Goal: Task Accomplishment & Management: Complete application form

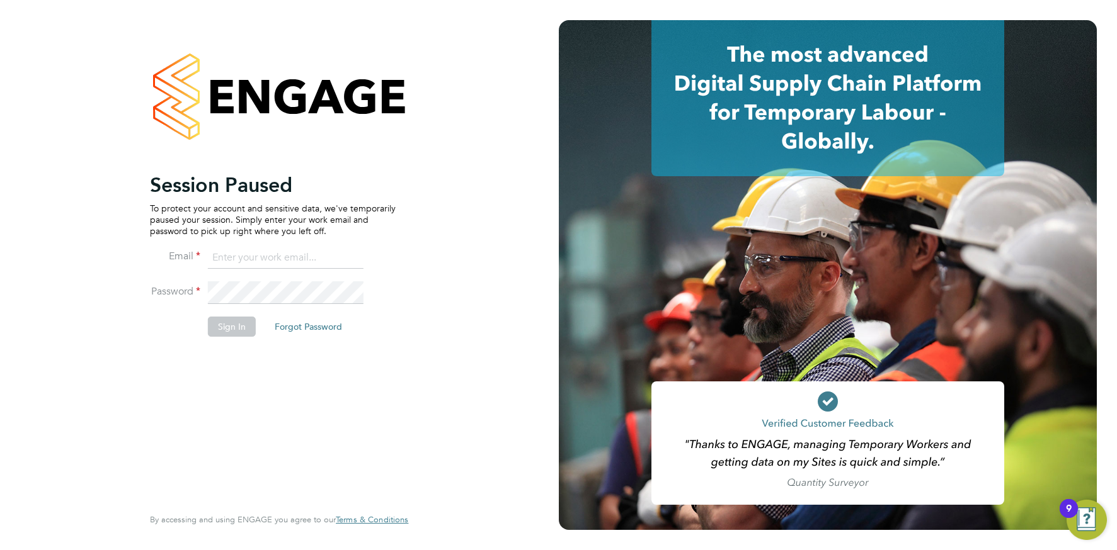
drag, startPoint x: 280, startPoint y: 263, endPoint x: 291, endPoint y: 266, distance: 11.2
click at [280, 263] on input at bounding box center [286, 258] width 156 height 23
type input "info@cbwstaffingsolutions.com"
click at [239, 332] on button "Sign In" at bounding box center [232, 327] width 48 height 20
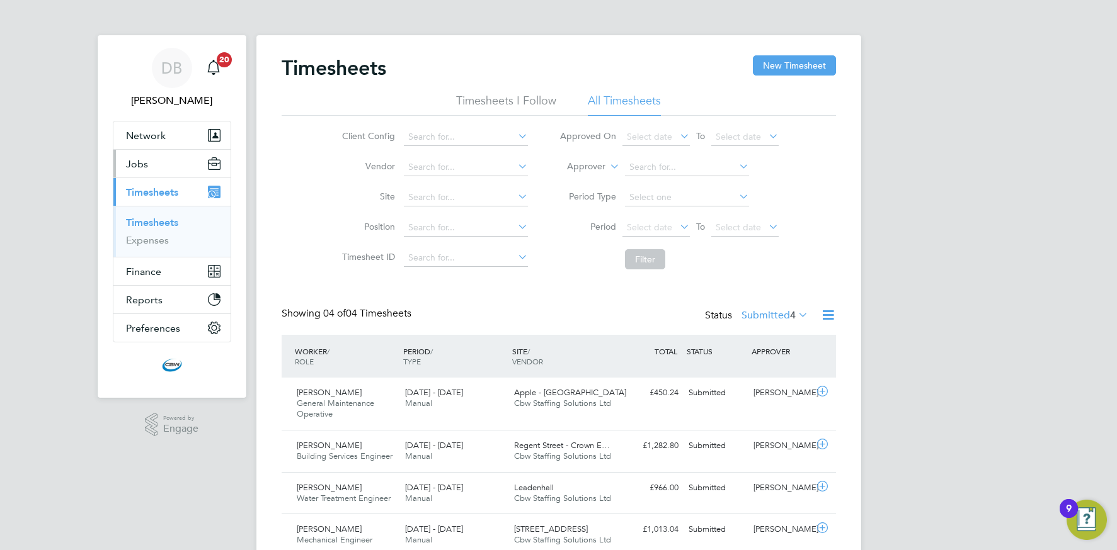
click at [148, 170] on button "Jobs" at bounding box center [171, 164] width 117 height 28
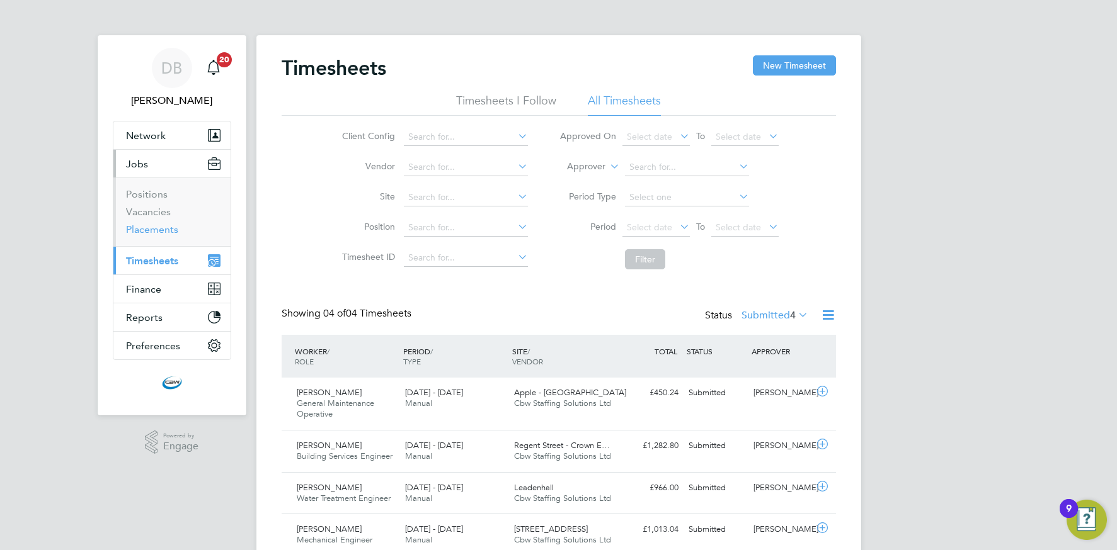
click at [149, 227] on link "Placements" at bounding box center [152, 230] width 52 height 12
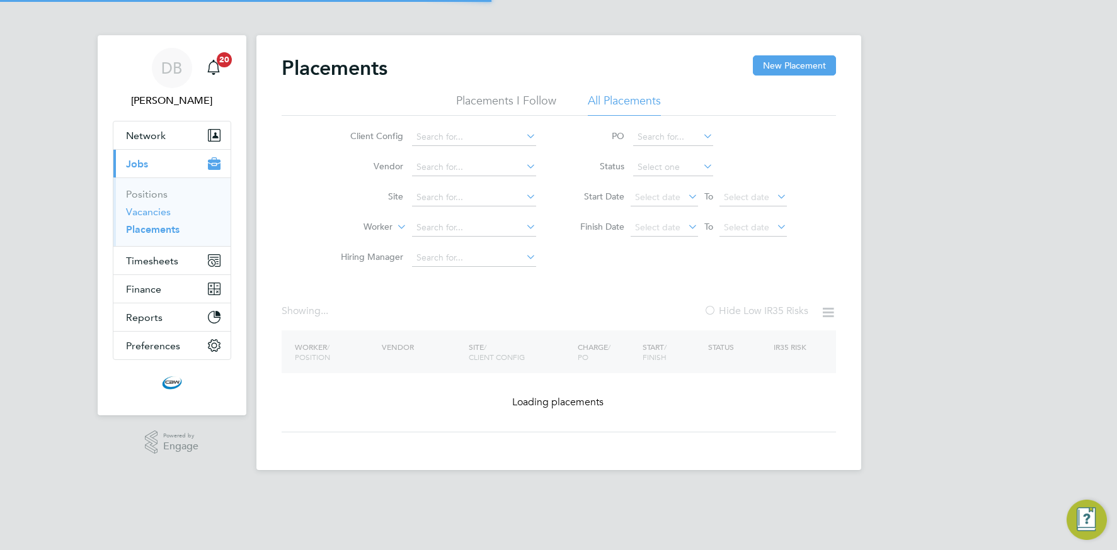
click at [151, 215] on link "Vacancies" at bounding box center [148, 212] width 45 height 12
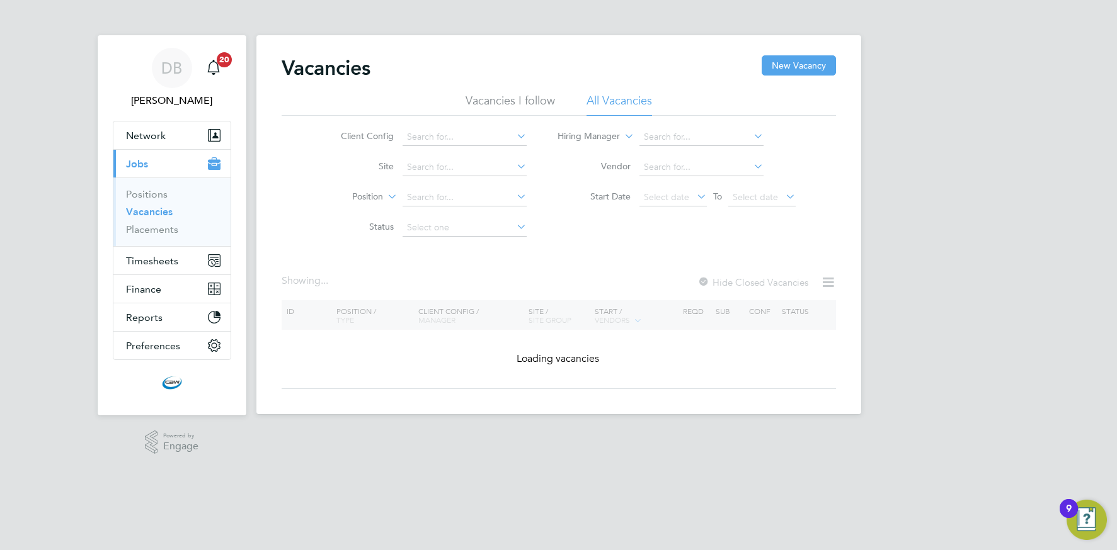
click at [514, 139] on icon at bounding box center [514, 136] width 0 height 18
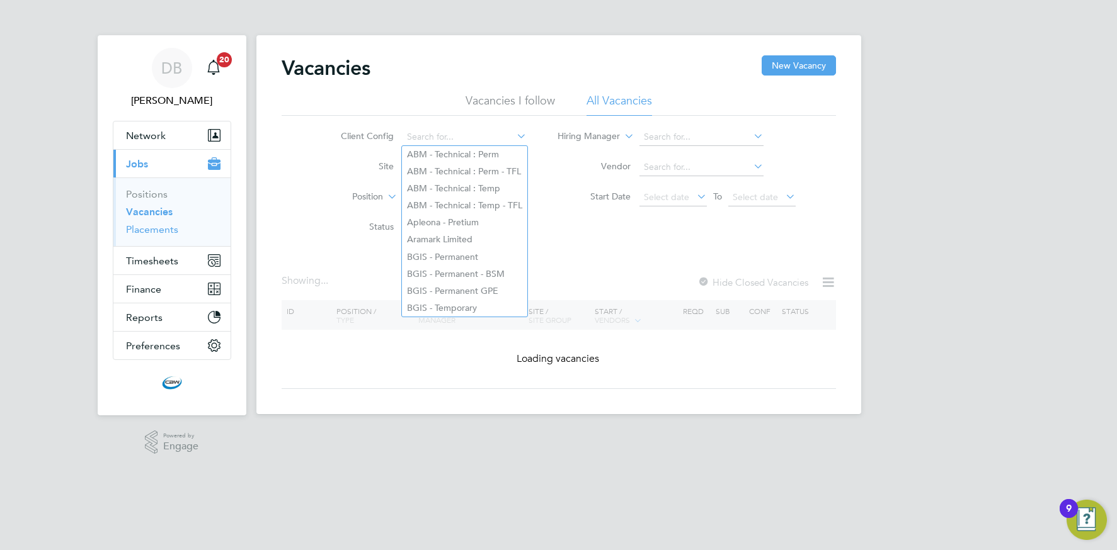
drag, startPoint x: 155, startPoint y: 230, endPoint x: 191, endPoint y: 233, distance: 36.6
click at [155, 230] on link "Placements" at bounding box center [152, 230] width 52 height 12
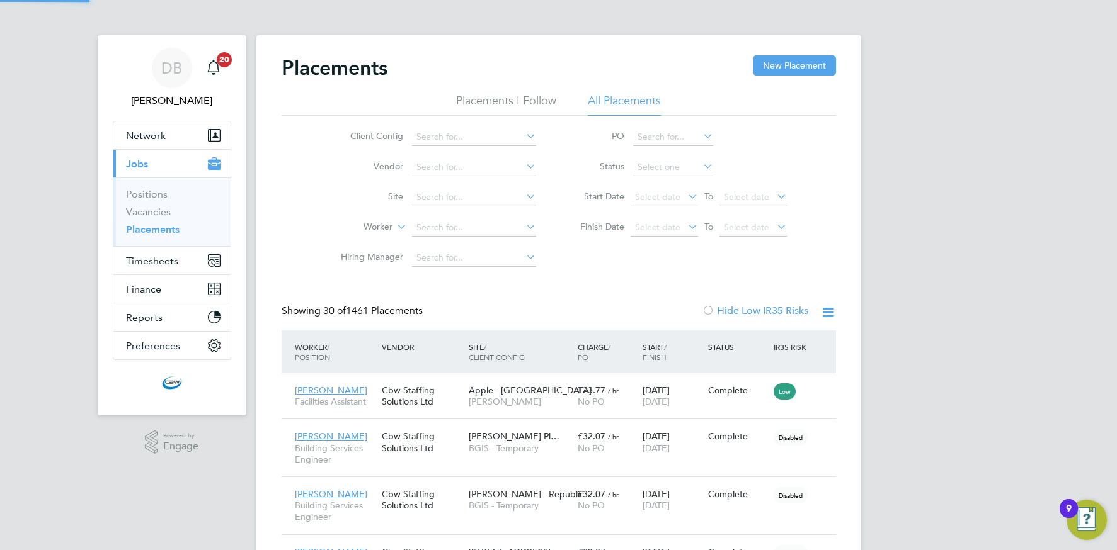
scroll to position [47, 88]
click at [523, 137] on icon at bounding box center [523, 136] width 0 height 18
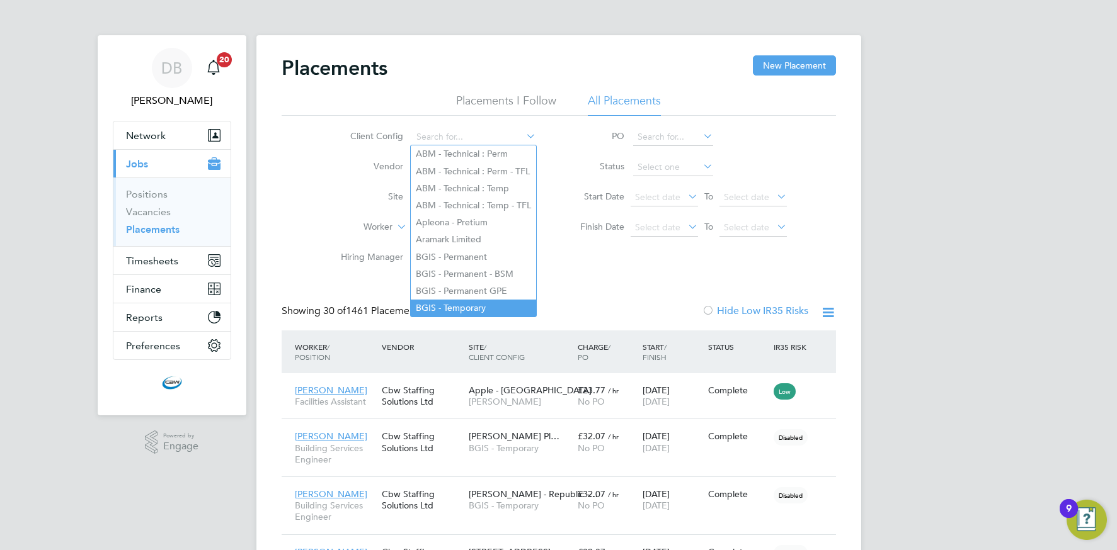
click at [464, 303] on li "BGIS - Temporary" at bounding box center [473, 308] width 125 height 17
type input "BGIS - Temporary"
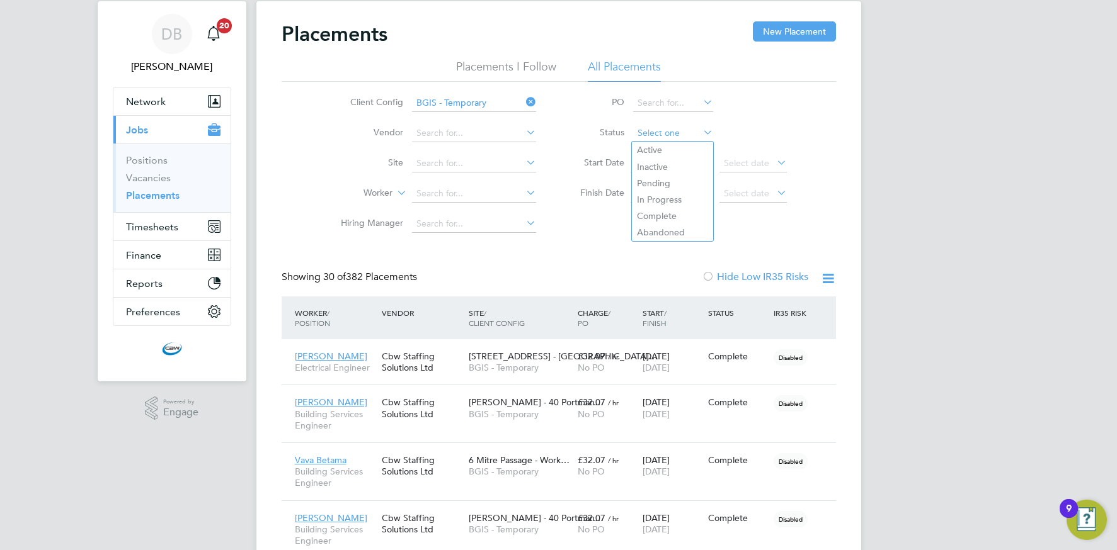
click at [688, 127] on input at bounding box center [673, 134] width 80 height 18
drag, startPoint x: 674, startPoint y: 148, endPoint x: 683, endPoint y: 151, distance: 9.2
click at [674, 148] on li "Active" at bounding box center [672, 150] width 81 height 16
type input "Active"
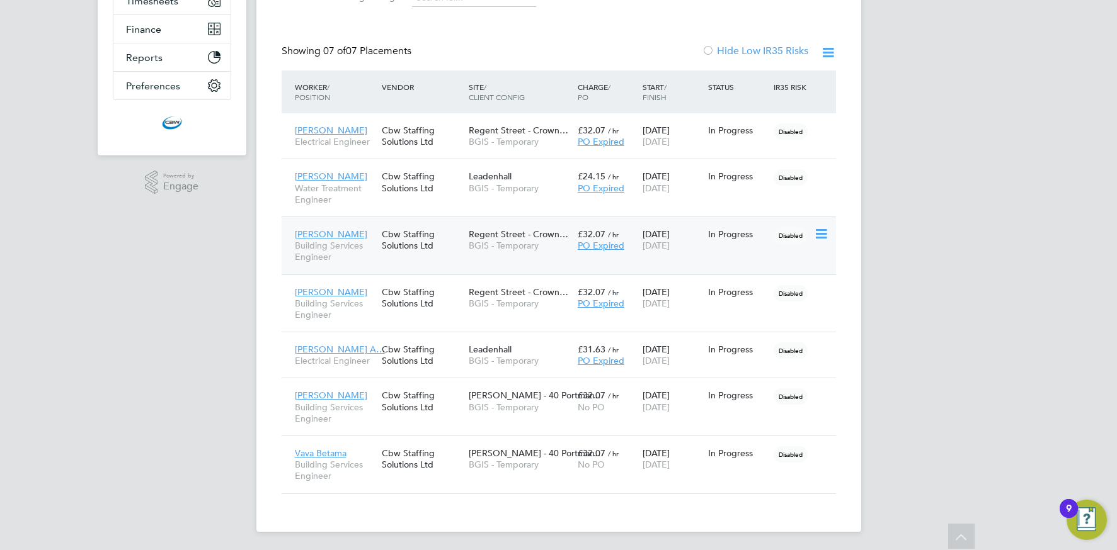
click at [756, 253] on div "Isaac Morris Building Services Engineer Cbw Staffing Solutions Ltd Regent Stree…" at bounding box center [559, 246] width 554 height 58
click at [732, 248] on div "Isaac Morris Building Services Engineer Cbw Staffing Solutions Ltd Regent Stree…" at bounding box center [559, 246] width 554 height 58
click at [518, 246] on span "BGIS - Temporary" at bounding box center [520, 245] width 103 height 11
click at [732, 142] on div "Nathan Cooper Electrical Engineer Cbw Staffing Solutions Ltd Regent Street - Cr…" at bounding box center [559, 135] width 554 height 45
click at [484, 137] on span "BGIS - Temporary" at bounding box center [520, 141] width 103 height 11
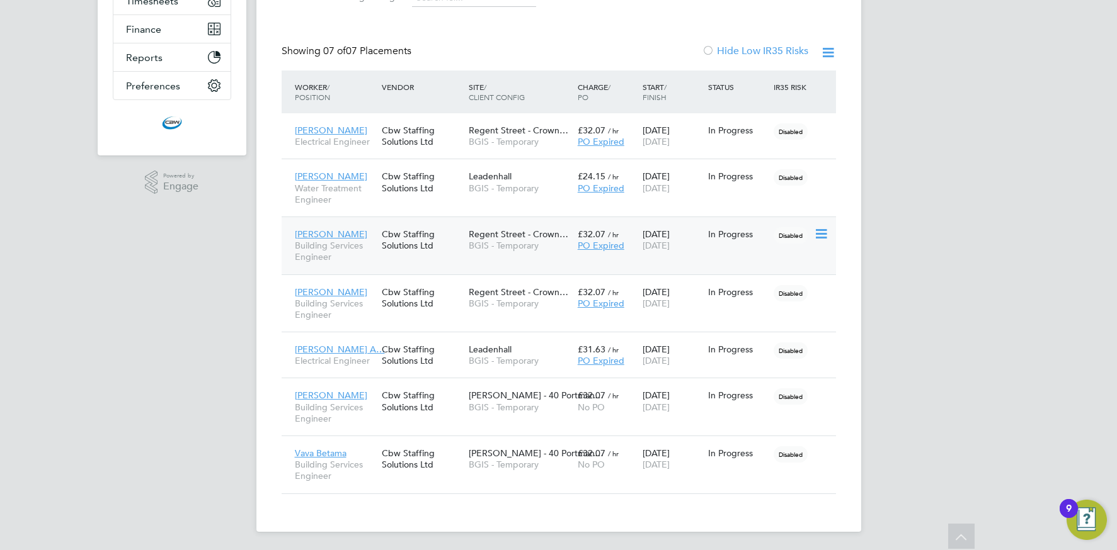
click at [531, 245] on span "BGIS - Temporary" at bounding box center [520, 245] width 103 height 11
click at [656, 266] on div "Isaac Morris Building Services Engineer Cbw Staffing Solutions Ltd Regent Stree…" at bounding box center [559, 246] width 554 height 58
click at [484, 238] on span "Regent Street - Crown…" at bounding box center [519, 234] width 100 height 11
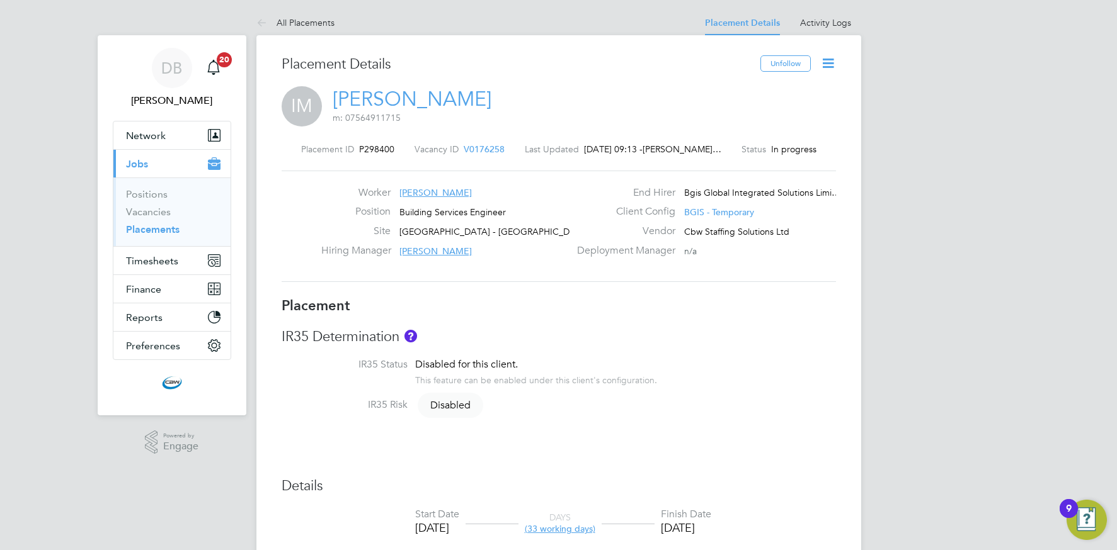
click at [832, 65] on icon at bounding box center [828, 63] width 16 height 16
click at [754, 94] on li "Edit Placement e" at bounding box center [787, 93] width 93 height 18
type input "[PERSON_NAME]"
type input "[DATE]"
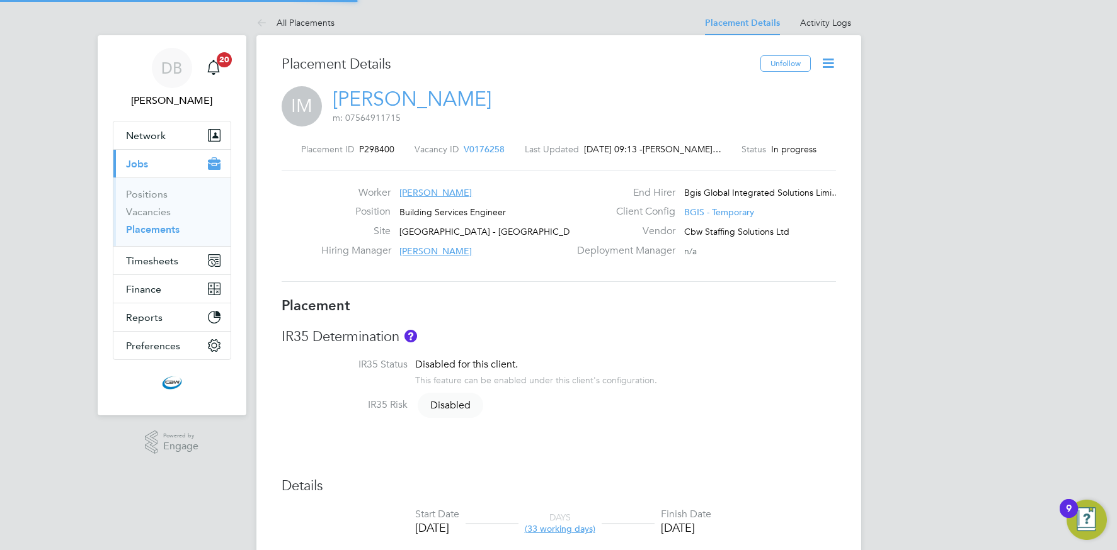
type input "[DATE]"
type input "08:00"
type input "18:00"
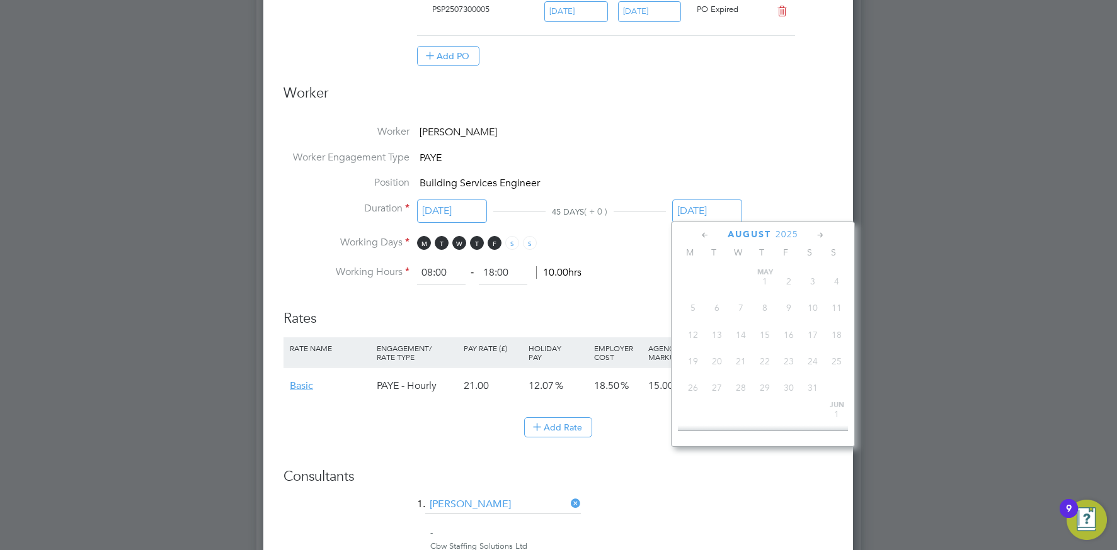
click at [695, 203] on input "[DATE]" at bounding box center [707, 211] width 70 height 23
drag, startPoint x: 788, startPoint y: 294, endPoint x: 778, endPoint y: 293, distance: 10.1
click at [788, 294] on span "Aug 1" at bounding box center [789, 285] width 24 height 24
type input "[DATE]"
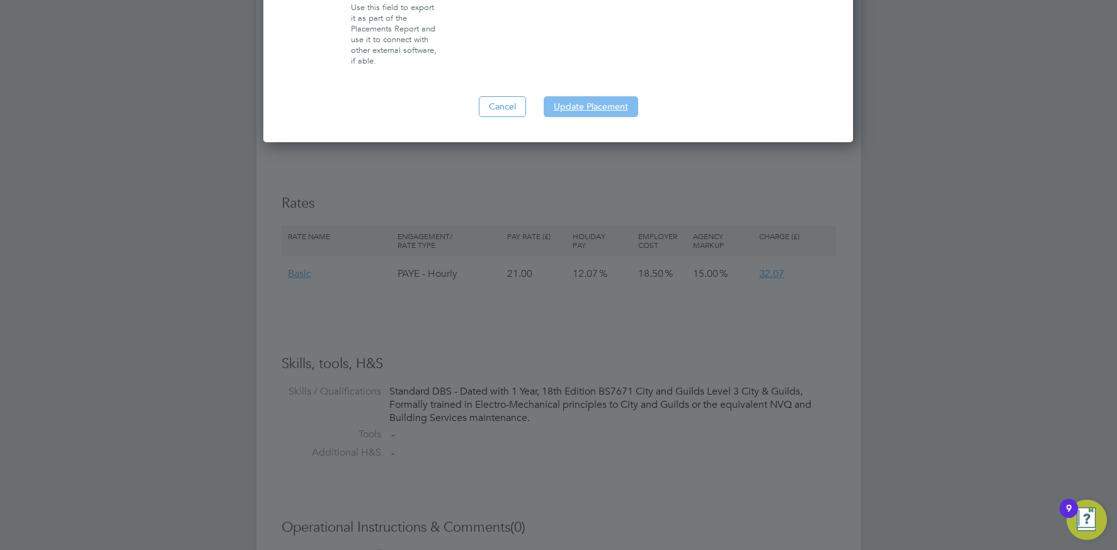
click at [595, 111] on button "Update Placement" at bounding box center [590, 106] width 94 height 20
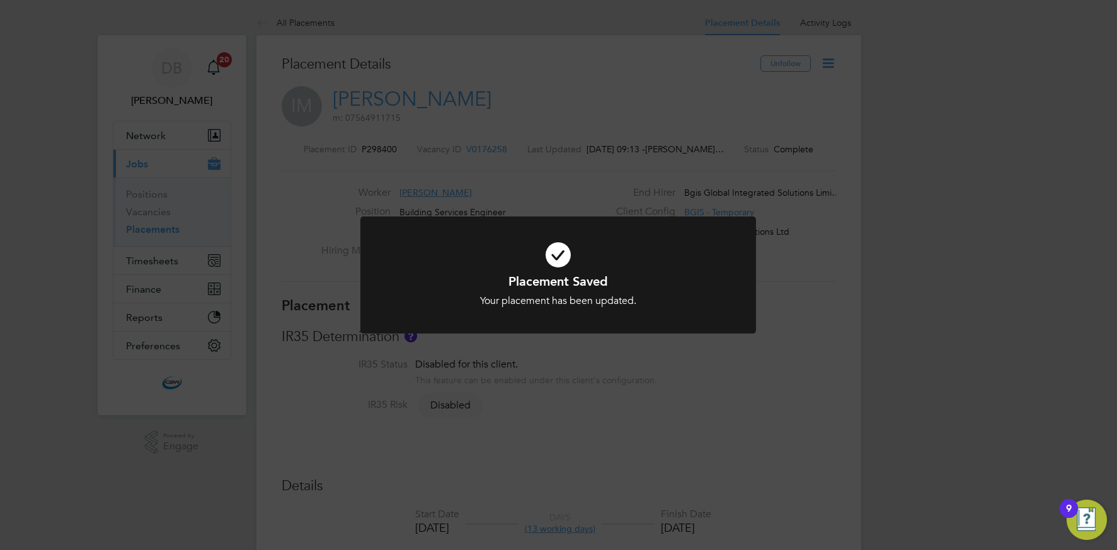
drag, startPoint x: 565, startPoint y: 175, endPoint x: 518, endPoint y: 165, distance: 47.7
click at [564, 175] on div "Placement Saved Your placement has been updated. Cancel Okay" at bounding box center [558, 275] width 1117 height 550
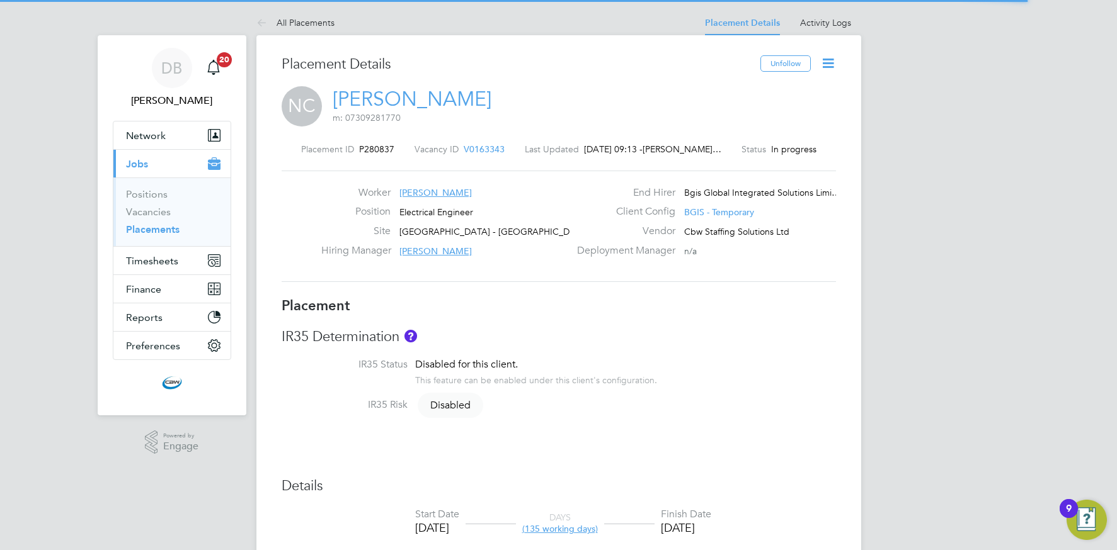
click at [830, 60] on icon at bounding box center [828, 63] width 16 height 16
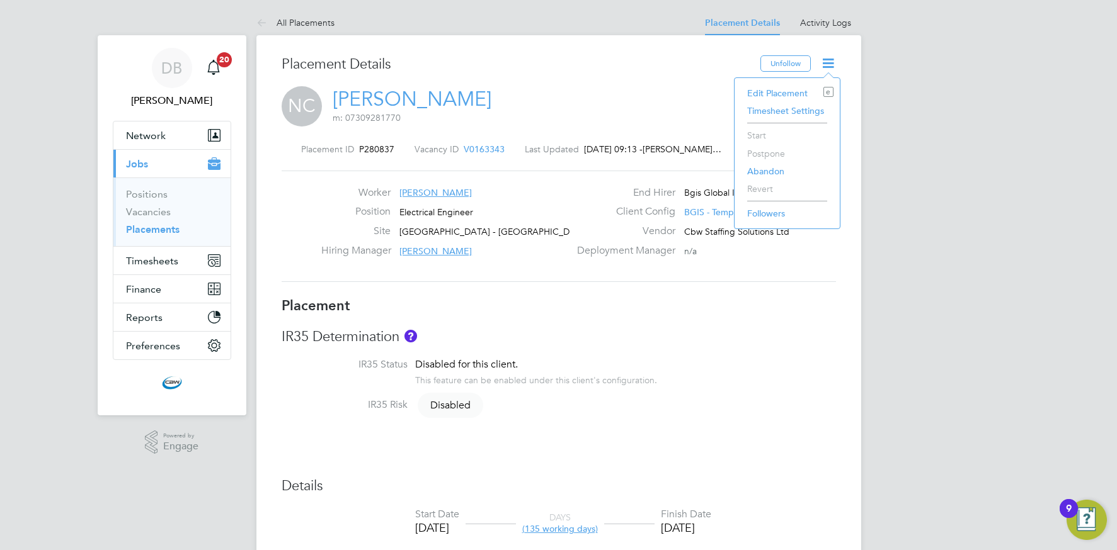
click at [771, 96] on li "Edit Placement e" at bounding box center [787, 93] width 93 height 18
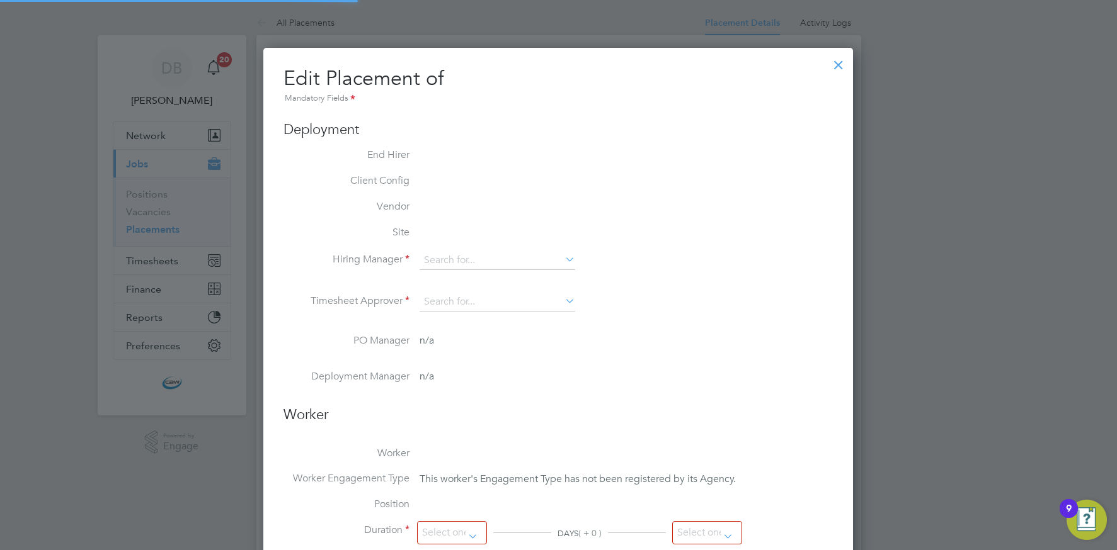
type input "[PERSON_NAME]"
type input "Raffaele Centra"
type input "[DATE]"
type input "08:00"
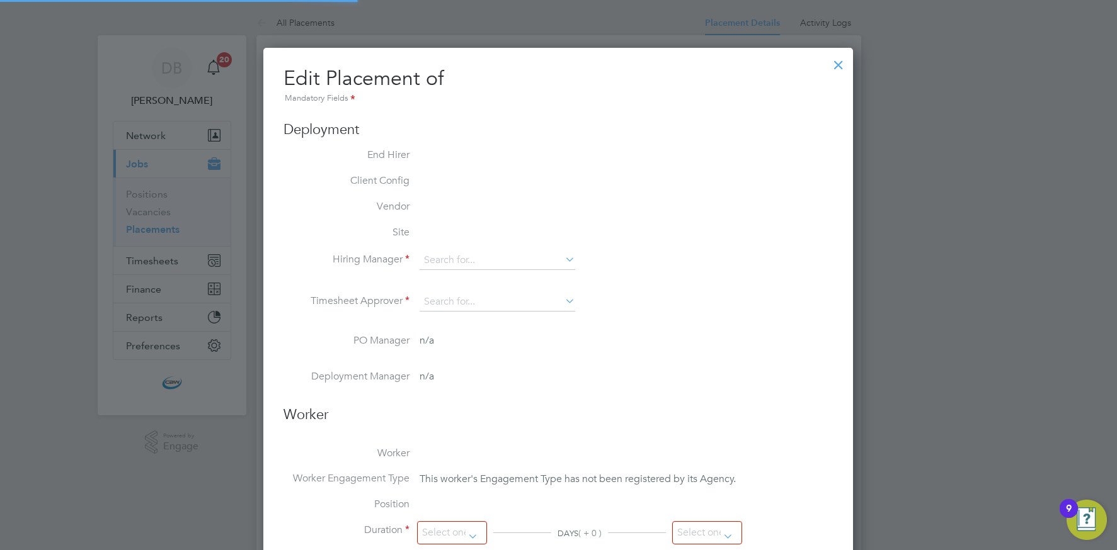
type input "18:00"
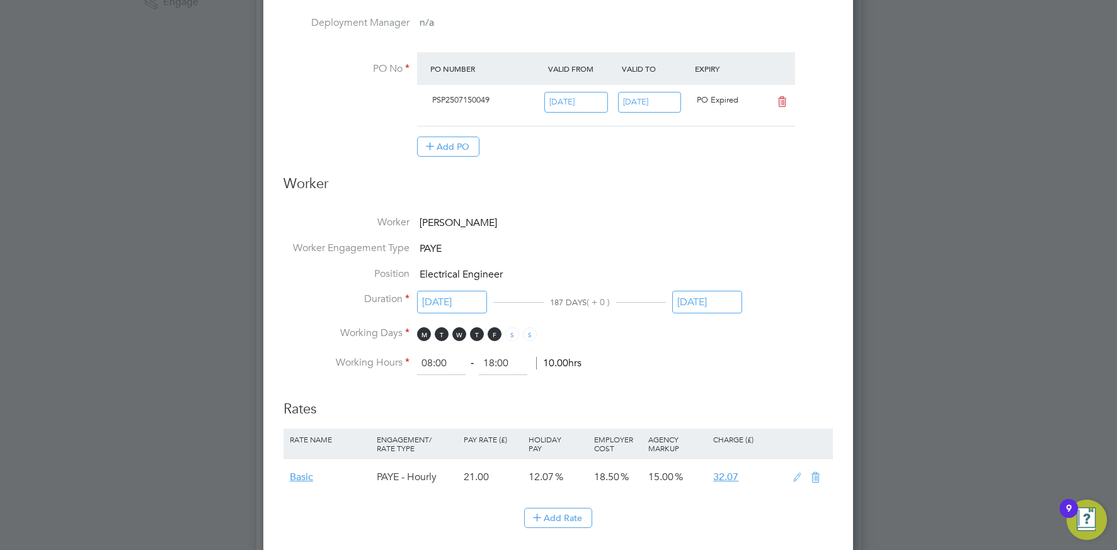
click at [711, 304] on input "26 Sep 2025" at bounding box center [707, 302] width 70 height 23
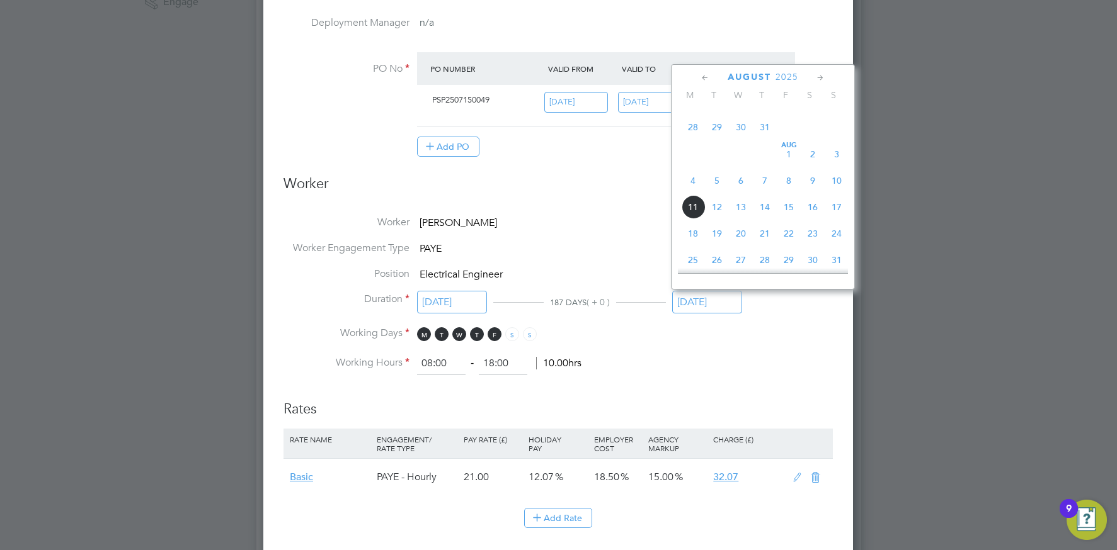
click at [787, 163] on span "Aug 1" at bounding box center [789, 154] width 24 height 24
type input "[DATE]"
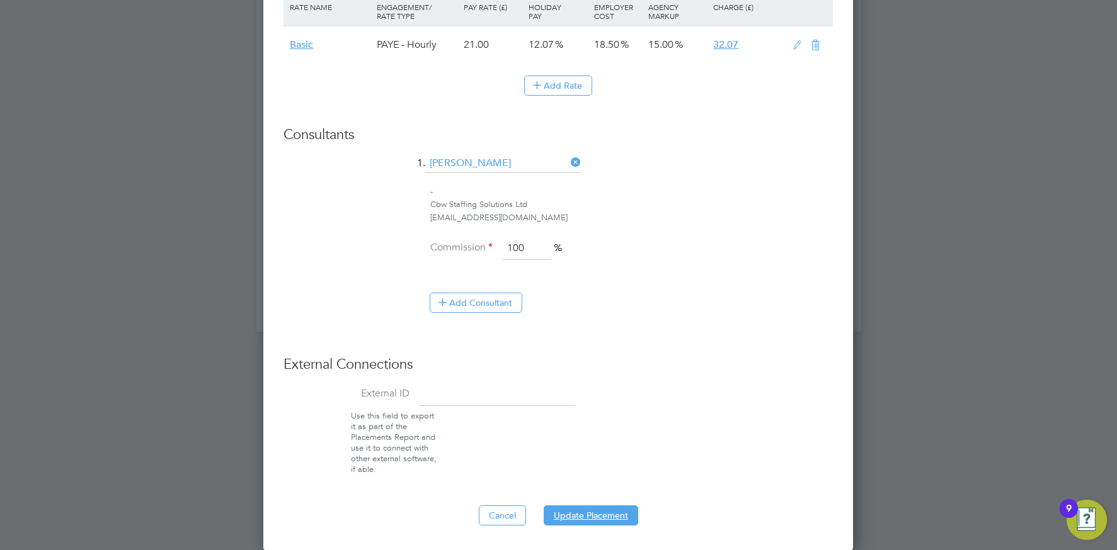
click at [606, 506] on button "Update Placement" at bounding box center [590, 516] width 94 height 20
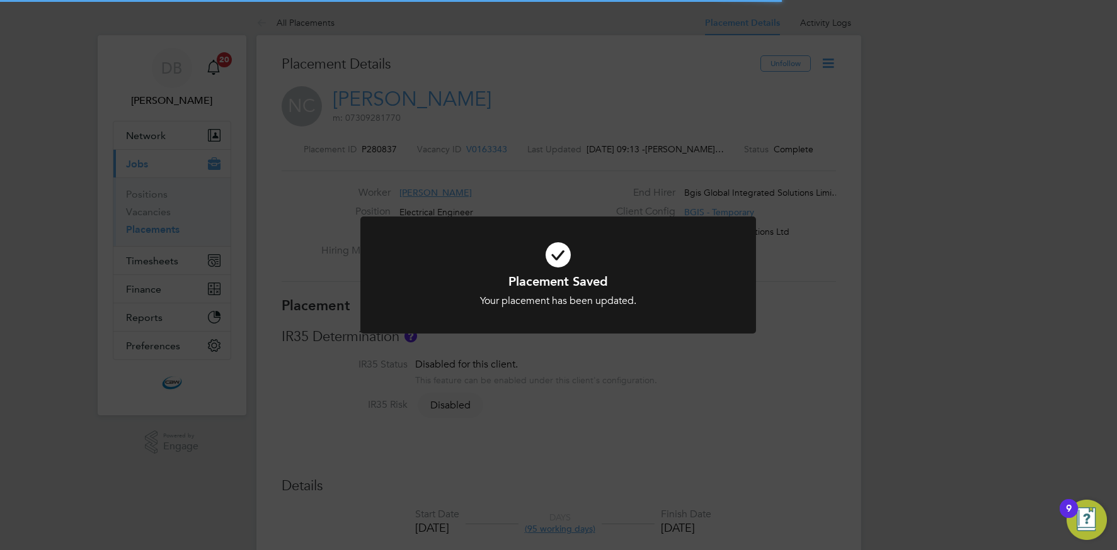
drag, startPoint x: 703, startPoint y: 106, endPoint x: 683, endPoint y: 88, distance: 27.2
click at [703, 106] on div "Placement Saved Your placement has been updated. Cancel Okay" at bounding box center [558, 275] width 1117 height 550
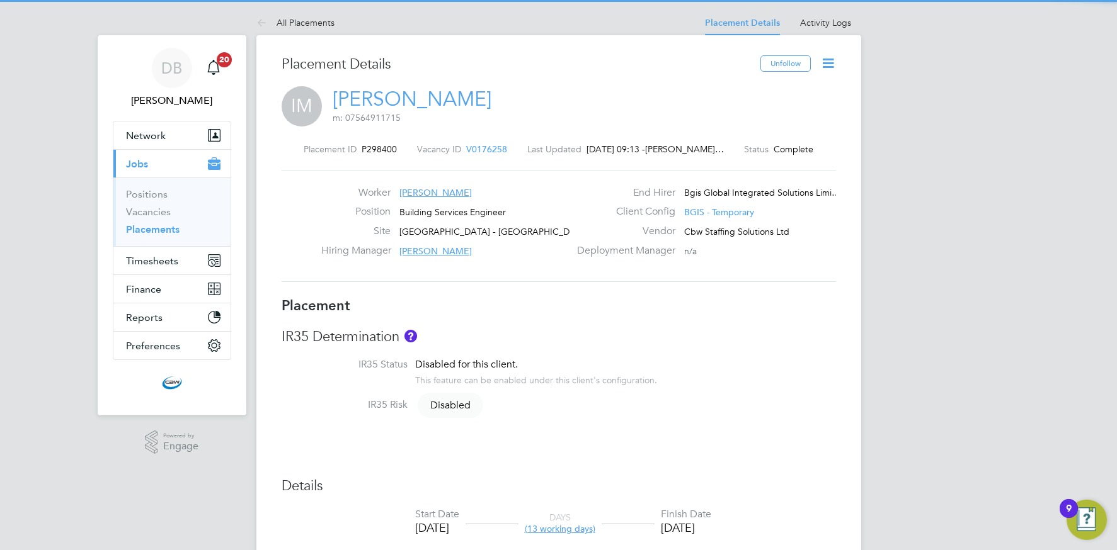
click at [831, 62] on icon at bounding box center [828, 63] width 16 height 16
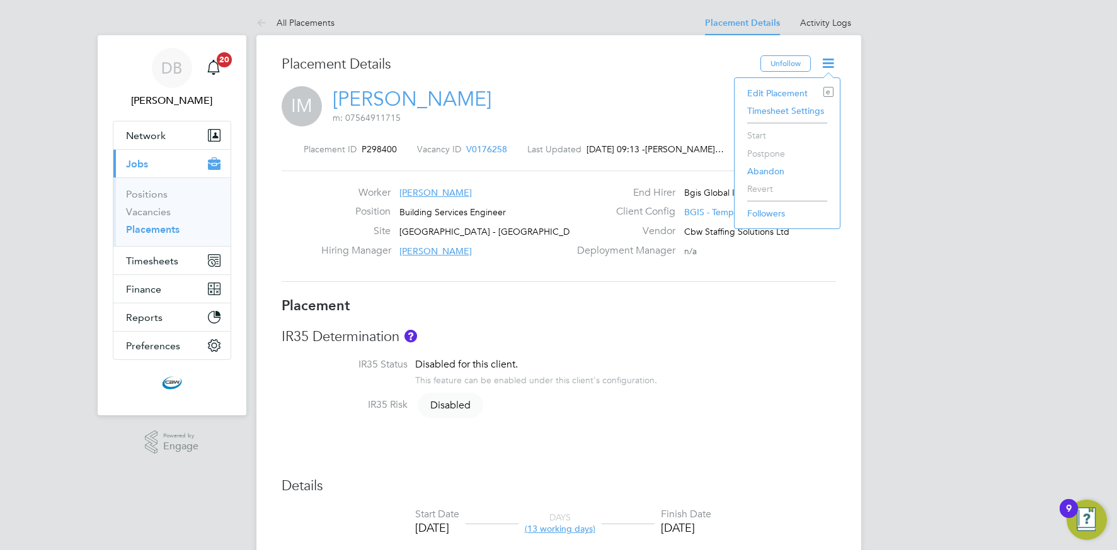
drag, startPoint x: 765, startPoint y: 91, endPoint x: 758, endPoint y: 90, distance: 7.0
click at [764, 91] on li "Edit Placement e" at bounding box center [787, 93] width 93 height 18
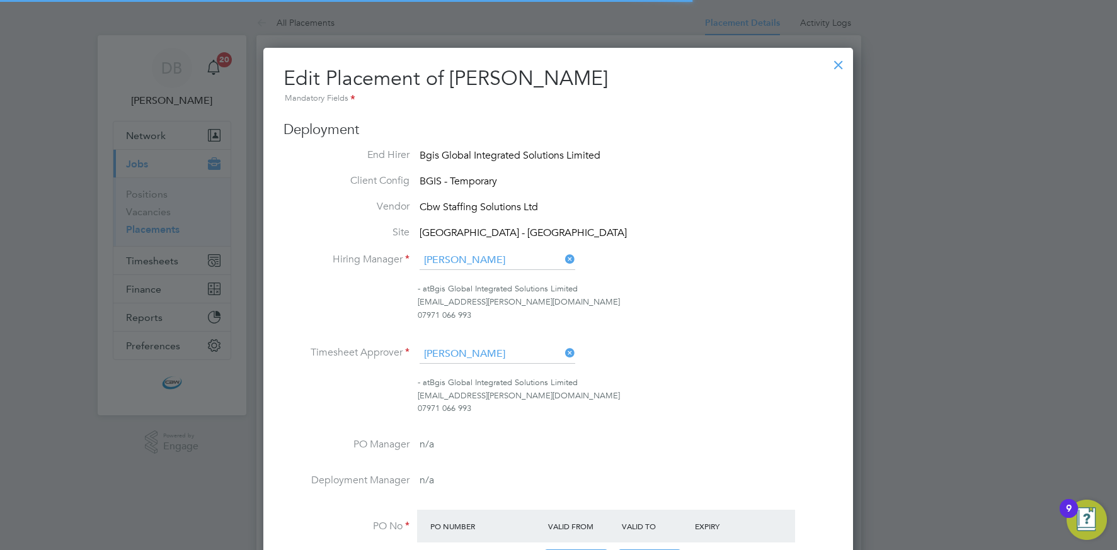
scroll to position [6, 6]
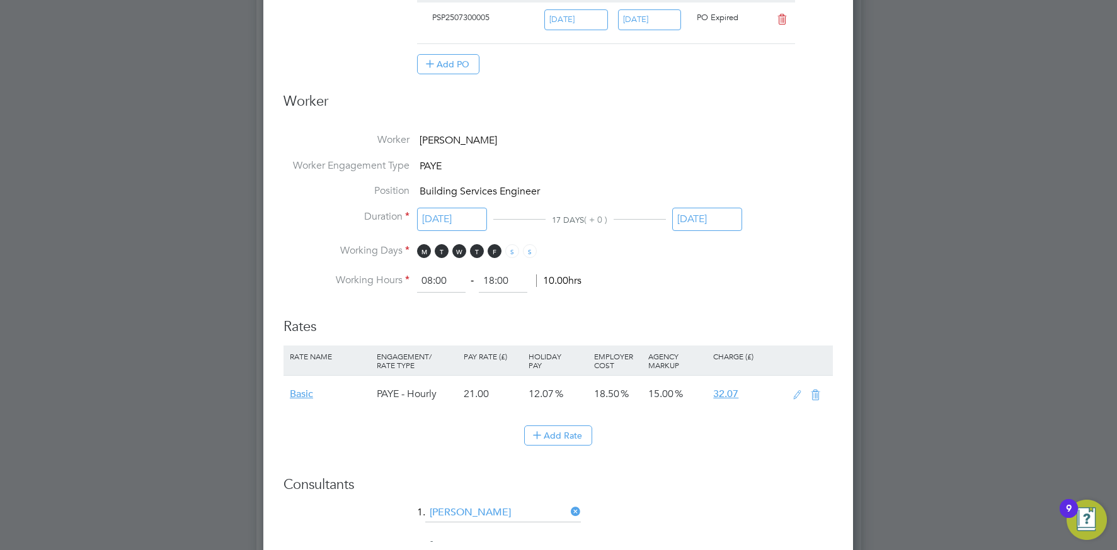
click at [707, 224] on input "[DATE]" at bounding box center [707, 219] width 70 height 23
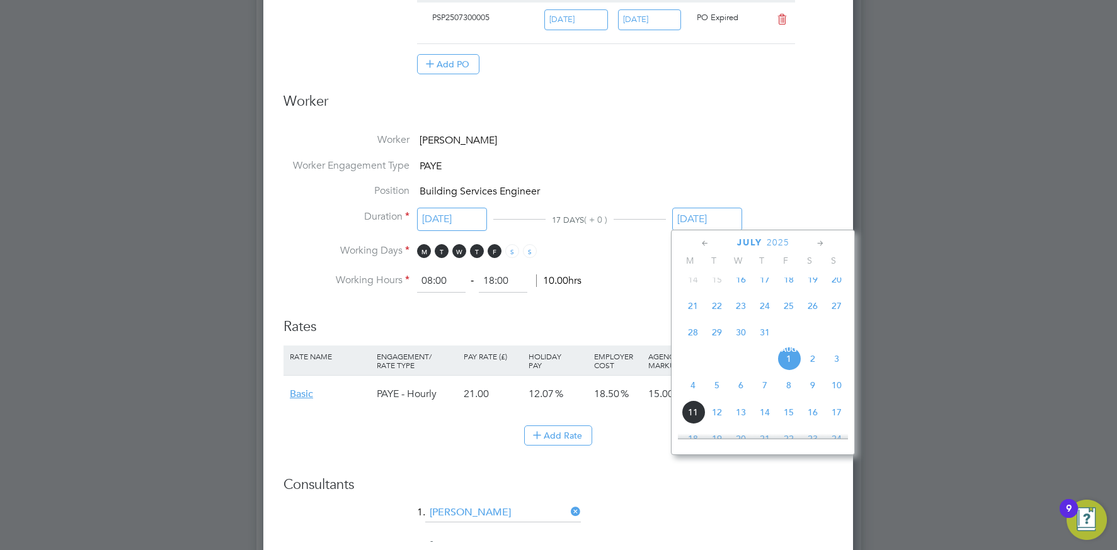
click at [790, 192] on li "Position Building Services Engineer" at bounding box center [557, 198] width 549 height 26
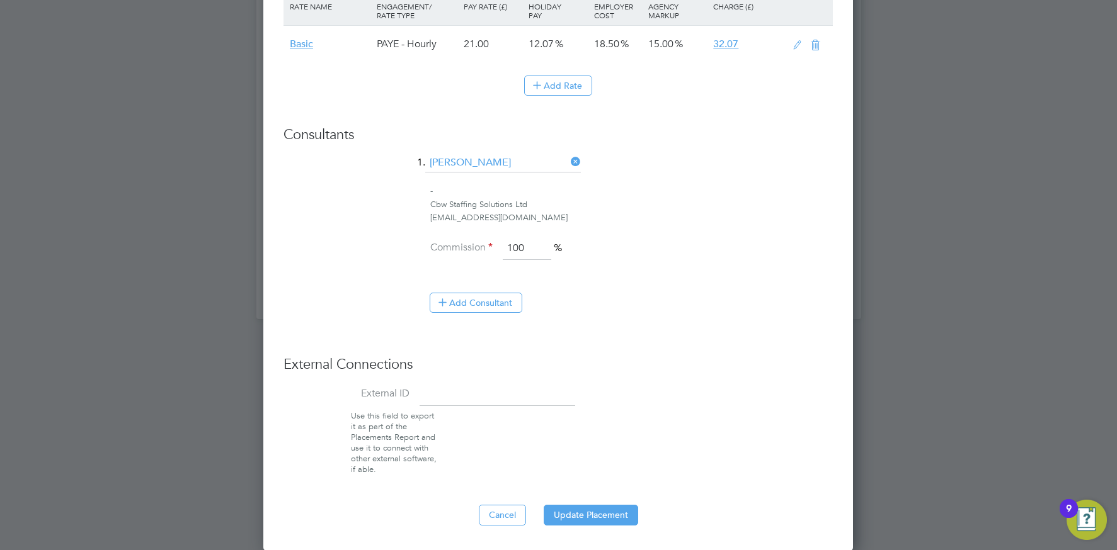
click at [604, 509] on button "Update Placement" at bounding box center [590, 515] width 94 height 20
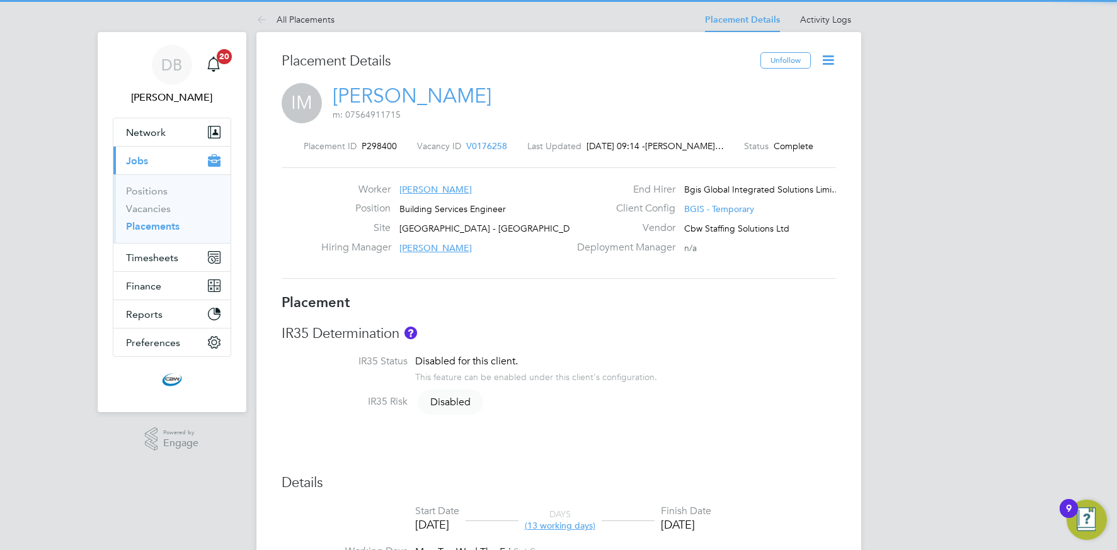
drag, startPoint x: 834, startPoint y: 57, endPoint x: 804, endPoint y: 71, distance: 32.7
click at [834, 57] on icon at bounding box center [828, 60] width 16 height 16
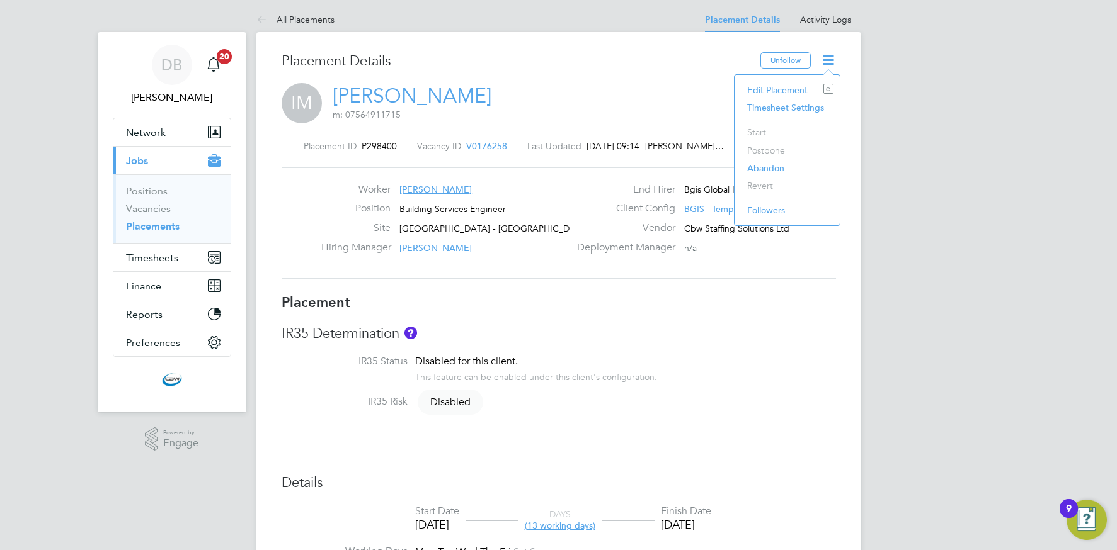
drag, startPoint x: 771, startPoint y: 84, endPoint x: 767, endPoint y: 96, distance: 11.9
click at [771, 84] on li "Edit Placement e" at bounding box center [787, 90] width 93 height 18
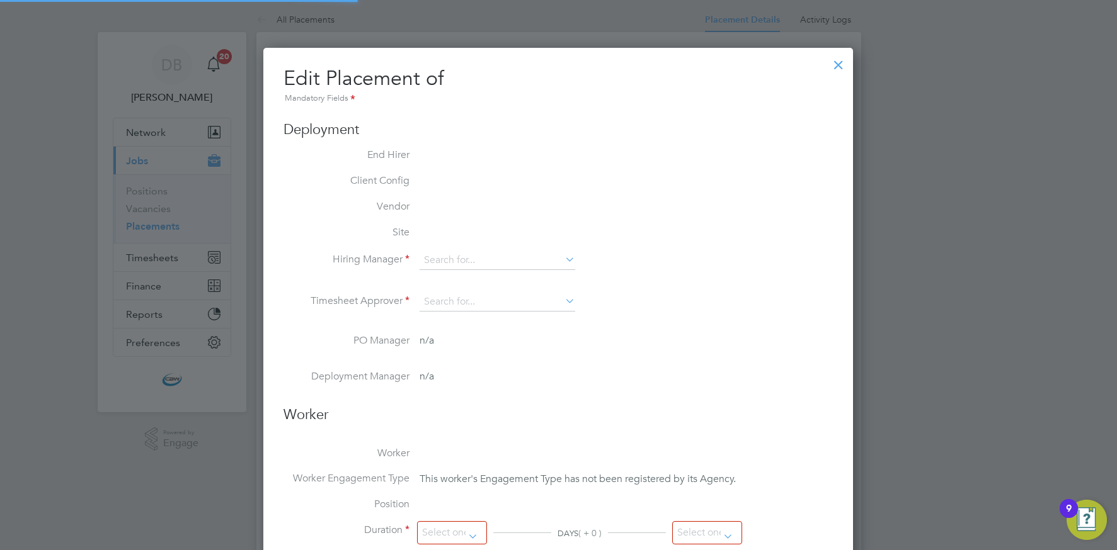
scroll to position [6, 6]
type input "[PERSON_NAME]"
type input "[DATE]"
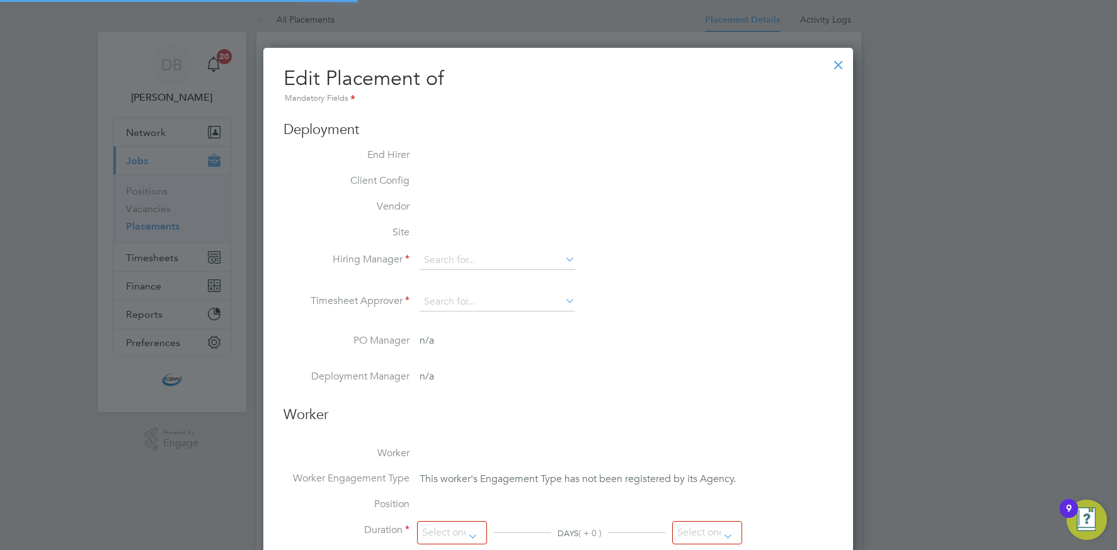
type input "08:00"
type input "18:00"
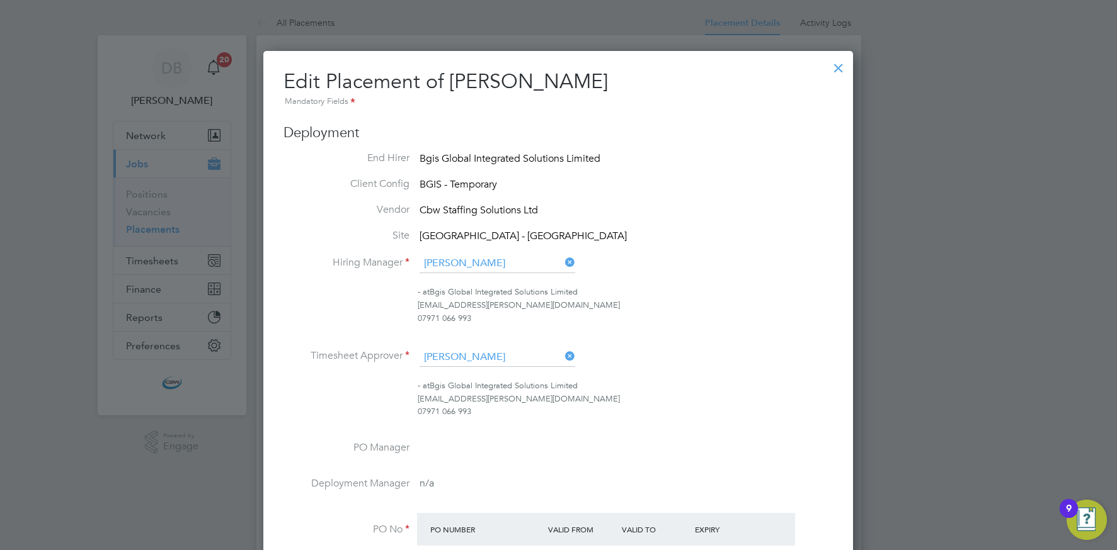
click at [838, 68] on div at bounding box center [838, 65] width 23 height 23
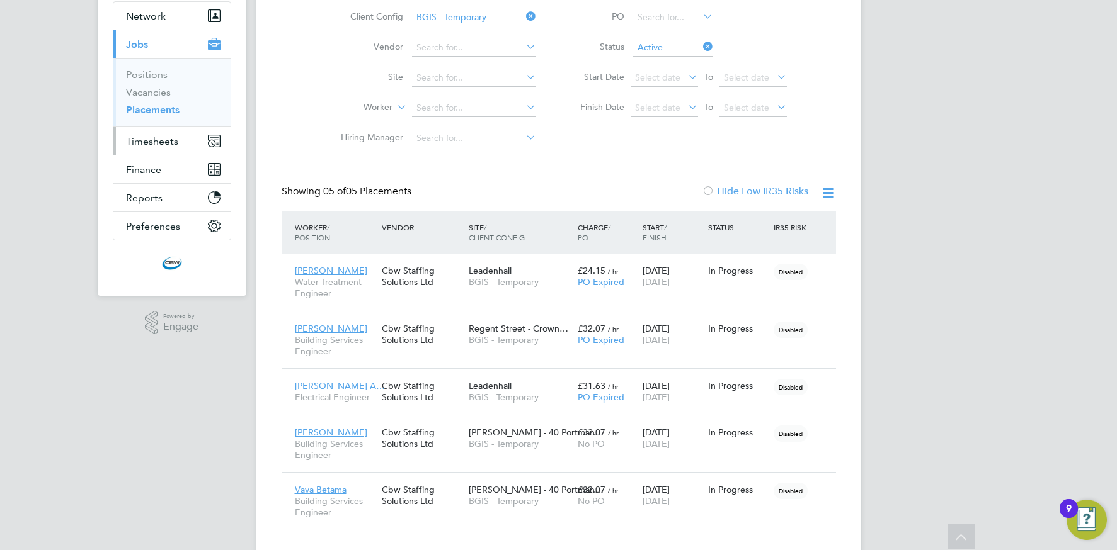
scroll to position [117, 0]
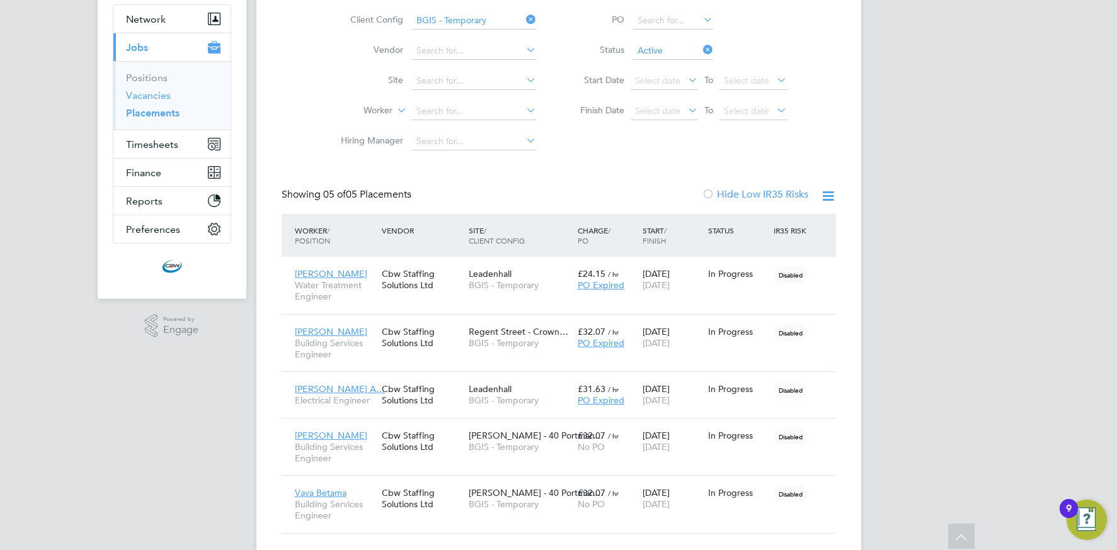
click at [145, 94] on link "Vacancies" at bounding box center [148, 95] width 45 height 12
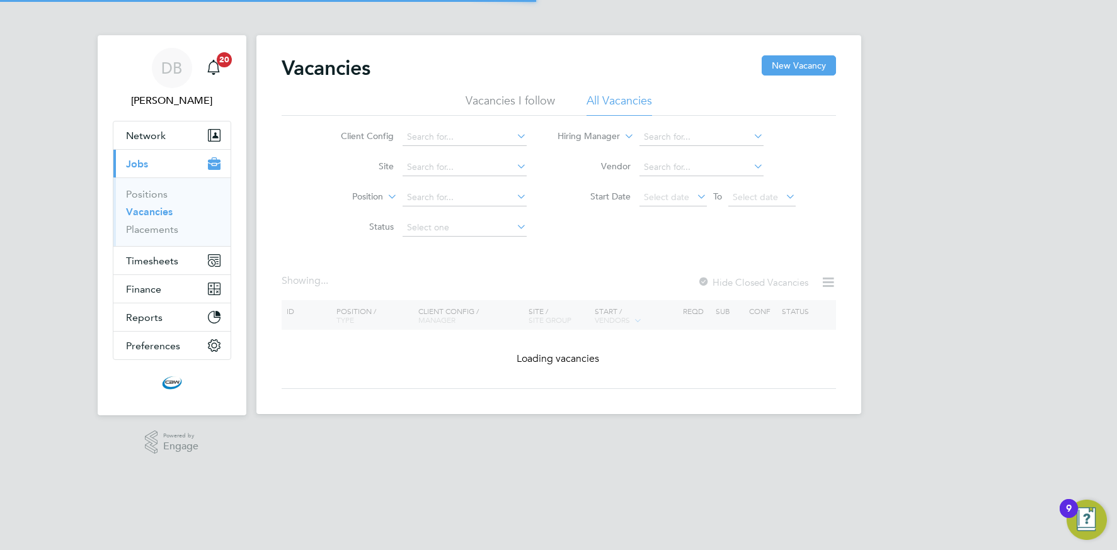
click at [514, 139] on icon at bounding box center [514, 136] width 0 height 18
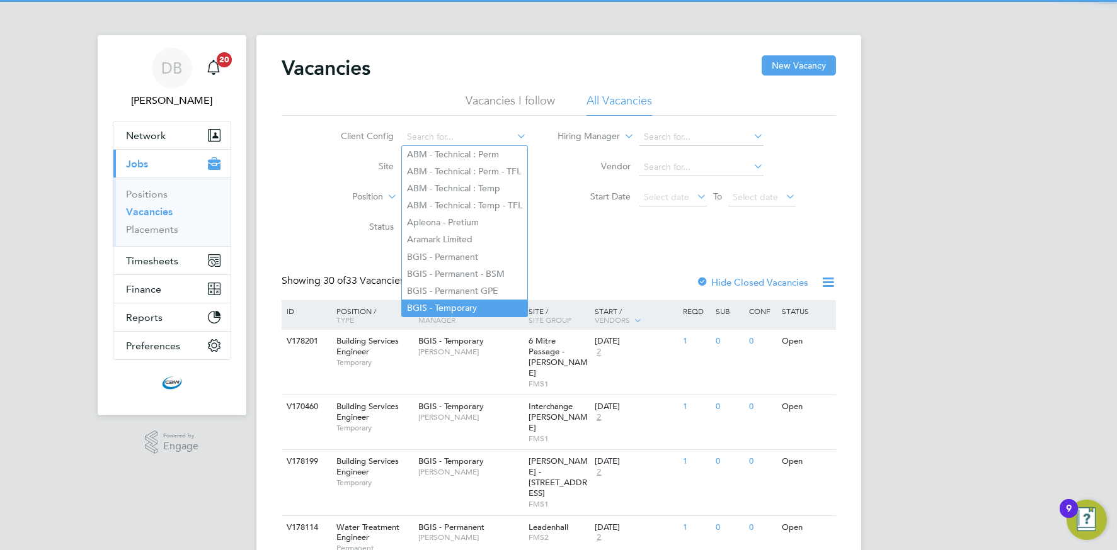
click at [471, 300] on li "BGIS - Temporary" at bounding box center [464, 308] width 125 height 17
type input "BGIS - Temporary"
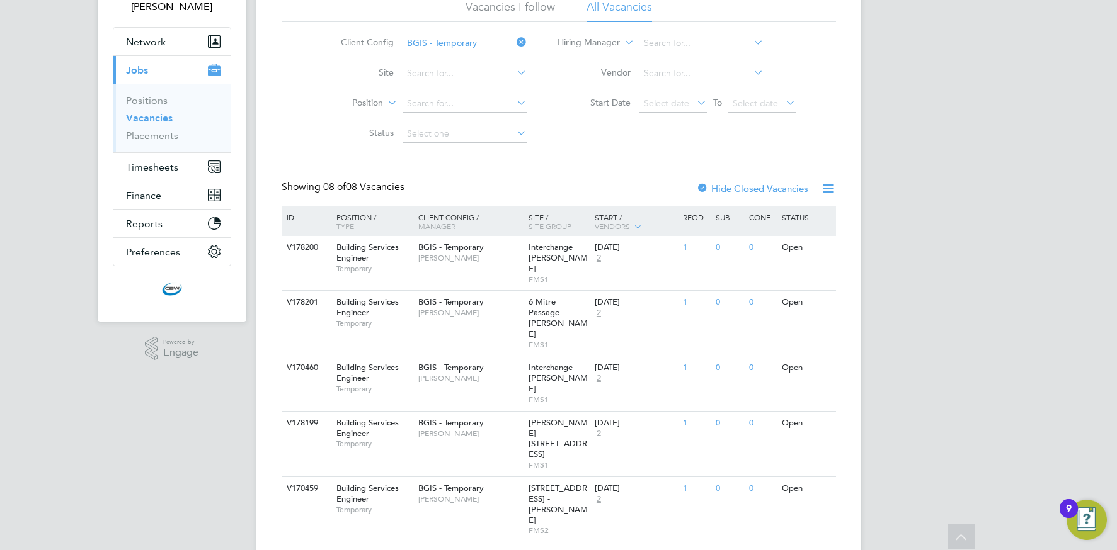
scroll to position [91, 0]
click at [514, 42] on icon at bounding box center [514, 45] width 0 height 18
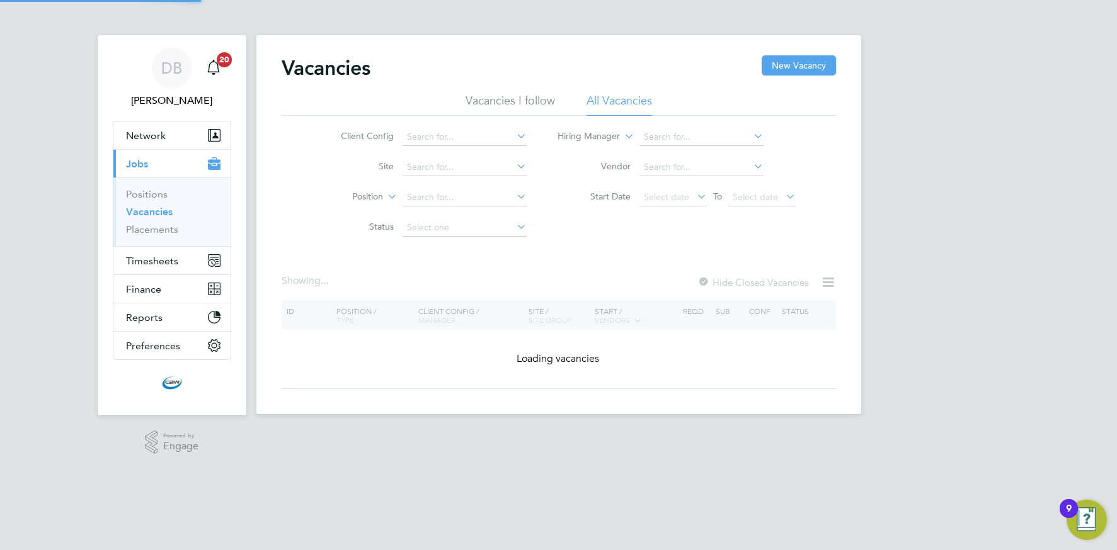
click at [514, 137] on icon at bounding box center [514, 136] width 0 height 18
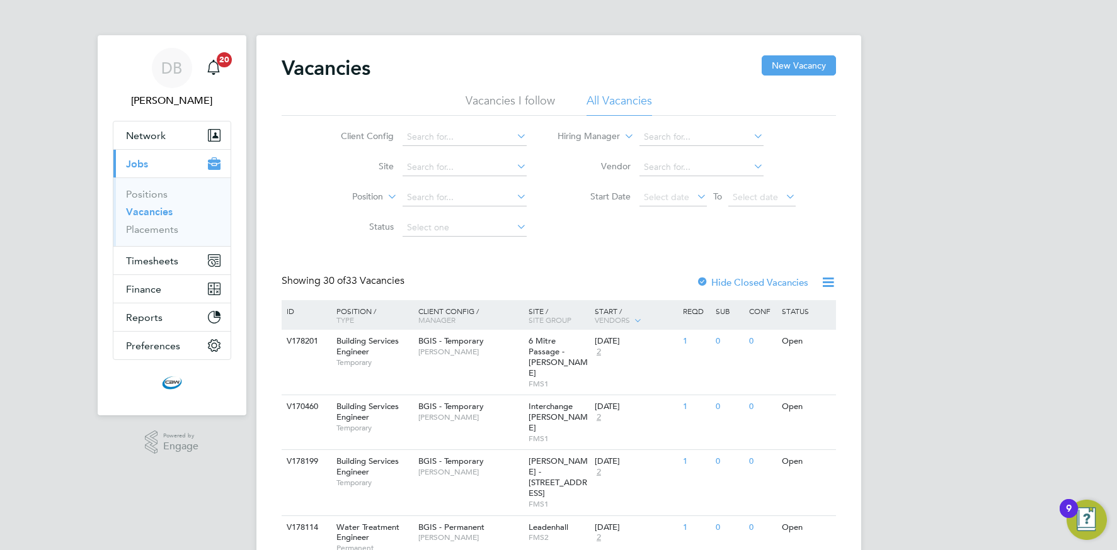
click at [440, 191] on li "ABM - Technical : Temp" at bounding box center [464, 188] width 125 height 17
type input "ABM - Technical : Temp"
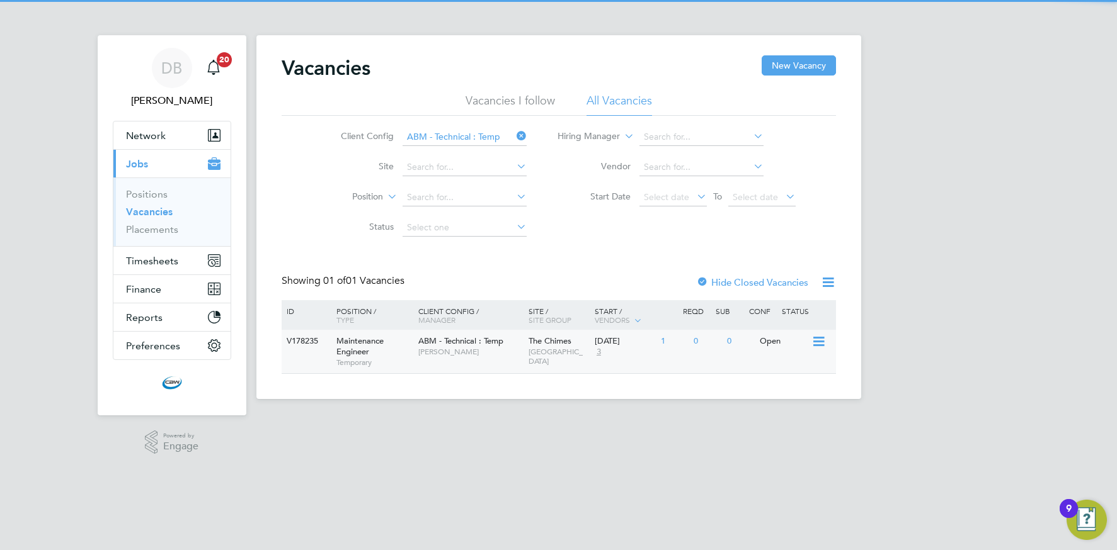
click at [543, 349] on span "LONDON & CITY" at bounding box center [558, 357] width 60 height 20
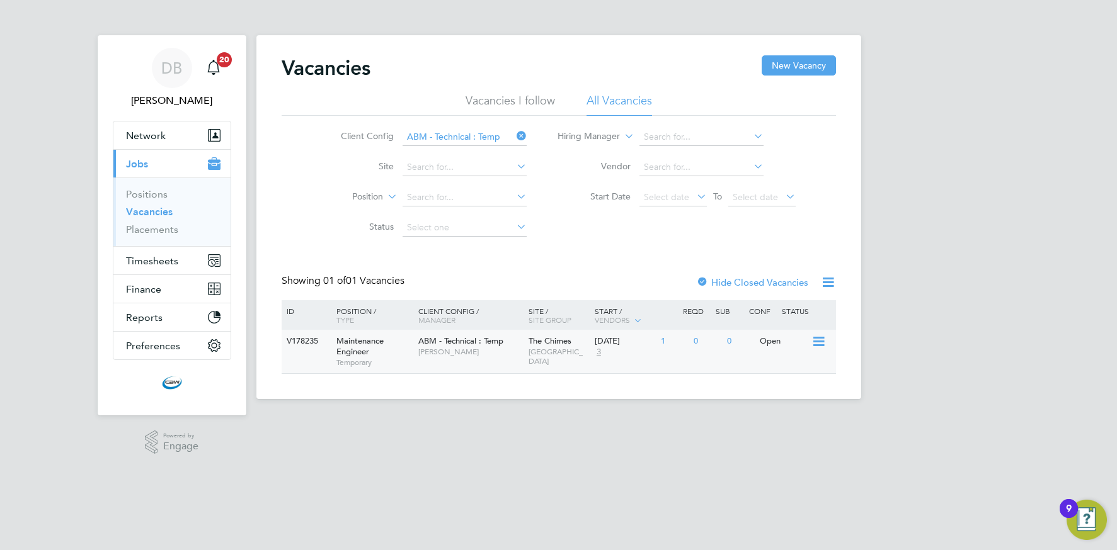
drag, startPoint x: 523, startPoint y: 367, endPoint x: 517, endPoint y: 359, distance: 10.3
click at [523, 366] on div "V178235 Maintenance Engineer Temporary ABM - Technical : Temp Kerry Coles The C…" at bounding box center [559, 351] width 554 height 43
click at [510, 363] on div "ABM - Technical : Temp Kerry Coles" at bounding box center [470, 346] width 110 height 33
click at [156, 268] on button "Timesheets" at bounding box center [171, 261] width 117 height 28
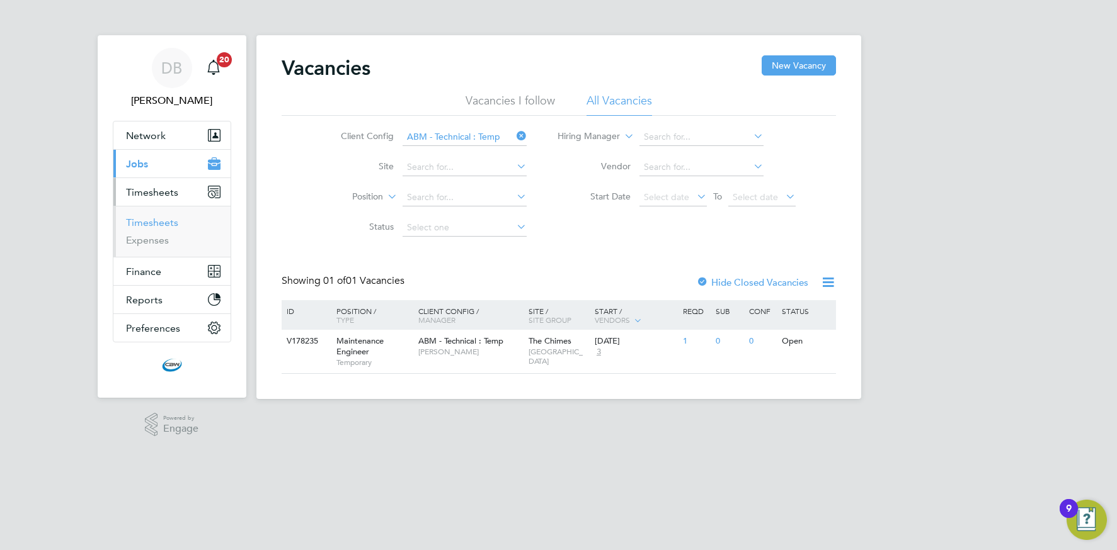
drag, startPoint x: 148, startPoint y: 220, endPoint x: 122, endPoint y: 239, distance: 32.0
click at [148, 220] on link "Timesheets" at bounding box center [152, 223] width 52 height 12
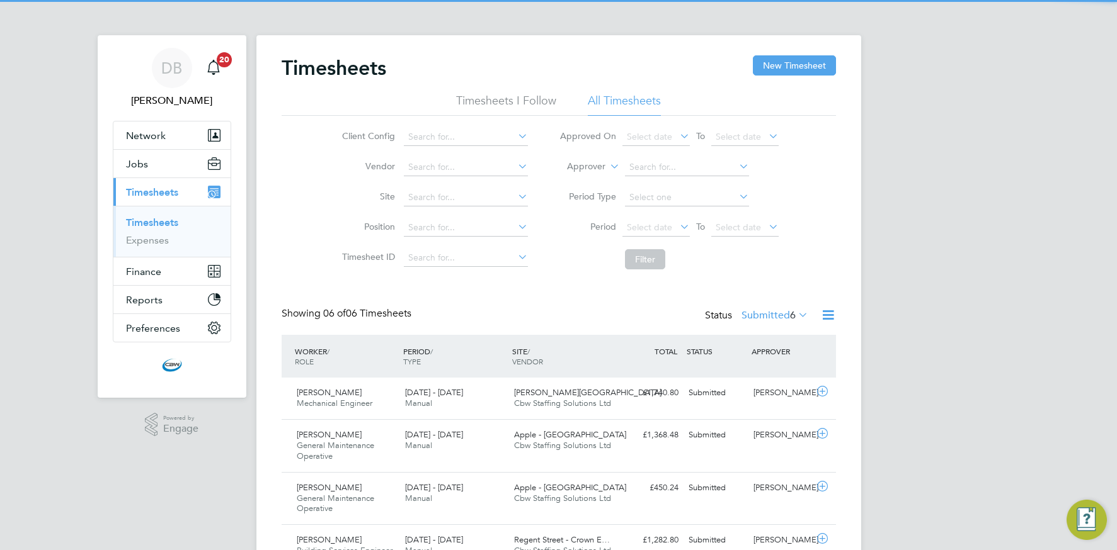
scroll to position [42, 110]
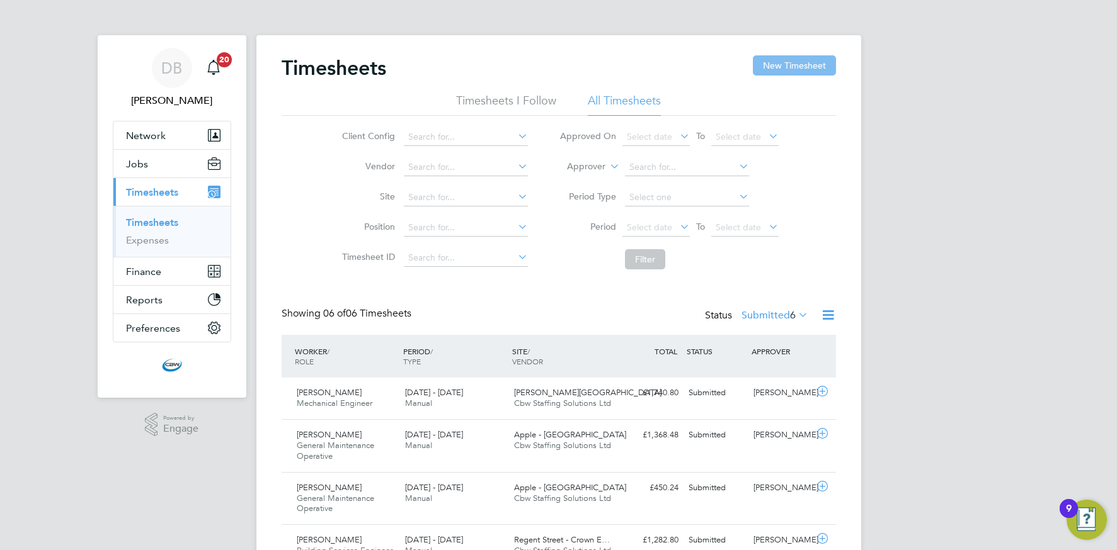
drag, startPoint x: 800, startPoint y: 47, endPoint x: 799, endPoint y: 65, distance: 18.3
click at [800, 47] on div "Timesheets New Timesheet Timesheets I Follow All Timesheets Client Config Vendo…" at bounding box center [558, 356] width 605 height 642
click at [796, 69] on button "New Timesheet" at bounding box center [794, 65] width 83 height 20
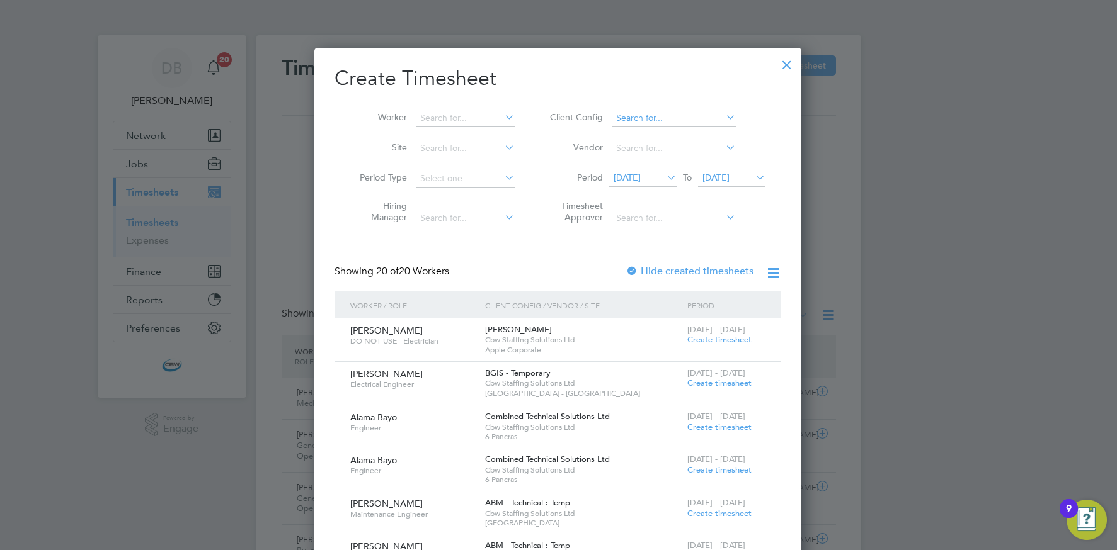
click at [702, 123] on input at bounding box center [674, 119] width 124 height 18
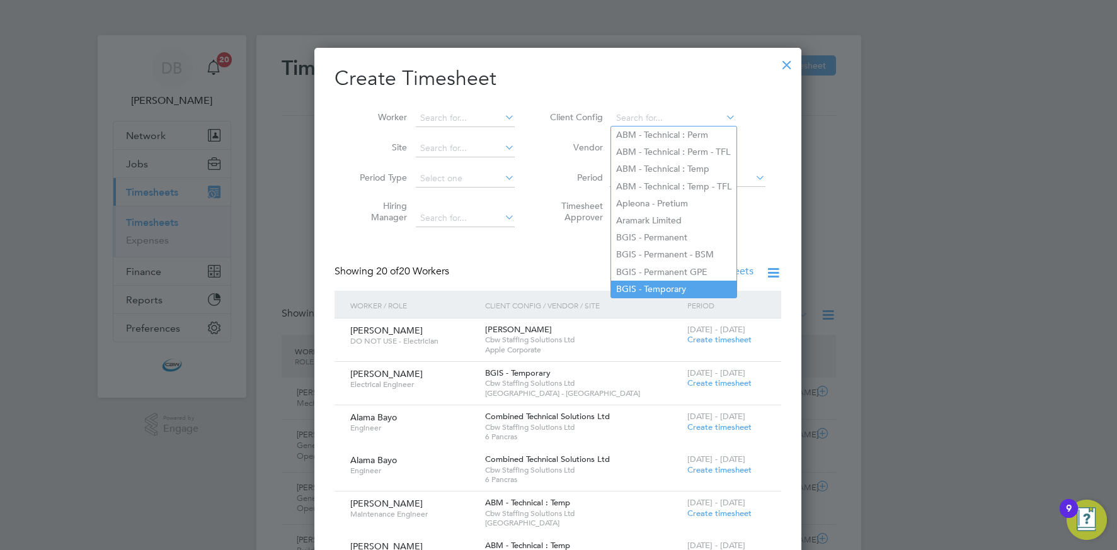
click at [646, 287] on li "BGIS - Temporary" at bounding box center [673, 289] width 125 height 17
type input "BGIS - Temporary"
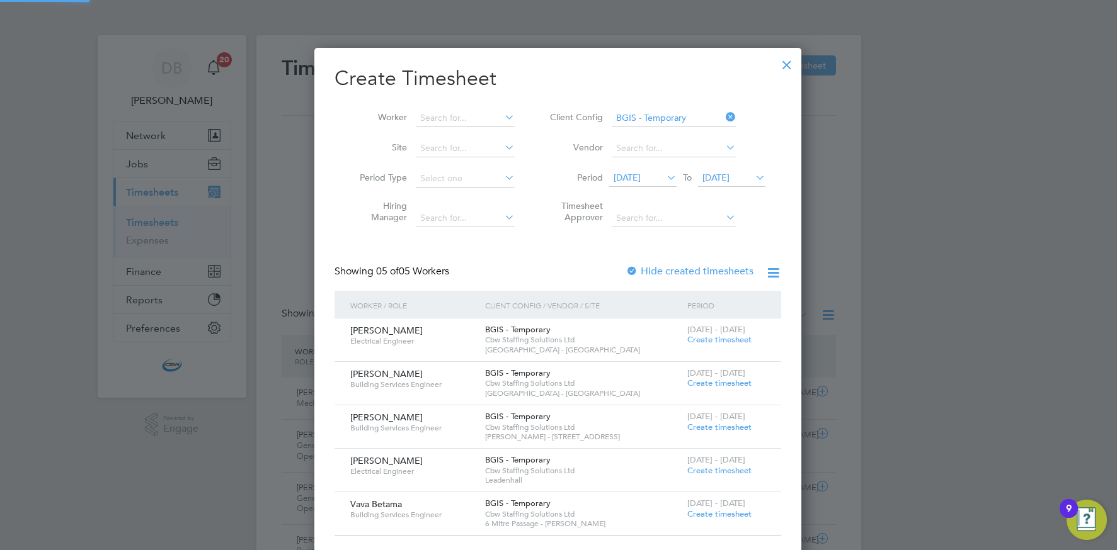
scroll to position [514, 487]
click at [729, 178] on span "04 Aug 2025" at bounding box center [715, 177] width 27 height 11
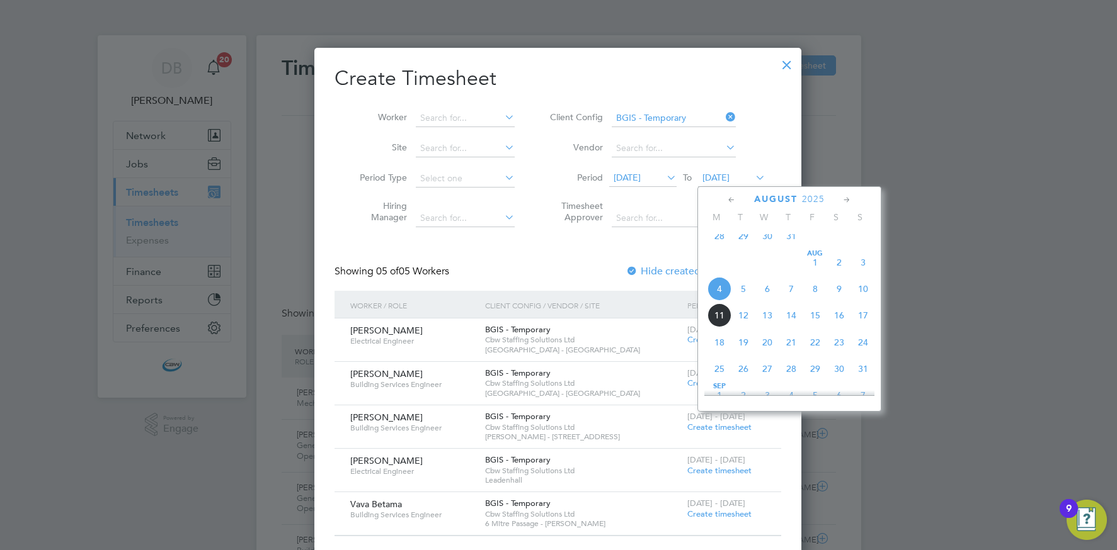
drag, startPoint x: 812, startPoint y: 302, endPoint x: 795, endPoint y: 297, distance: 17.1
click at [812, 301] on span "8" at bounding box center [815, 289] width 24 height 24
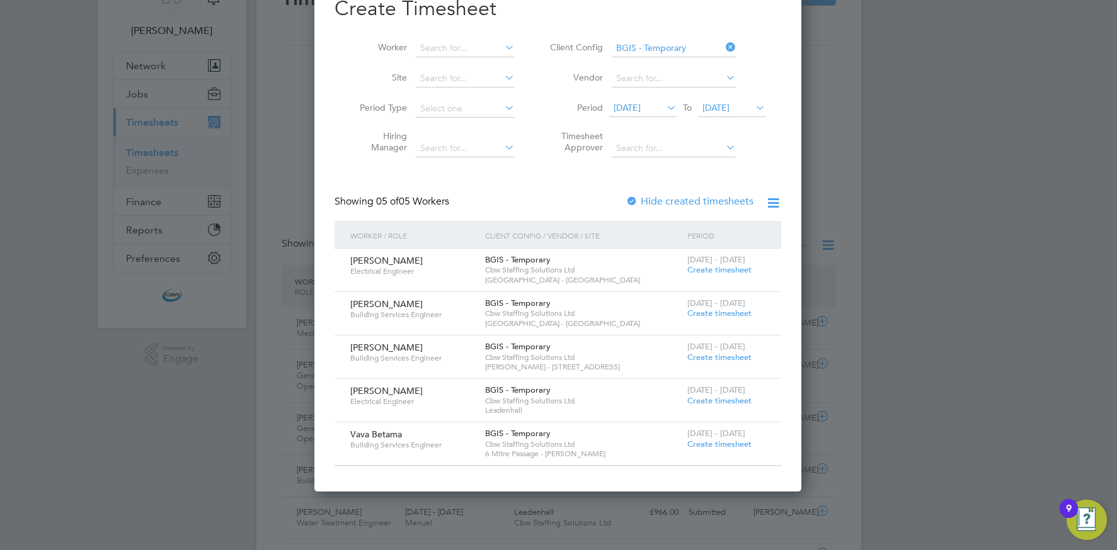
drag, startPoint x: 708, startPoint y: 443, endPoint x: 634, endPoint y: 432, distance: 75.2
click at [708, 443] on span "Create timesheet" at bounding box center [719, 444] width 64 height 11
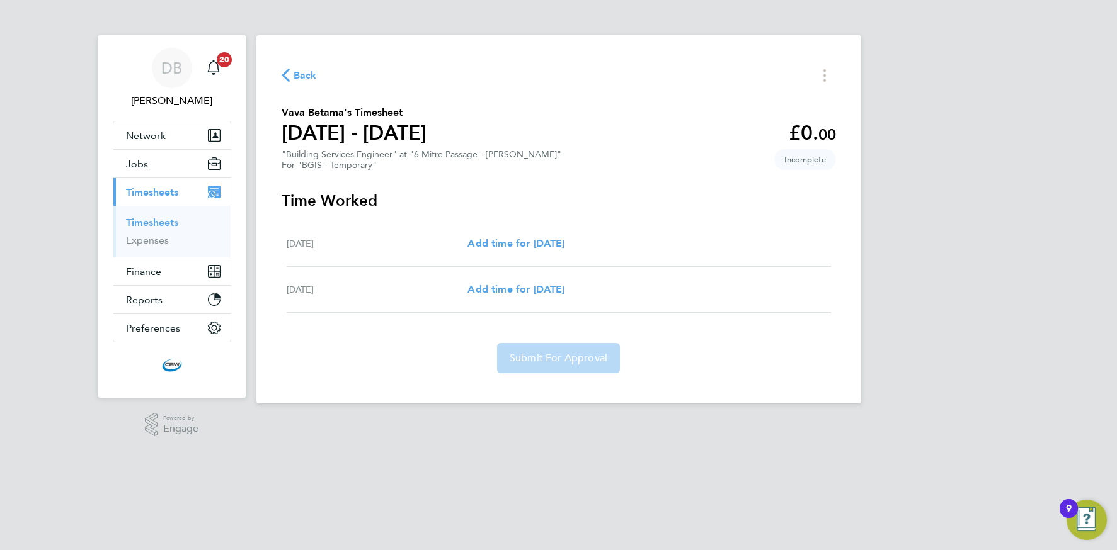
click at [306, 76] on span "Back" at bounding box center [304, 75] width 23 height 15
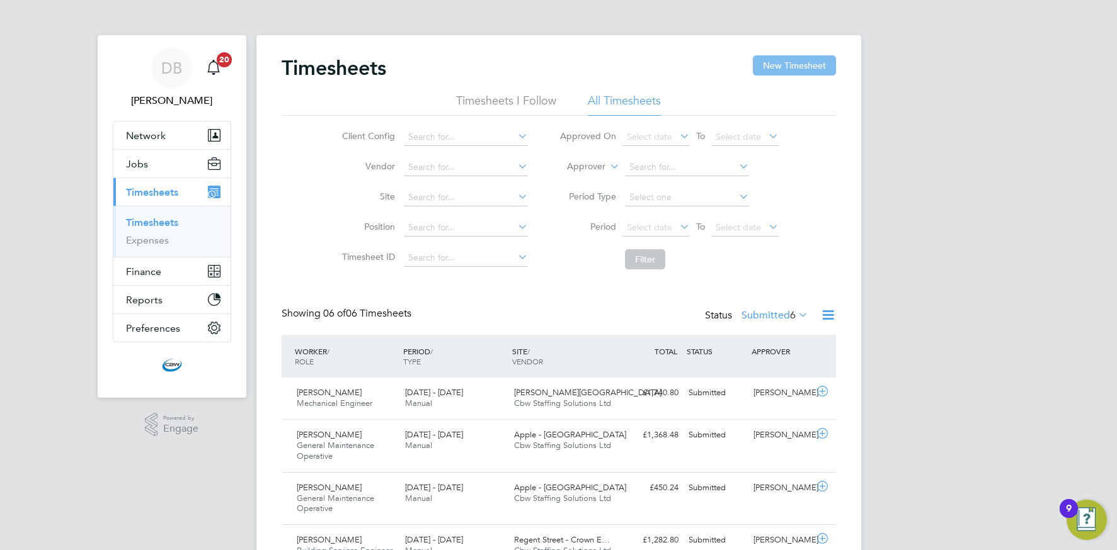
click at [778, 62] on button "New Timesheet" at bounding box center [794, 65] width 83 height 20
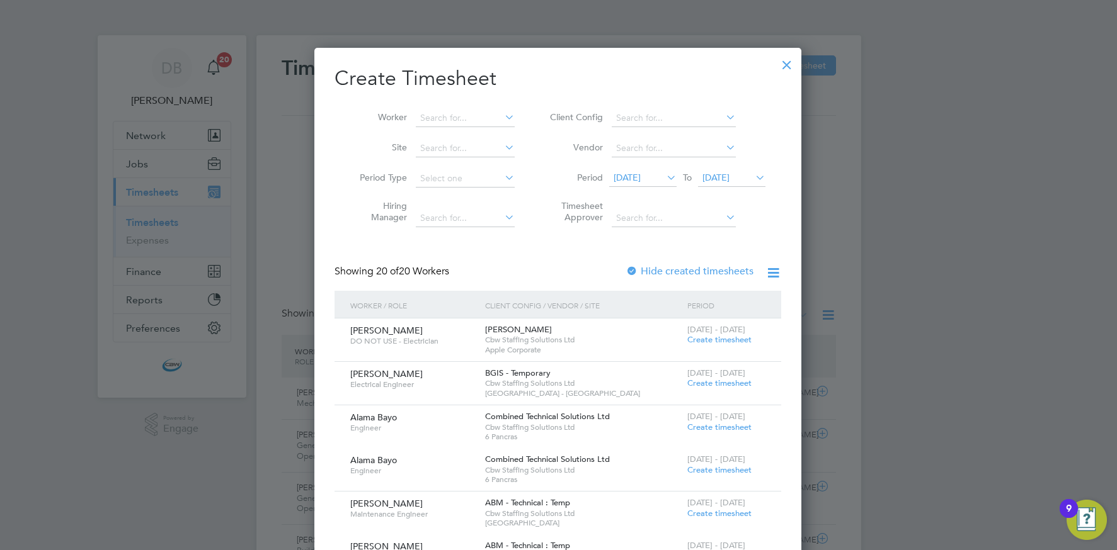
click at [634, 179] on span "28 Jul 2025" at bounding box center [626, 177] width 27 height 11
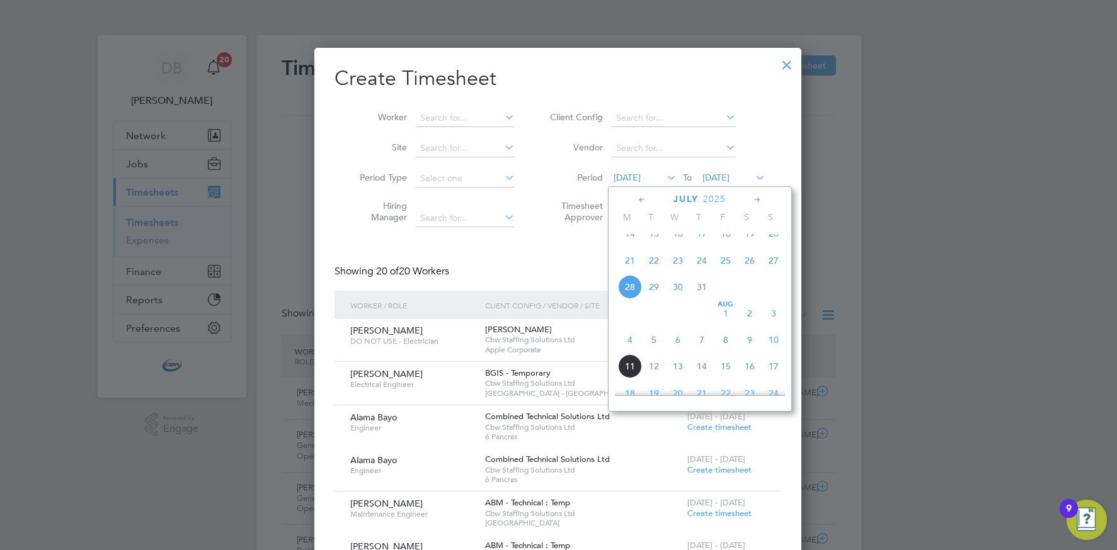
click at [748, 273] on span "26" at bounding box center [749, 261] width 24 height 24
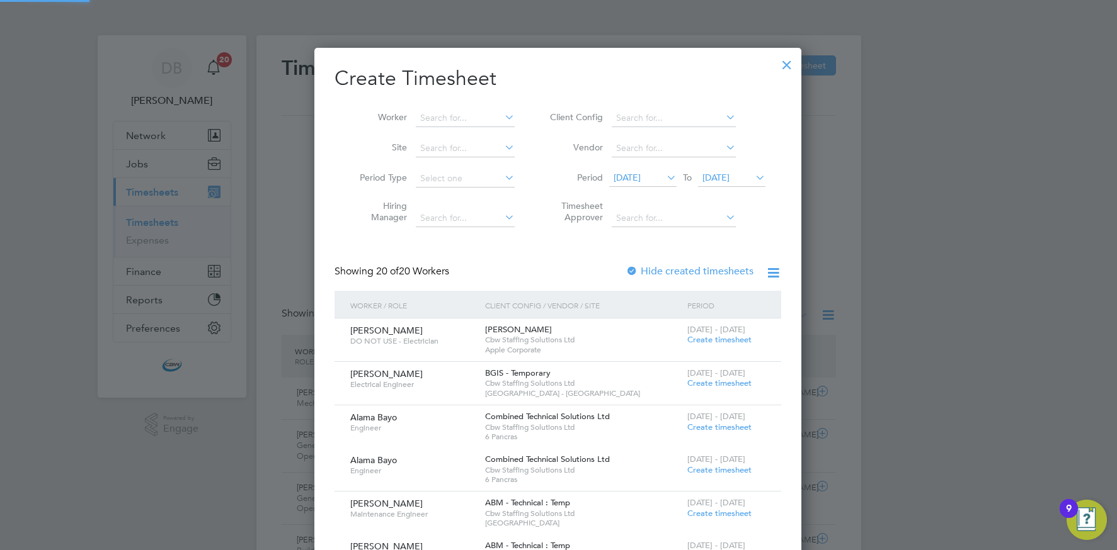
click at [729, 181] on span "04 Aug 2025" at bounding box center [715, 177] width 27 height 11
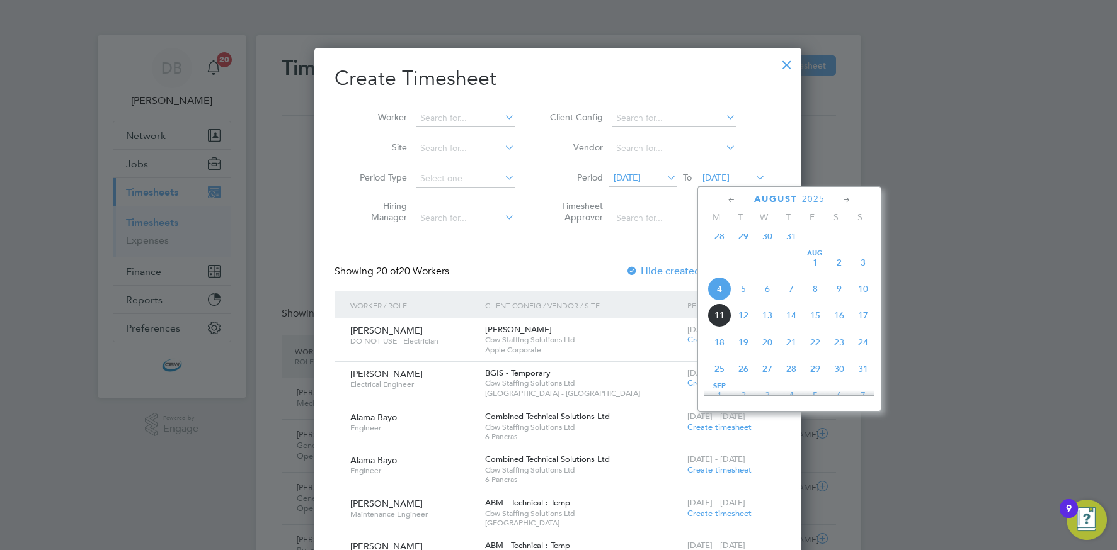
click at [811, 295] on span "8" at bounding box center [815, 289] width 24 height 24
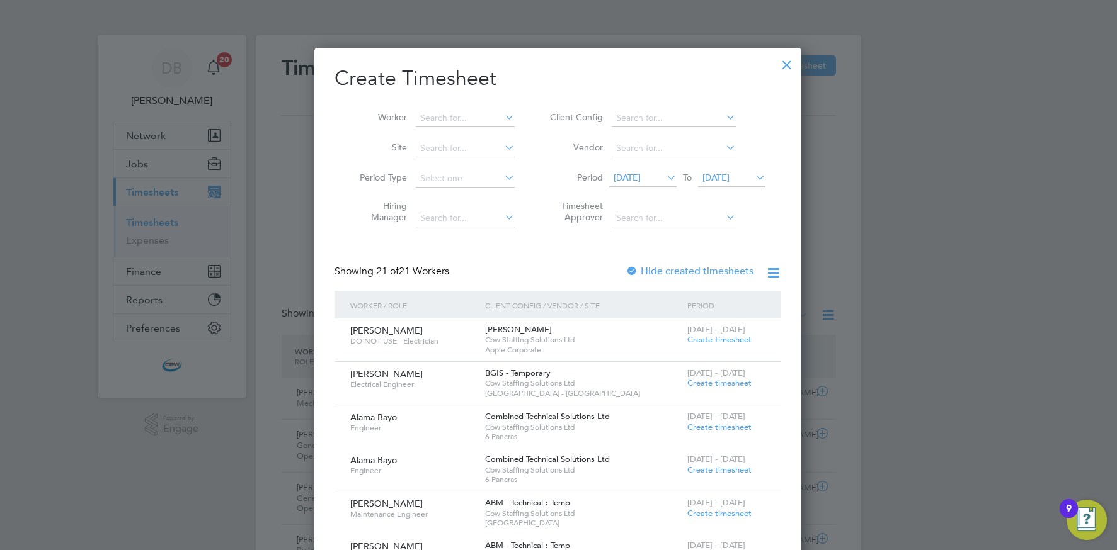
click at [723, 116] on icon at bounding box center [723, 117] width 0 height 18
click at [654, 284] on li "BGIS - Temporary" at bounding box center [673, 289] width 125 height 17
type input "BGIS - Temporary"
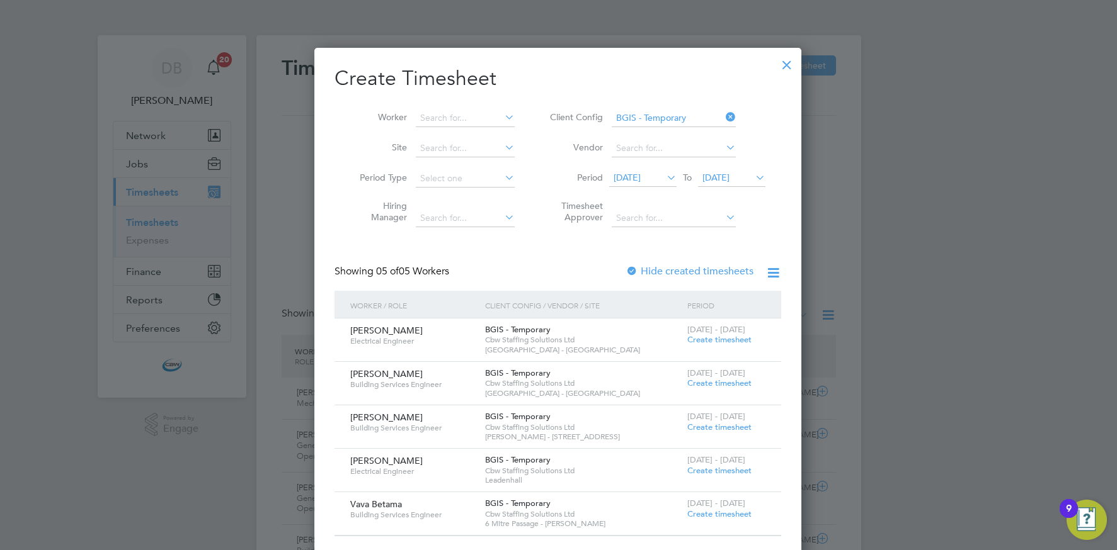
click at [785, 65] on div at bounding box center [786, 61] width 23 height 23
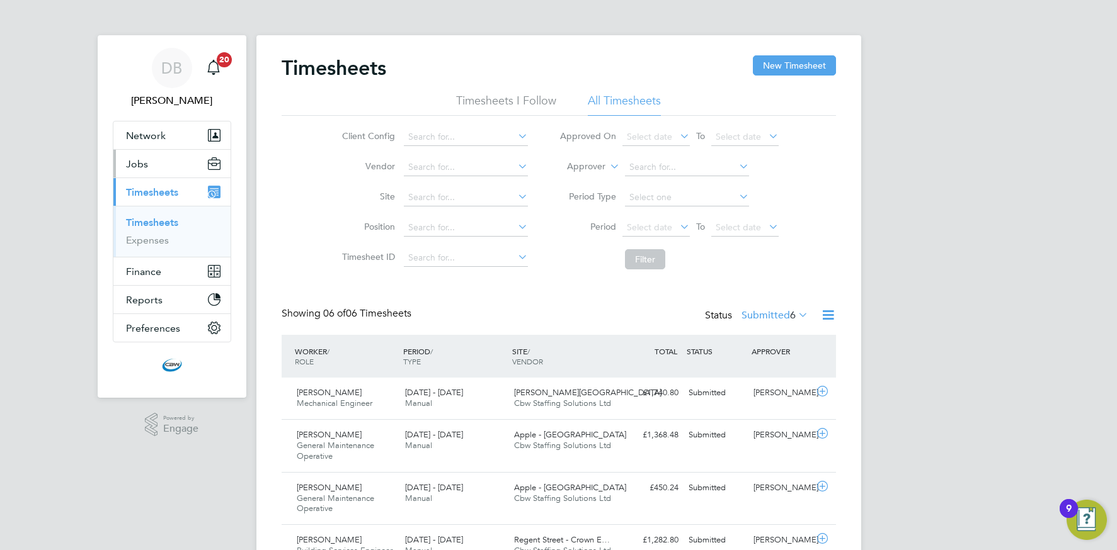
click at [166, 165] on button "Jobs" at bounding box center [171, 164] width 117 height 28
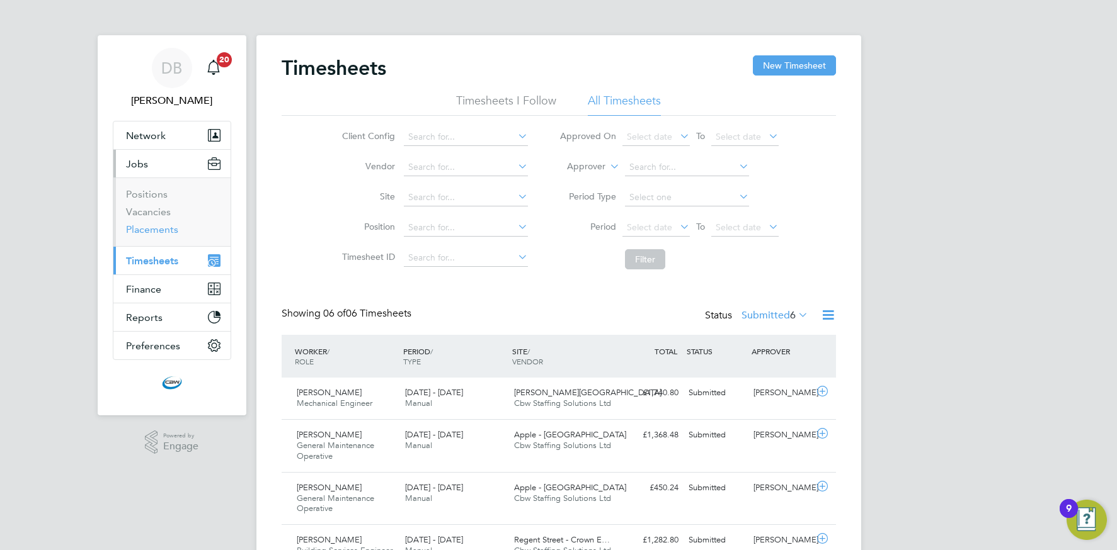
click at [159, 233] on link "Placements" at bounding box center [152, 230] width 52 height 12
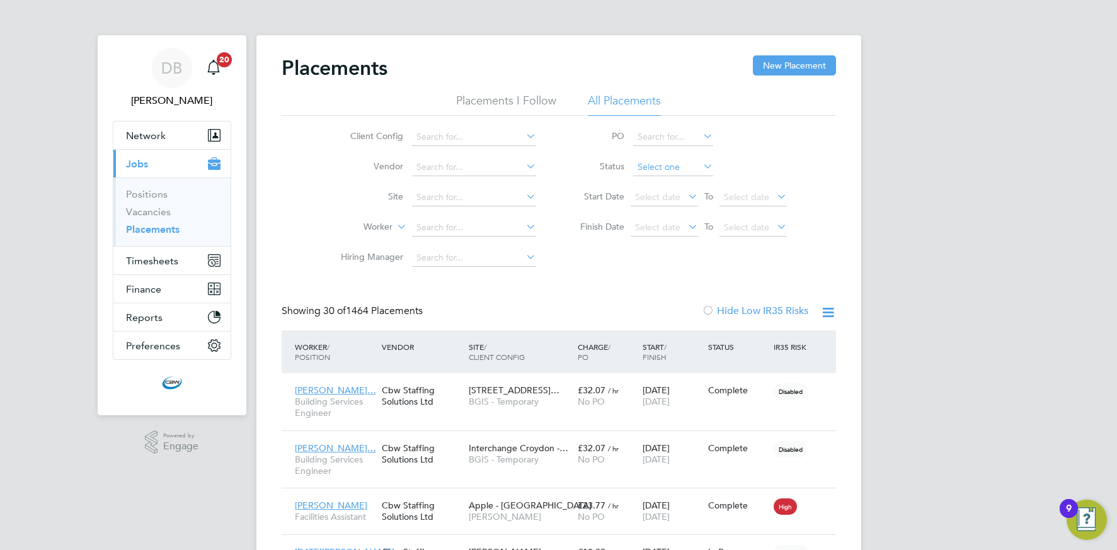
click at [655, 169] on input at bounding box center [673, 168] width 80 height 18
click at [654, 217] on li "Pending" at bounding box center [672, 217] width 81 height 16
type input "Pending"
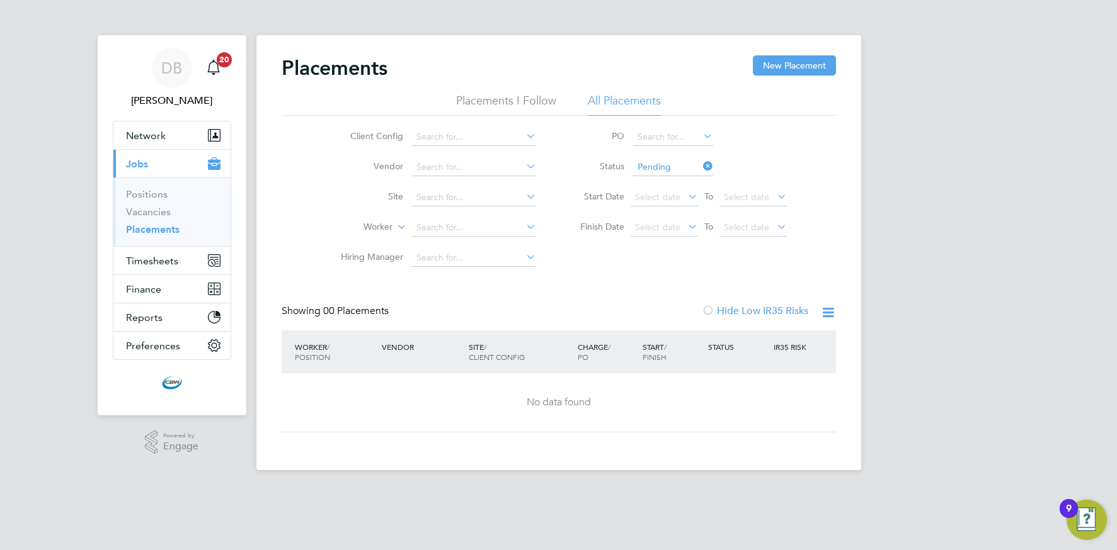
drag, startPoint x: 705, startPoint y: 165, endPoint x: 666, endPoint y: 173, distance: 39.9
click at [700, 165] on icon at bounding box center [700, 166] width 0 height 18
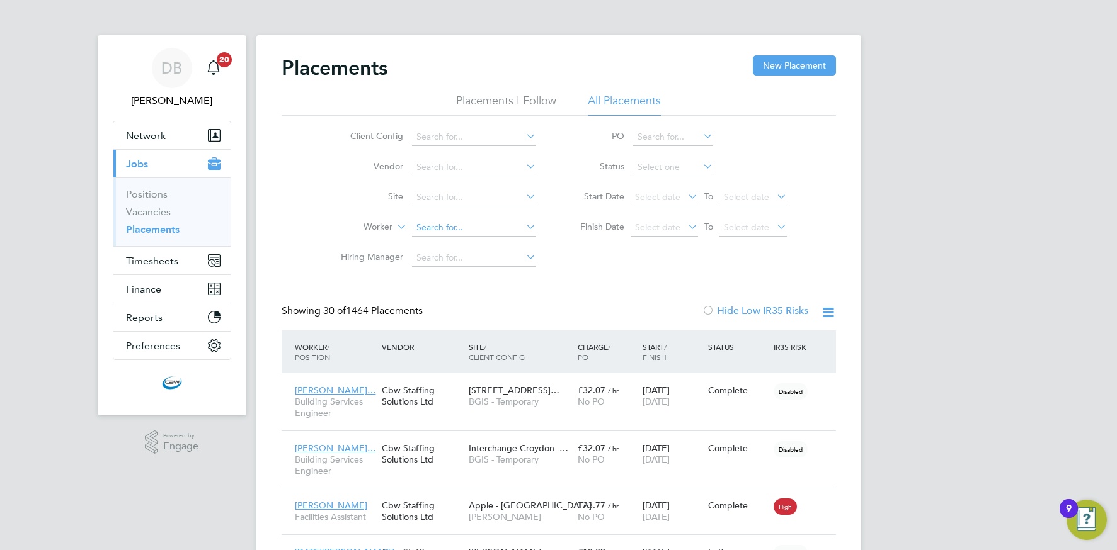
click at [462, 224] on input at bounding box center [474, 228] width 124 height 18
click at [469, 239] on li "Vava Betama" at bounding box center [473, 245] width 125 height 17
type input "Vava Betama"
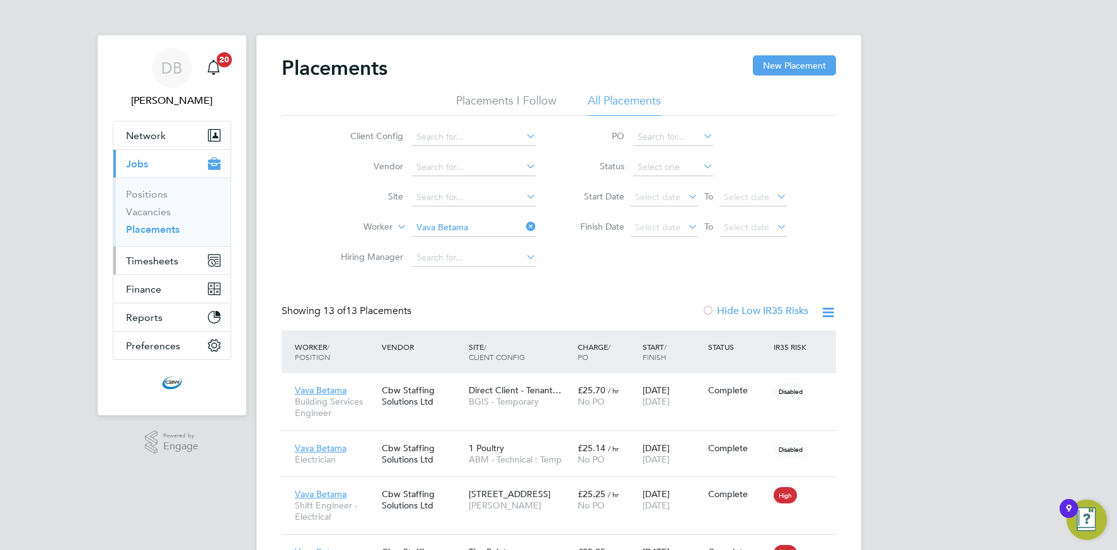
click at [148, 260] on span "Timesheets" at bounding box center [152, 261] width 52 height 12
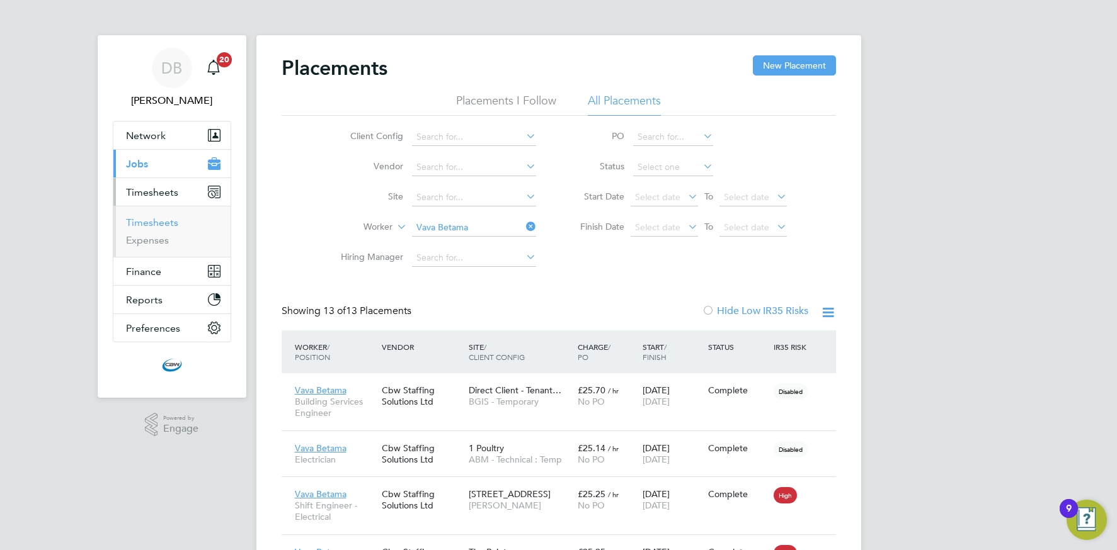
click at [160, 224] on link "Timesheets" at bounding box center [152, 223] width 52 height 12
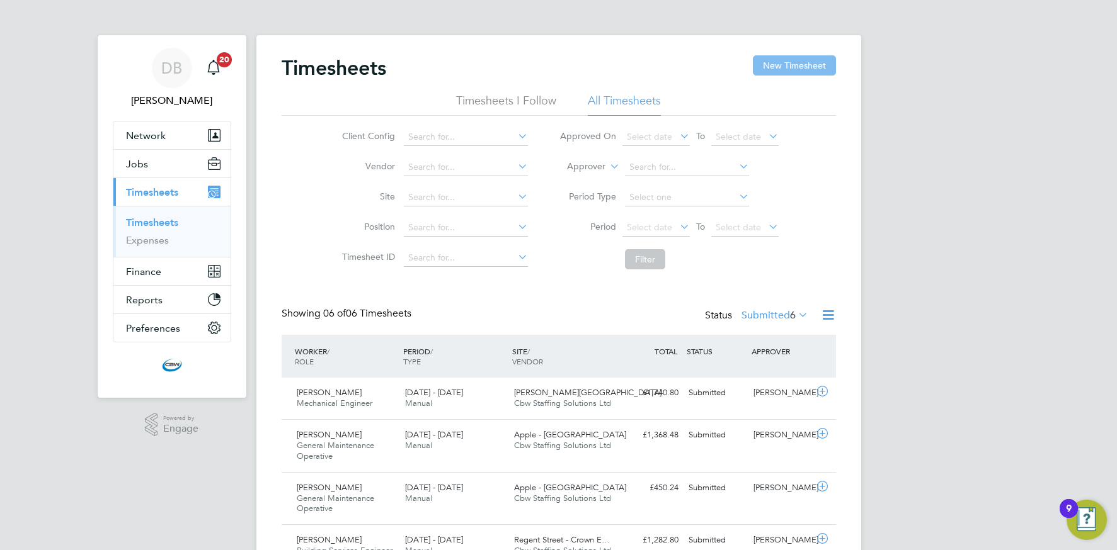
click at [776, 66] on button "New Timesheet" at bounding box center [794, 65] width 83 height 20
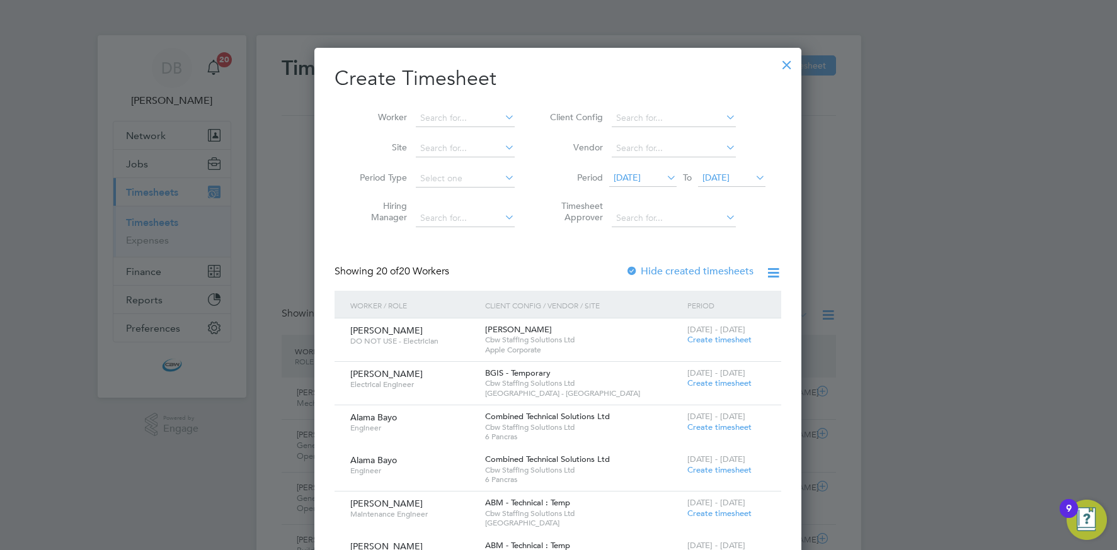
click at [727, 178] on span "[DATE]" at bounding box center [715, 177] width 27 height 11
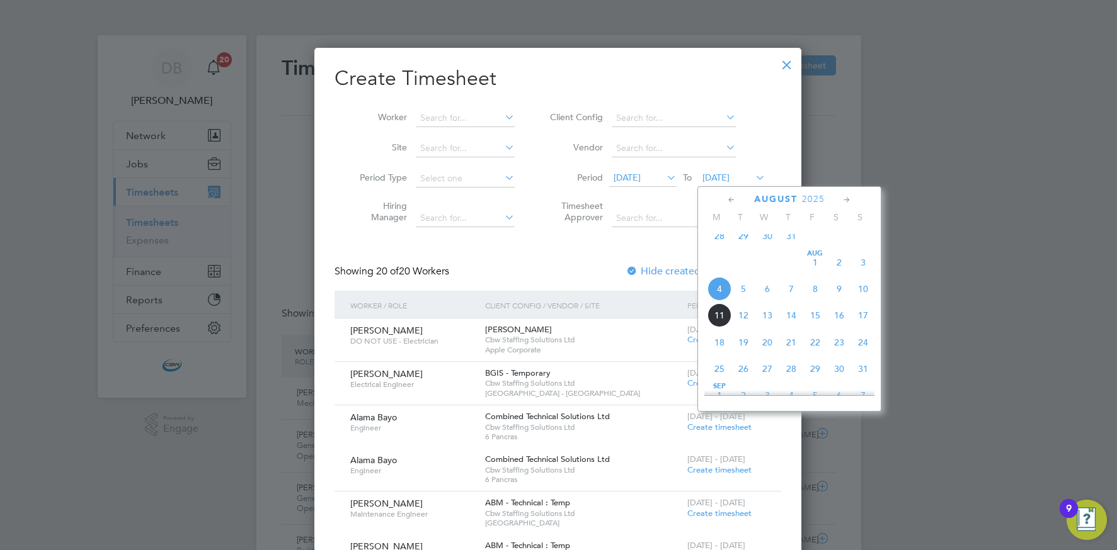
click at [814, 301] on span "8" at bounding box center [815, 289] width 24 height 24
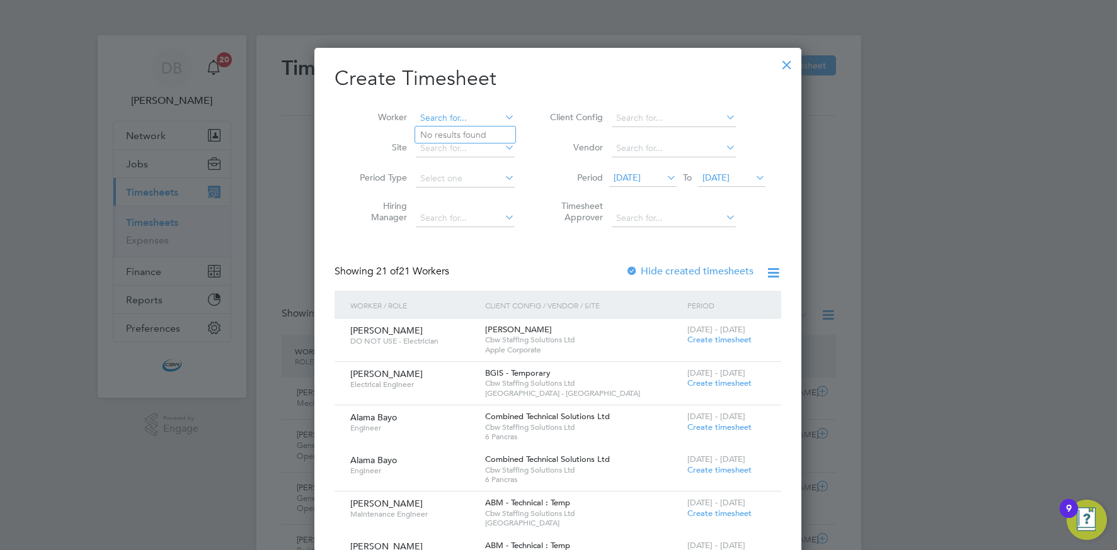
click at [448, 117] on input at bounding box center [465, 119] width 99 height 18
click at [450, 128] on li "Vav a Betama" at bounding box center [465, 135] width 100 height 17
type input "Vava Betama"
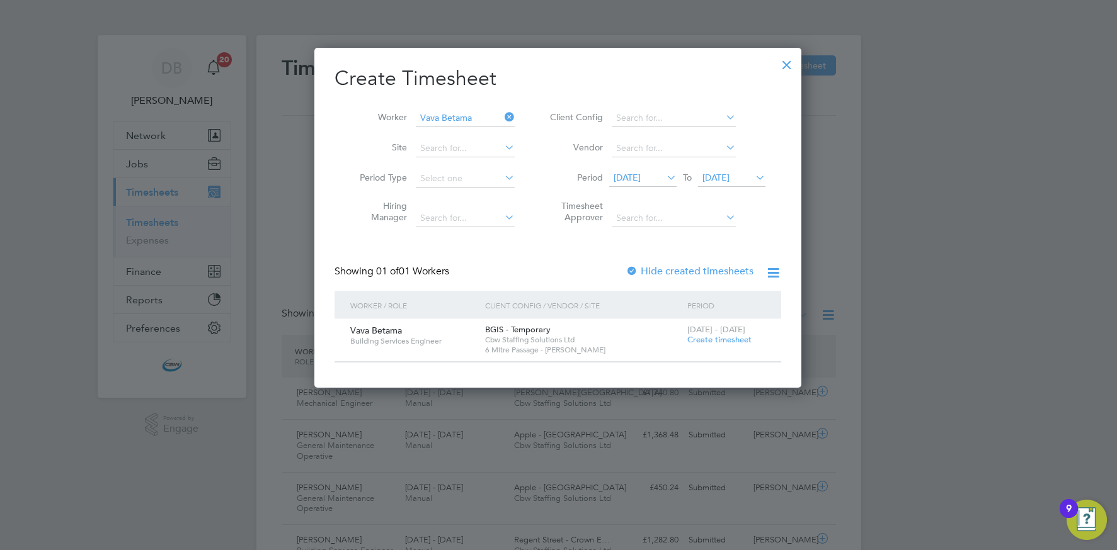
click at [785, 69] on div at bounding box center [786, 61] width 23 height 23
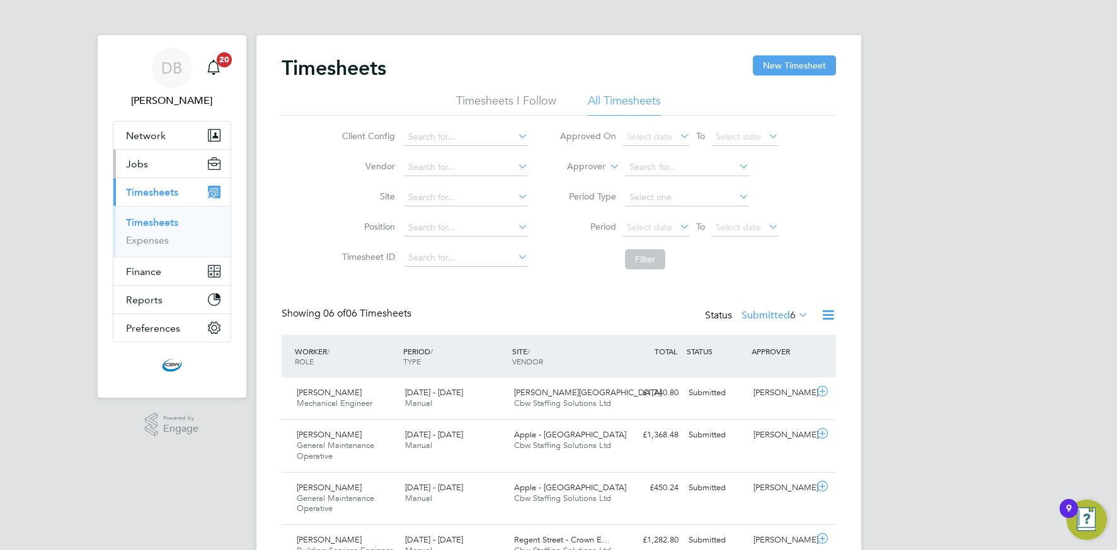
click at [149, 165] on button "Jobs" at bounding box center [171, 164] width 117 height 28
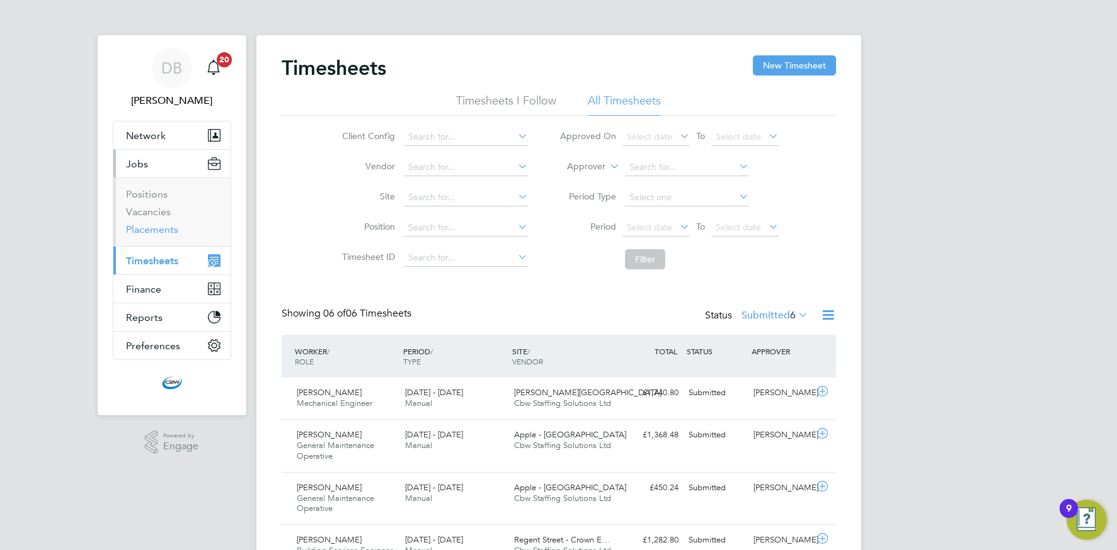
drag, startPoint x: 150, startPoint y: 227, endPoint x: 241, endPoint y: 236, distance: 91.1
click at [150, 227] on link "Placements" at bounding box center [152, 230] width 52 height 12
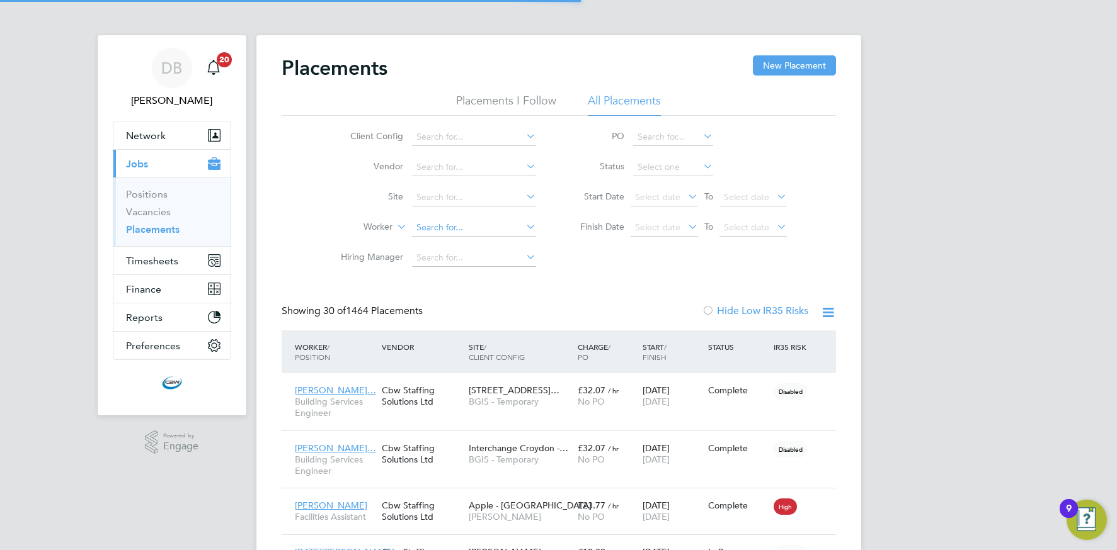
click at [474, 225] on input at bounding box center [474, 228] width 124 height 18
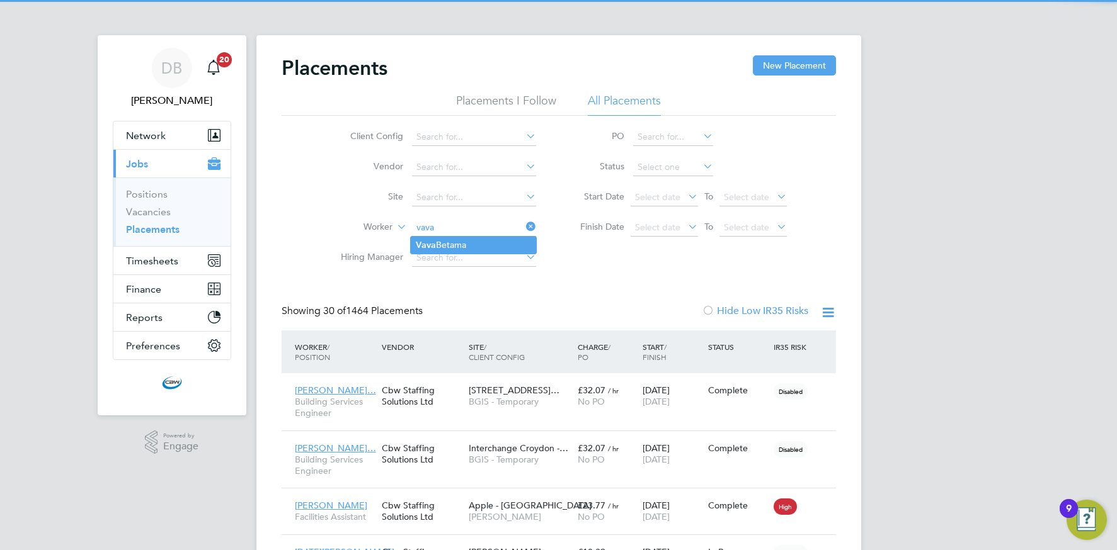
click at [457, 242] on li "Vava Betama" at bounding box center [473, 245] width 125 height 17
type input "Vava Betama"
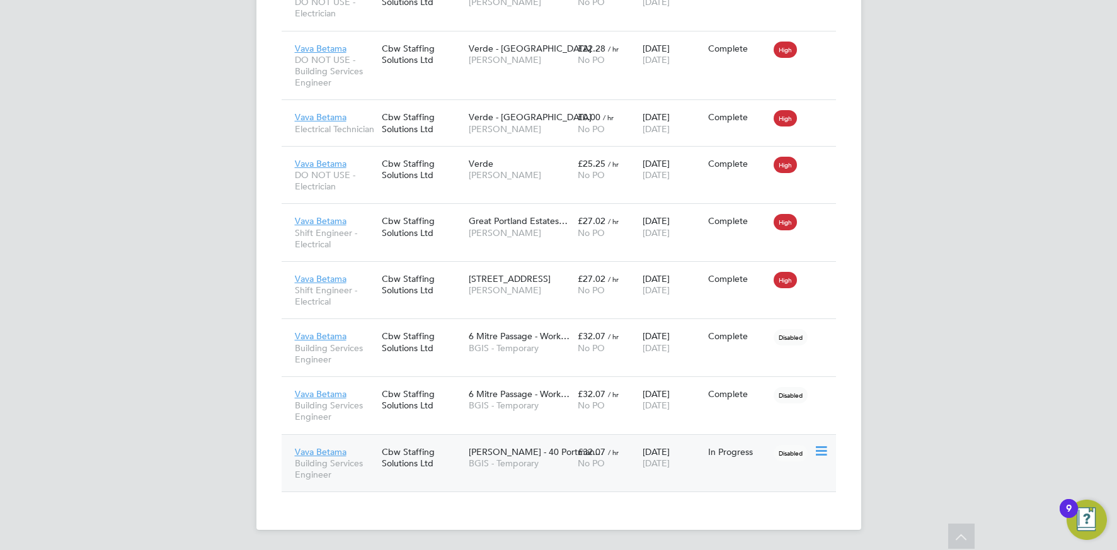
click at [522, 470] on div "Workman - 40 Portman… BGIS - Temporary" at bounding box center [519, 457] width 109 height 35
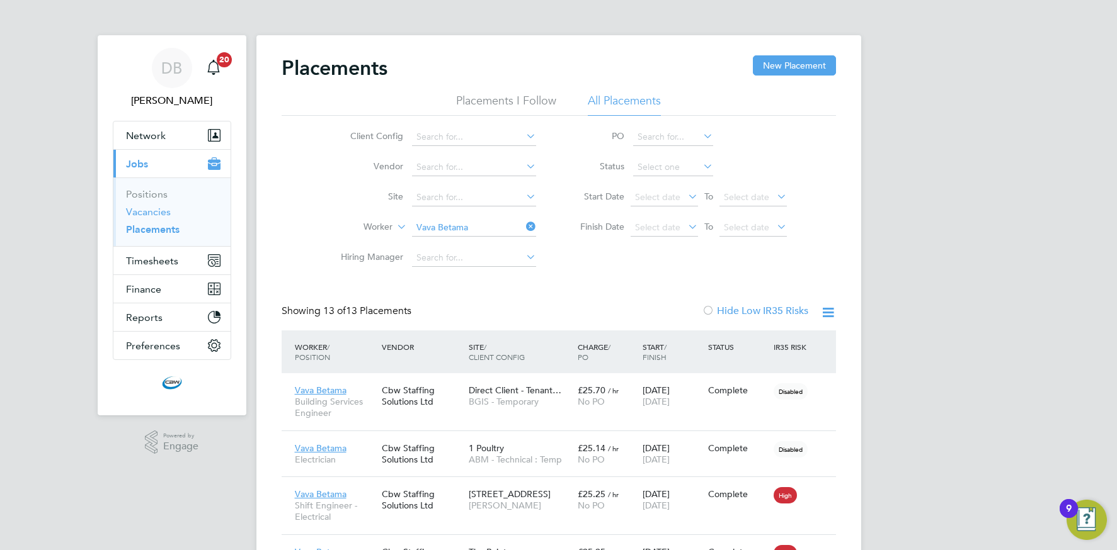
drag, startPoint x: 144, startPoint y: 207, endPoint x: 194, endPoint y: 208, distance: 50.4
click at [144, 207] on link "Vacancies" at bounding box center [148, 212] width 45 height 12
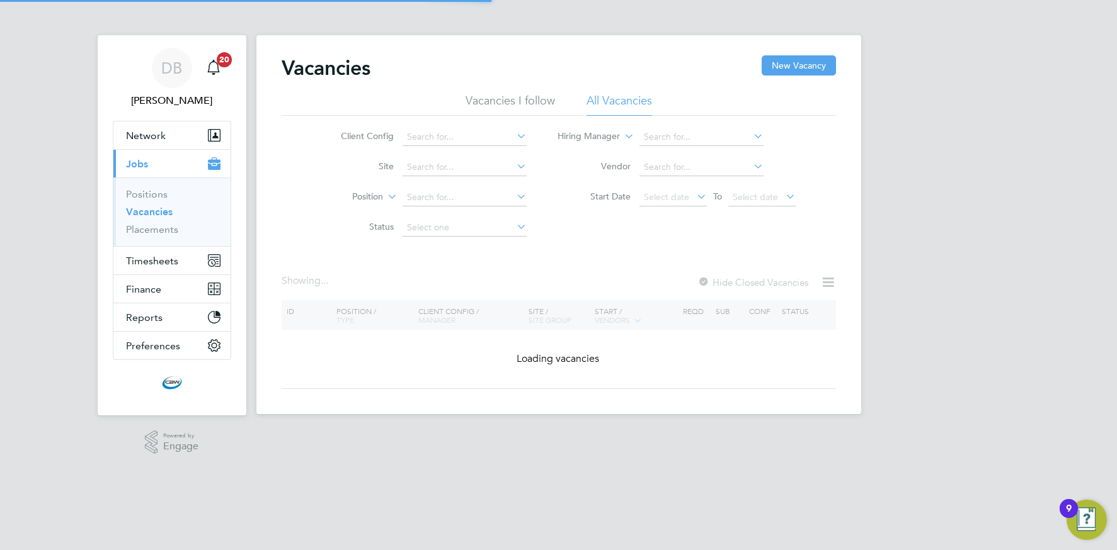
click at [514, 138] on icon at bounding box center [514, 136] width 0 height 18
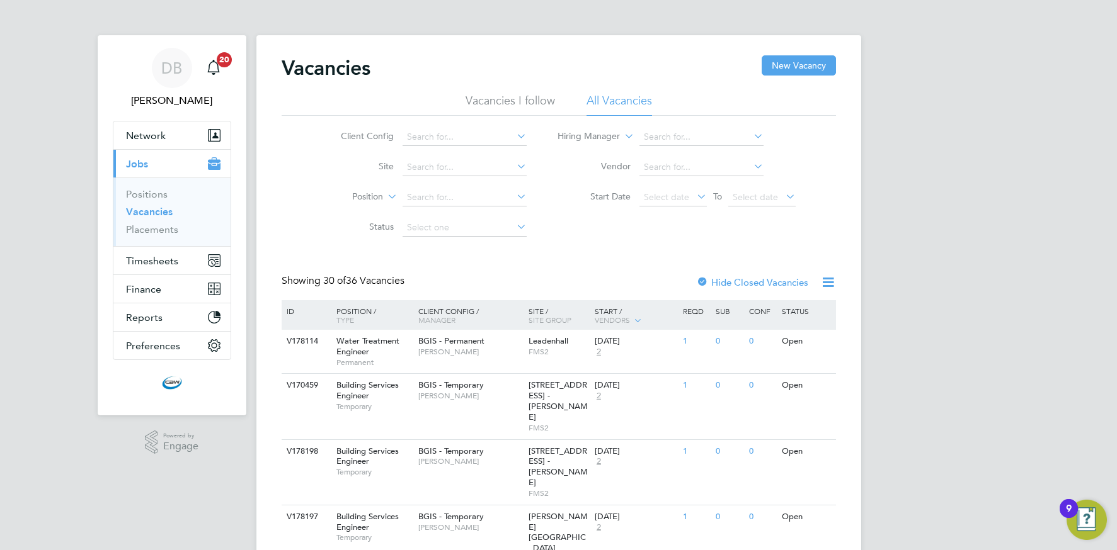
drag, startPoint x: 458, startPoint y: 306, endPoint x: 448, endPoint y: 303, distance: 10.6
click at [458, 306] on li "BGIS - Temporary" at bounding box center [464, 308] width 125 height 17
type input "BGIS - Temporary"
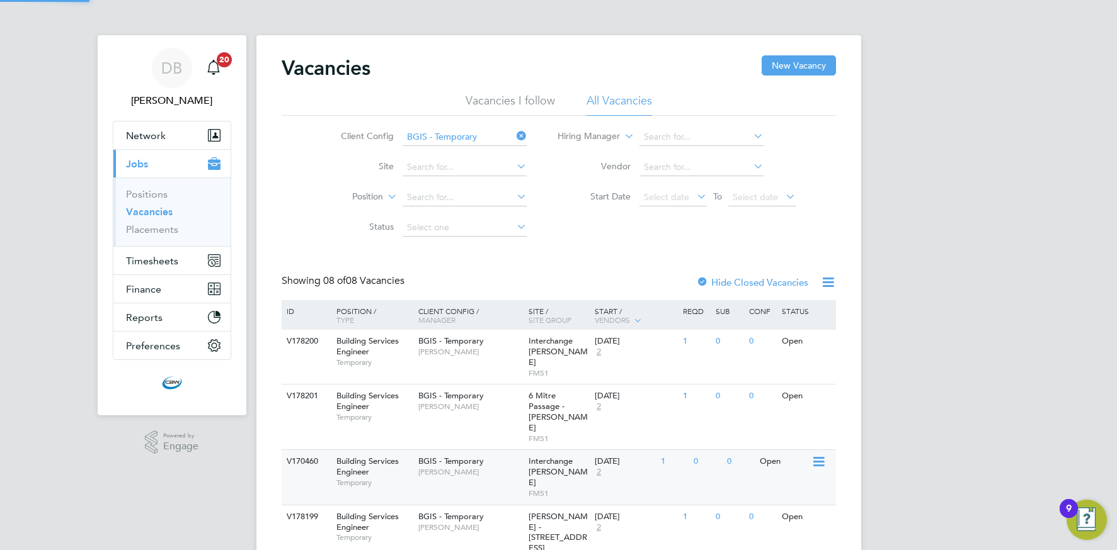
scroll to position [232, 0]
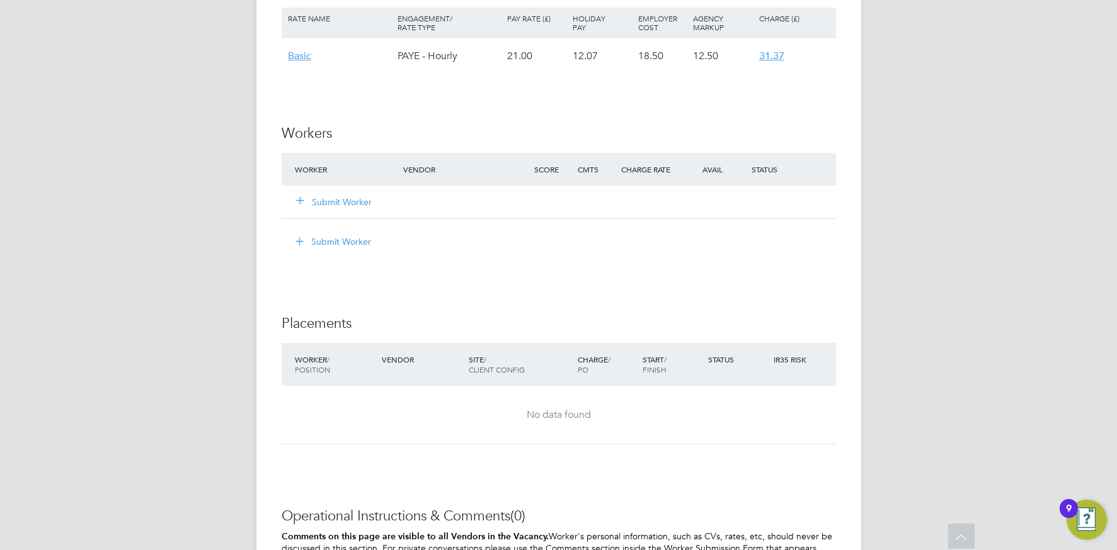
scroll to position [964, 0]
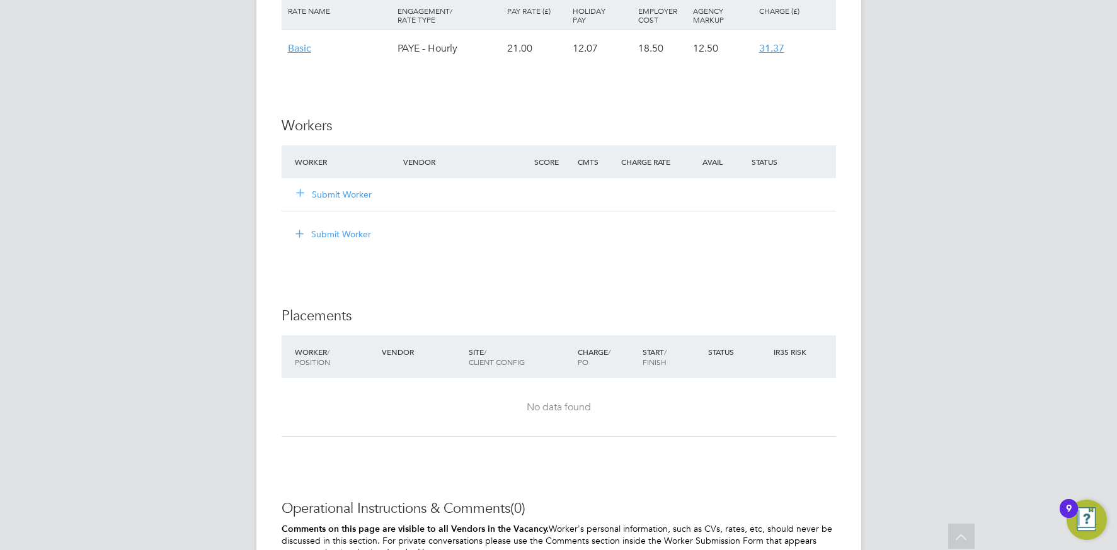
click at [347, 193] on button "Submit Worker" at bounding box center [335, 194] width 76 height 13
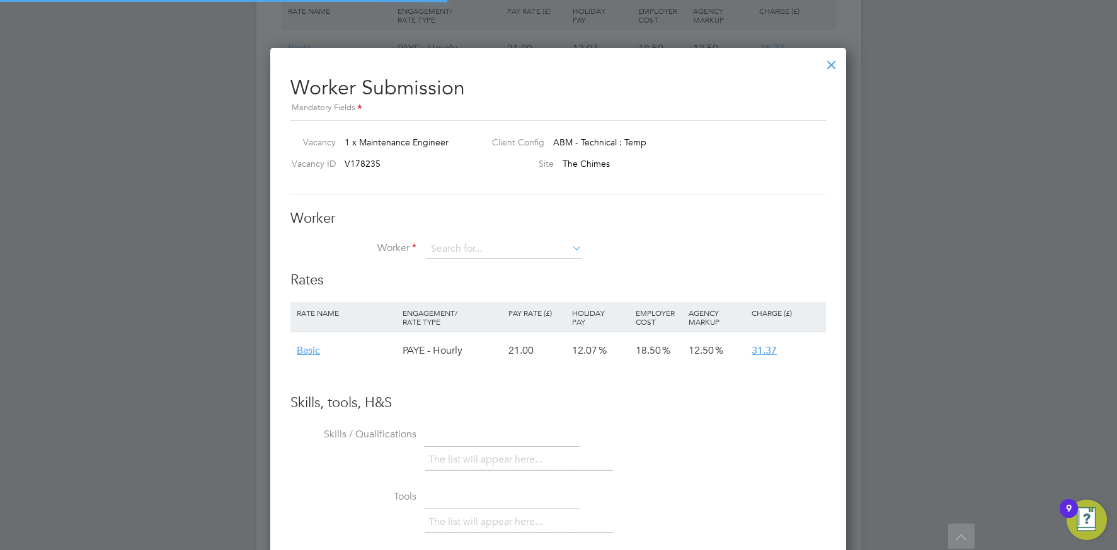
scroll to position [751, 576]
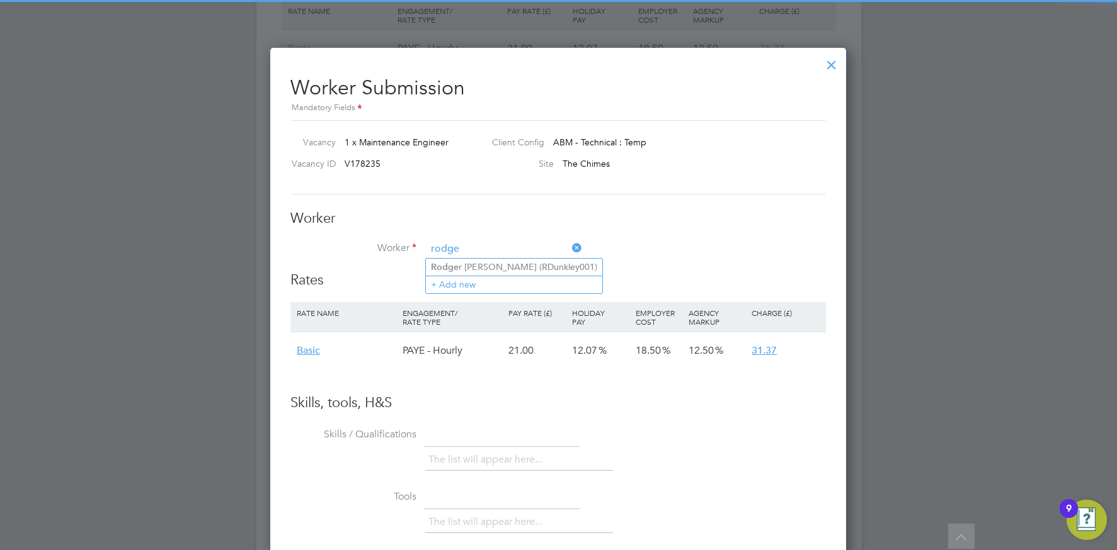
type input "[PERSON_NAME] (RDunkley001)"
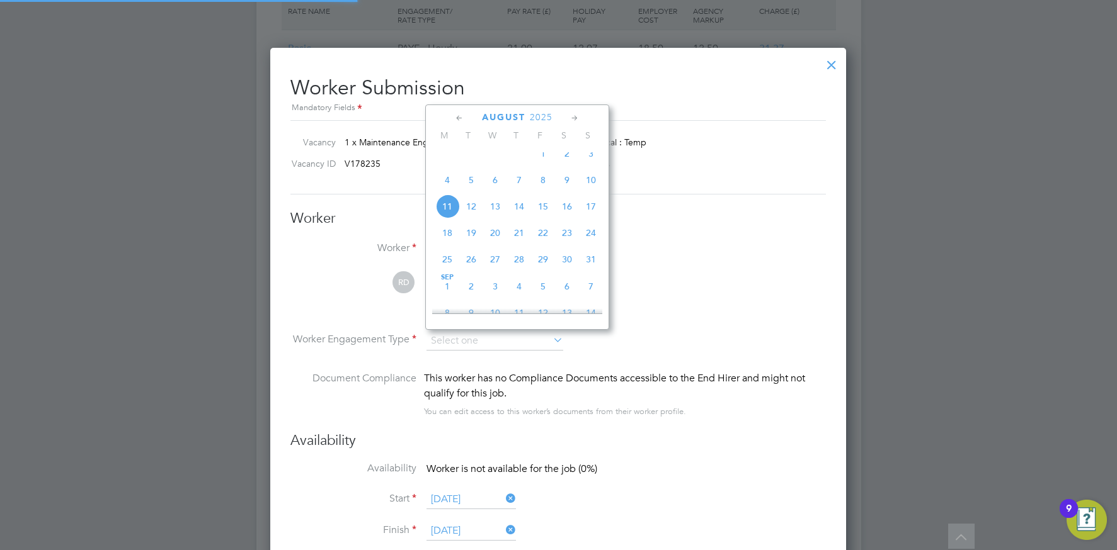
scroll to position [1033, 576]
click at [589, 190] on span "10" at bounding box center [591, 180] width 24 height 24
type input "[DATE]"
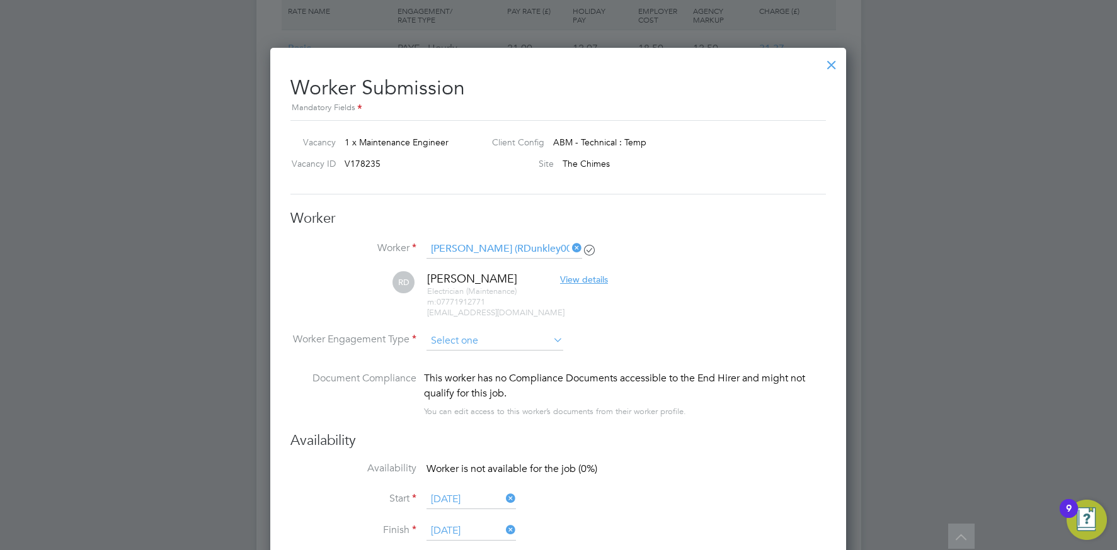
click at [487, 343] on input at bounding box center [494, 341] width 137 height 19
drag, startPoint x: 475, startPoint y: 373, endPoint x: 468, endPoint y: 361, distance: 13.8
click at [475, 373] on li "PAYE" at bounding box center [495, 375] width 138 height 16
type input "PAYE"
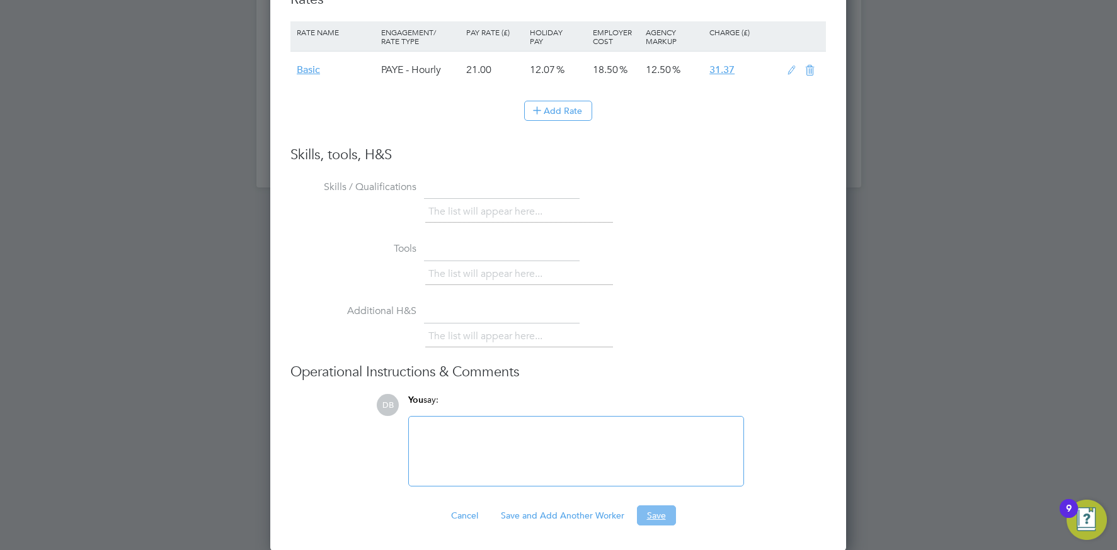
click at [642, 515] on button "Save" at bounding box center [656, 516] width 39 height 20
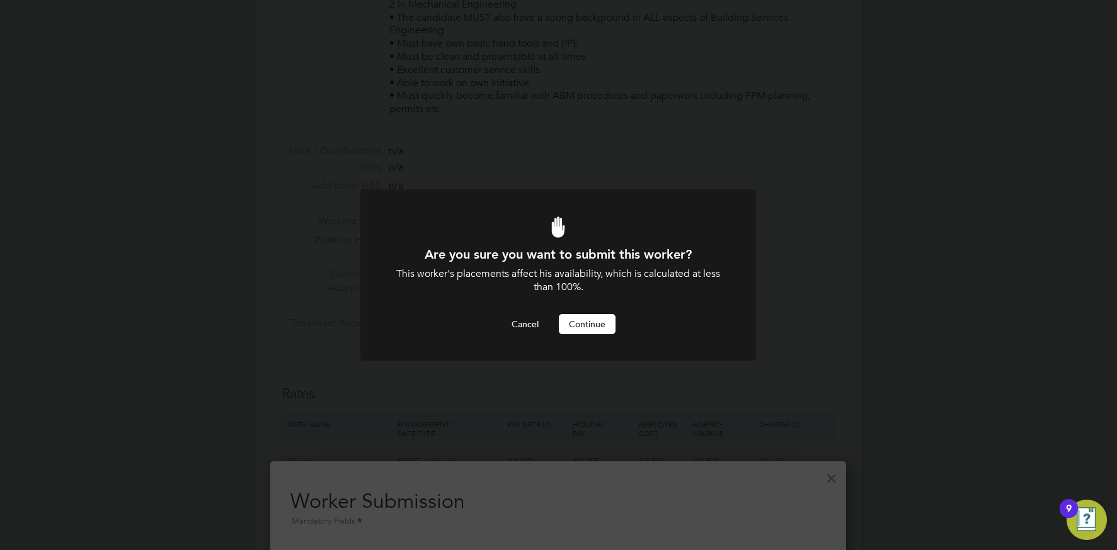
click at [577, 325] on button "Continue" at bounding box center [587, 324] width 57 height 20
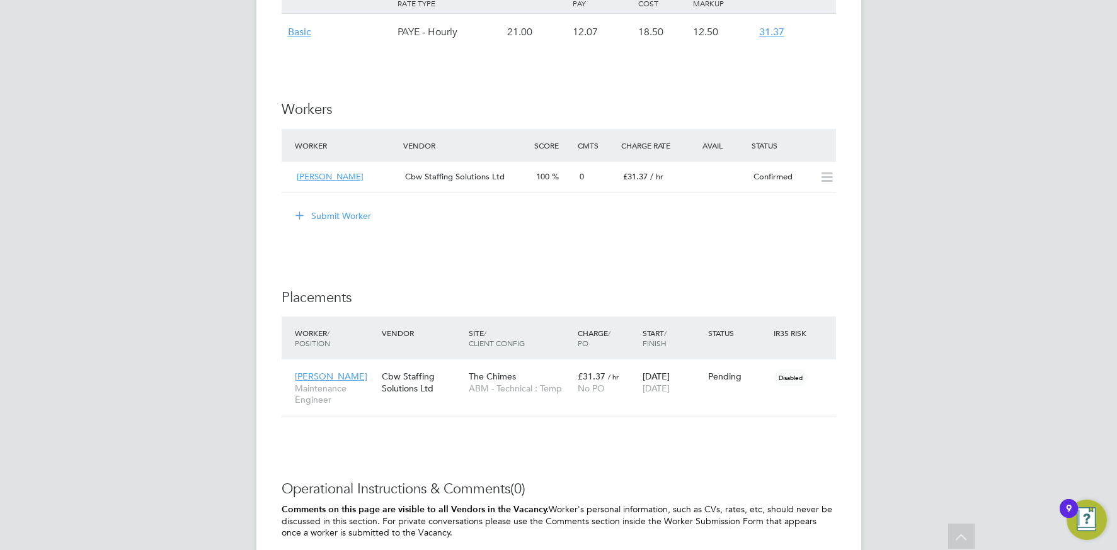
click at [339, 218] on button "Submit Worker" at bounding box center [334, 216] width 94 height 20
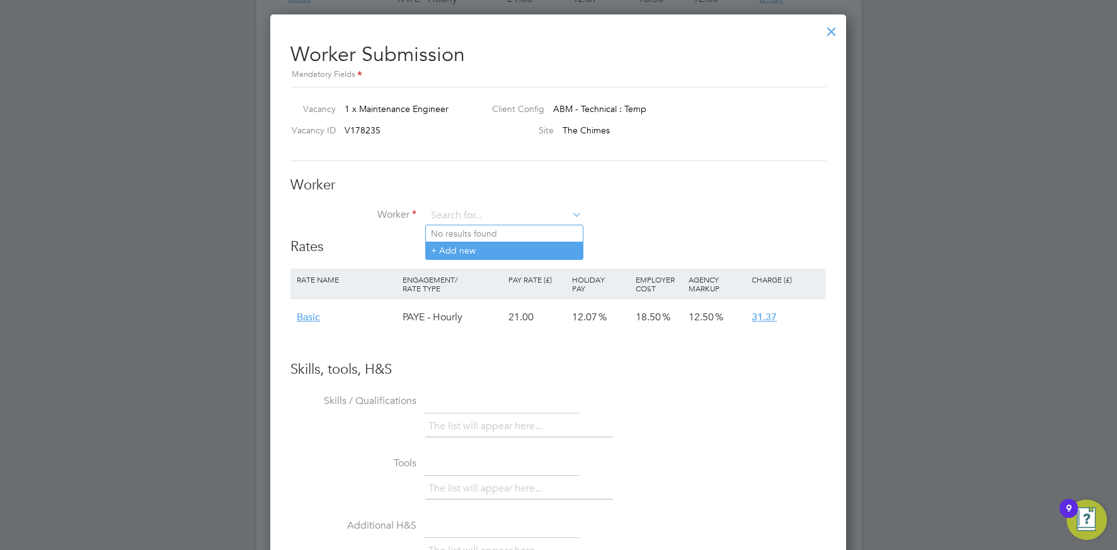
drag, startPoint x: 461, startPoint y: 256, endPoint x: 434, endPoint y: 254, distance: 27.1
click at [461, 256] on li "+ Add new" at bounding box center [504, 250] width 157 height 17
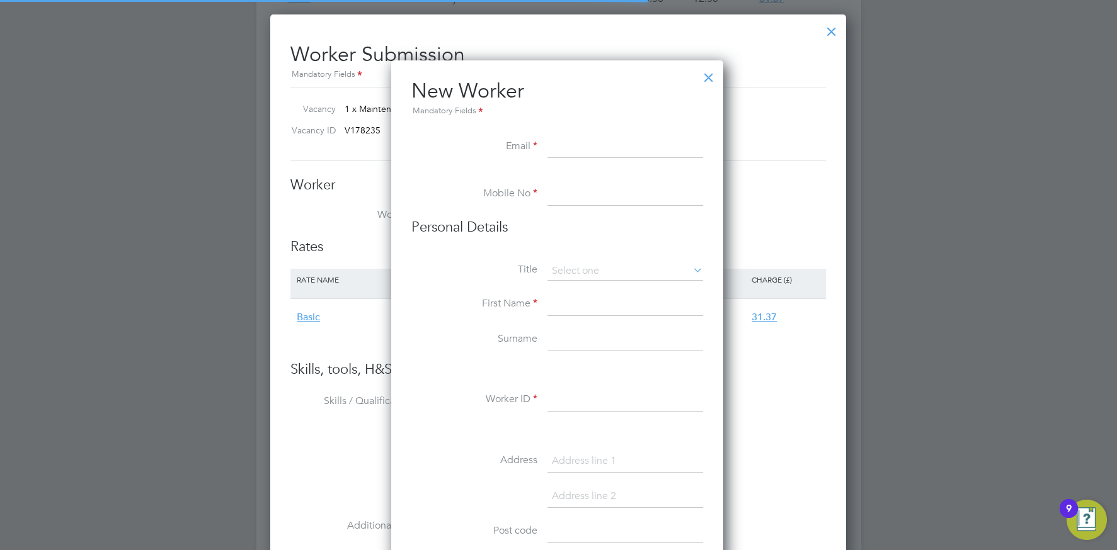
scroll to position [1072, 334]
click at [603, 147] on input at bounding box center [625, 147] width 156 height 23
paste input "austinegwu@yahoo.co.uk"
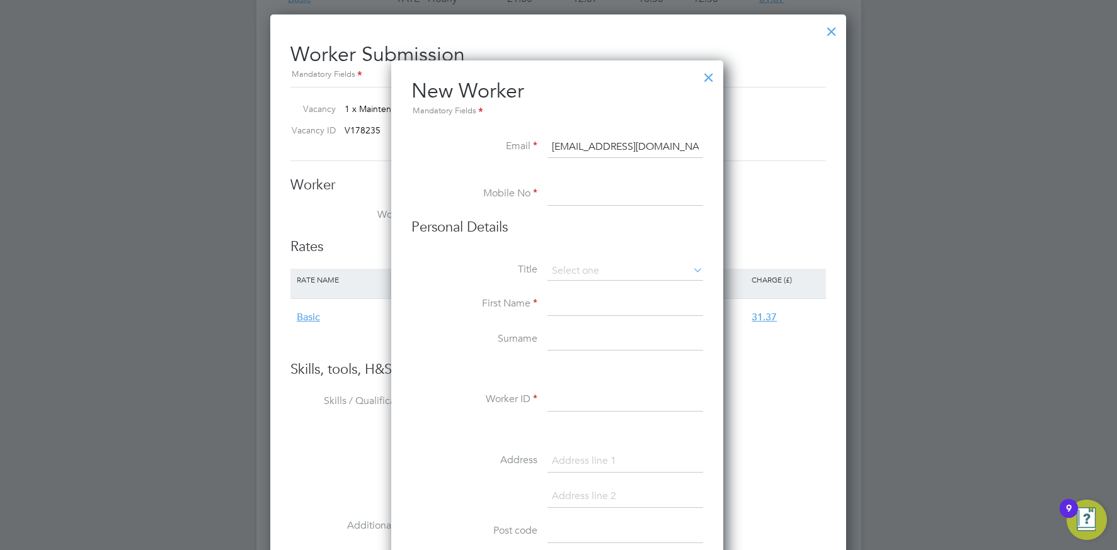
type input "austinegwu@yahoo.co.uk"
click at [583, 193] on input at bounding box center [625, 194] width 156 height 23
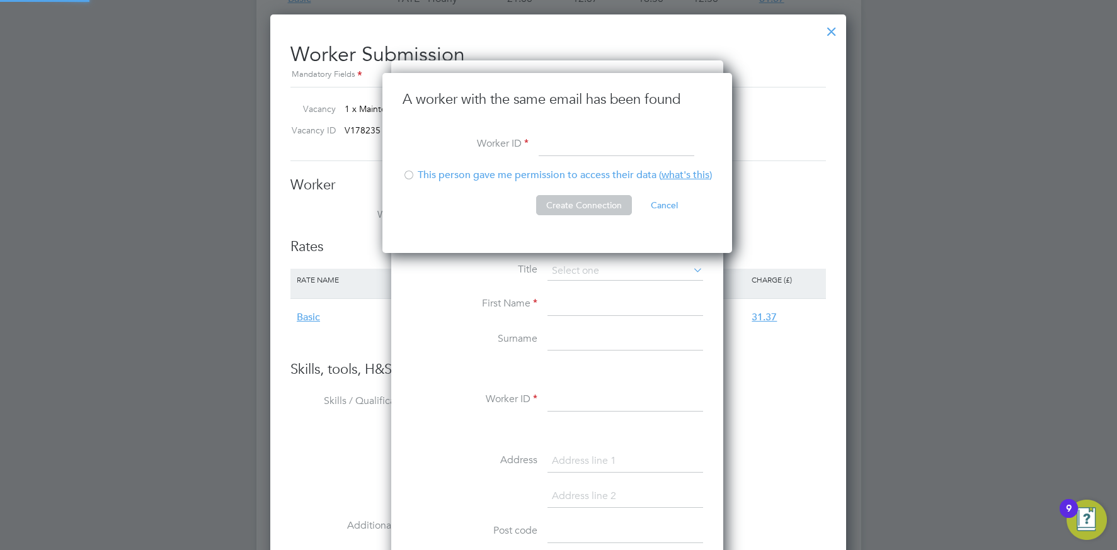
scroll to position [181, 351]
type input "AEgwu001"
click at [407, 178] on div at bounding box center [408, 176] width 13 height 13
click at [566, 207] on button "Create Connection" at bounding box center [584, 205] width 96 height 20
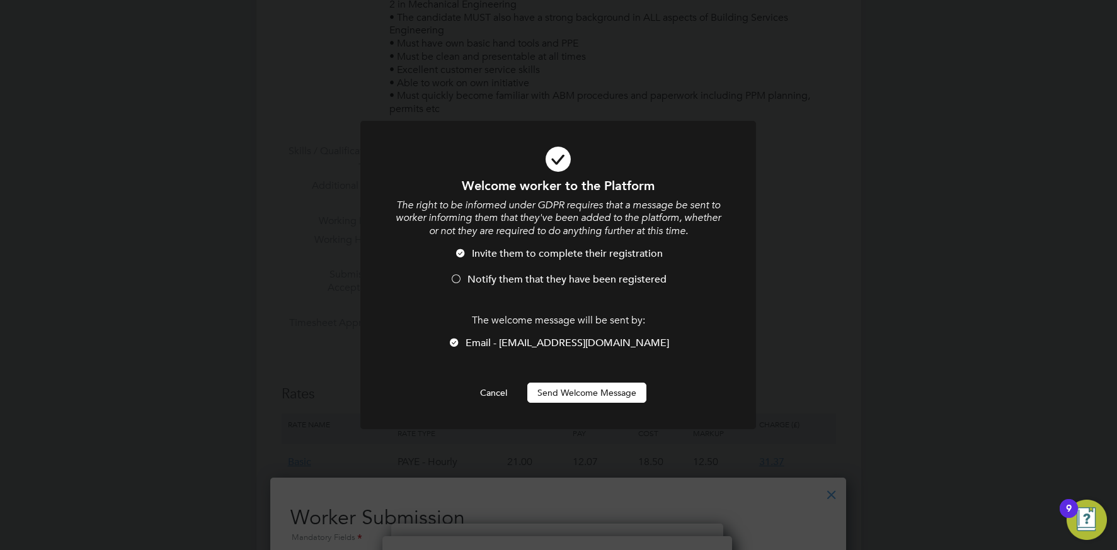
click at [583, 389] on button "Send Welcome Message" at bounding box center [586, 393] width 119 height 20
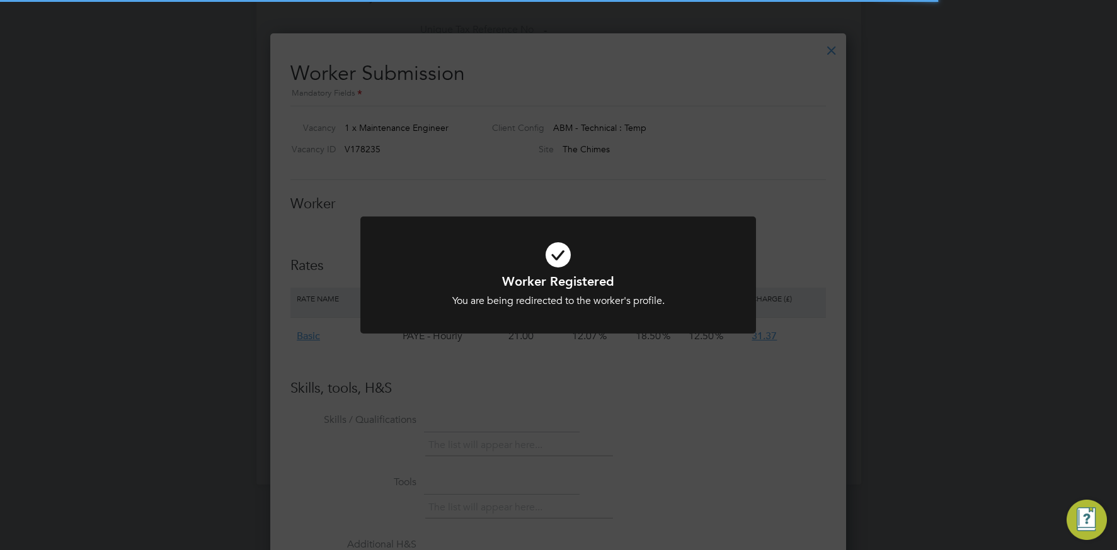
scroll to position [1014, 0]
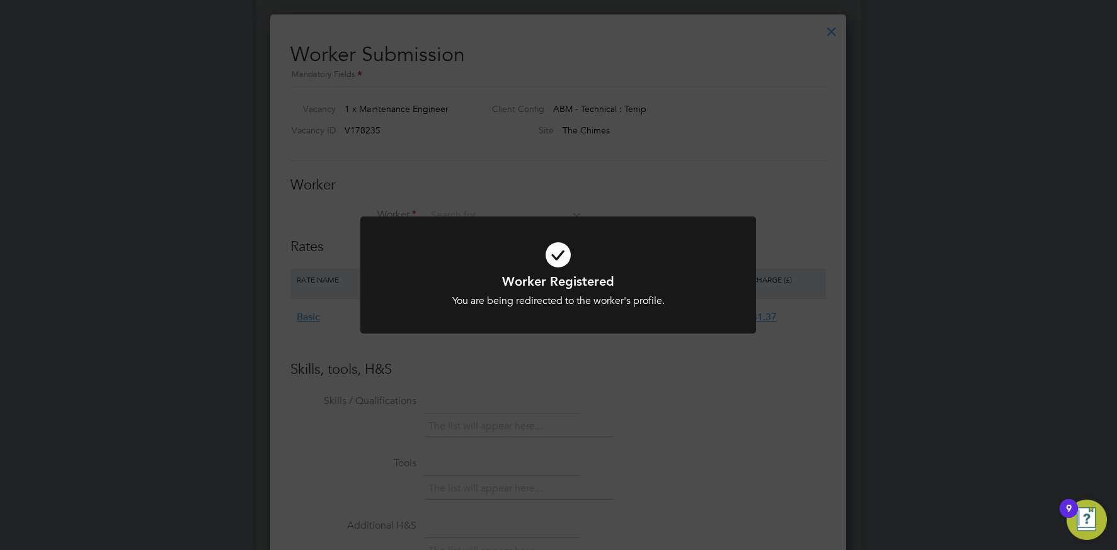
click at [589, 188] on div "Worker Registered You are being redirected to the worker's profile. Cancel Okay" at bounding box center [558, 275] width 1117 height 550
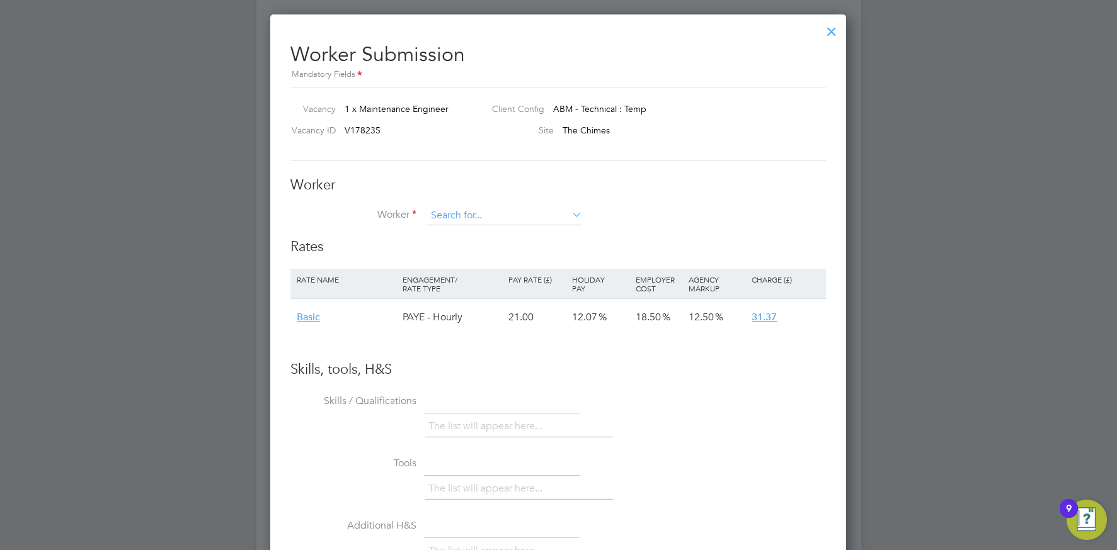
click at [504, 208] on input at bounding box center [504, 216] width 156 height 19
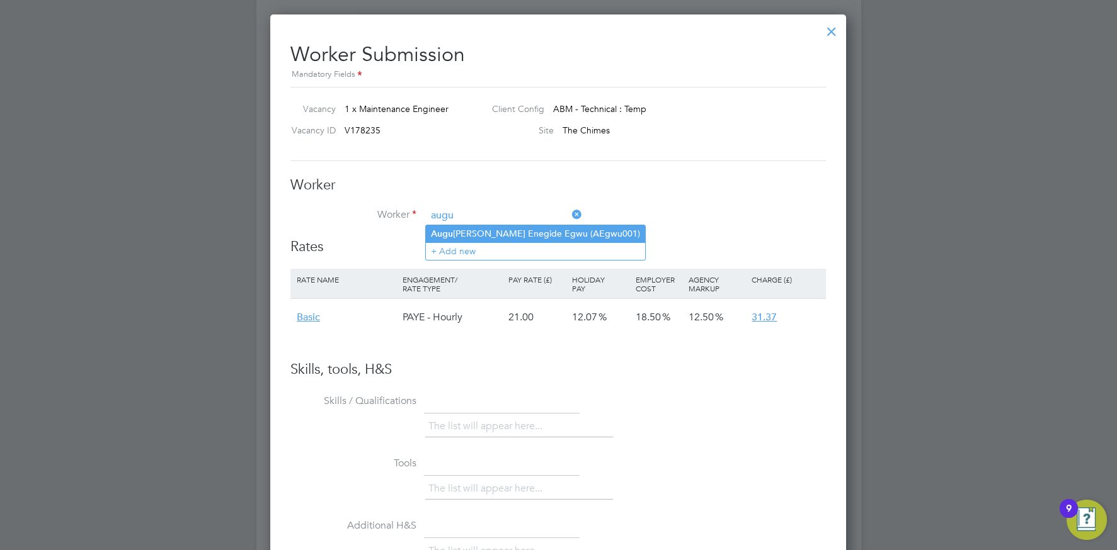
drag, startPoint x: 515, startPoint y: 230, endPoint x: 453, endPoint y: 239, distance: 62.3
click at [515, 230] on li "Augu stine Enegide Egwu (AEgwu001)" at bounding box center [535, 233] width 219 height 17
type input "Augustine Enegide Egwu (AEgwu001)"
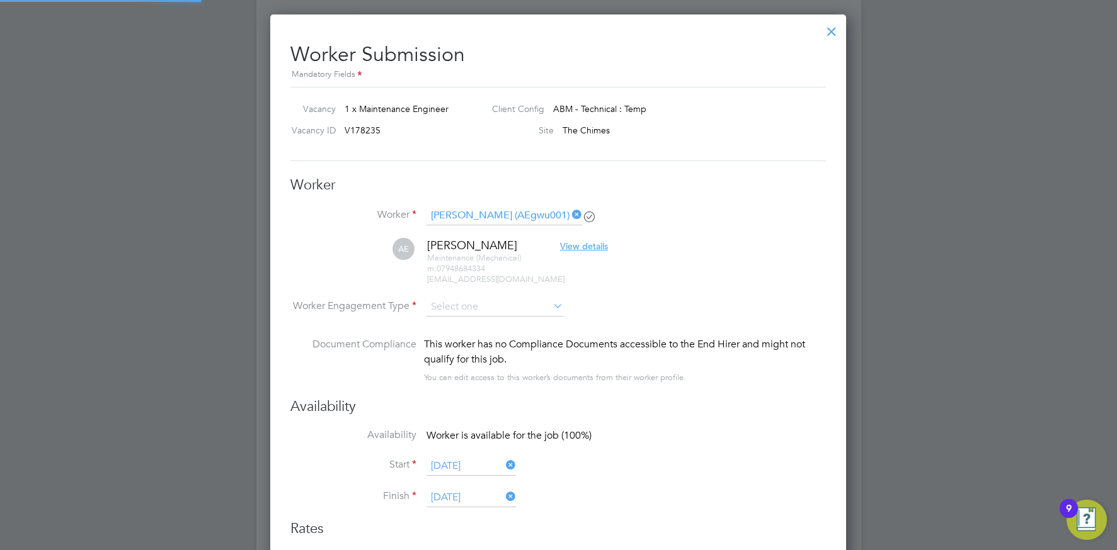
scroll to position [1033, 576]
click at [470, 309] on input at bounding box center [494, 308] width 137 height 19
click at [472, 344] on li "PAYE" at bounding box center [495, 341] width 138 height 16
type input "PAYE"
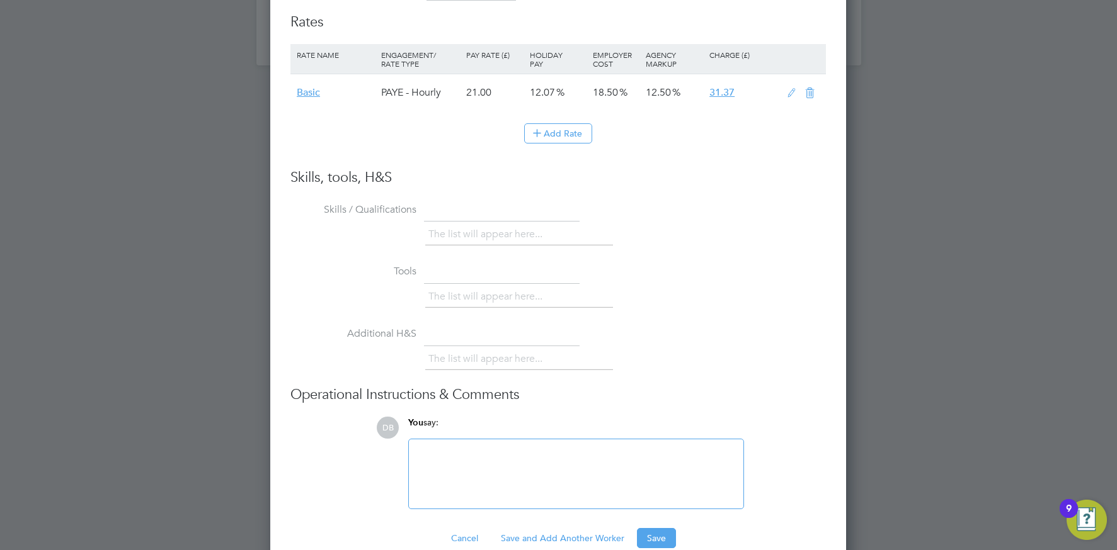
scroll to position [1544, 0]
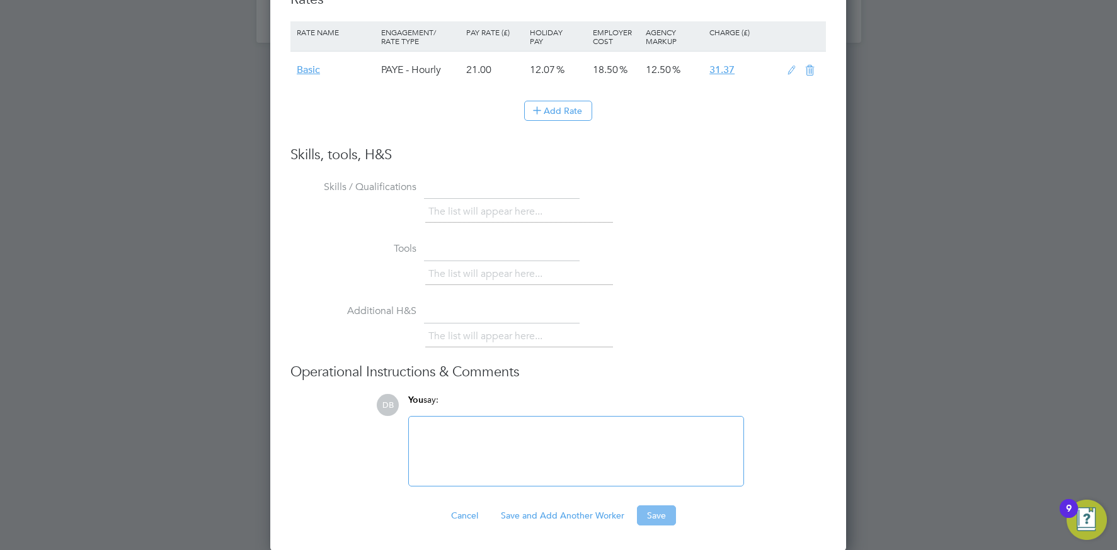
click at [656, 513] on button "Save" at bounding box center [656, 516] width 39 height 20
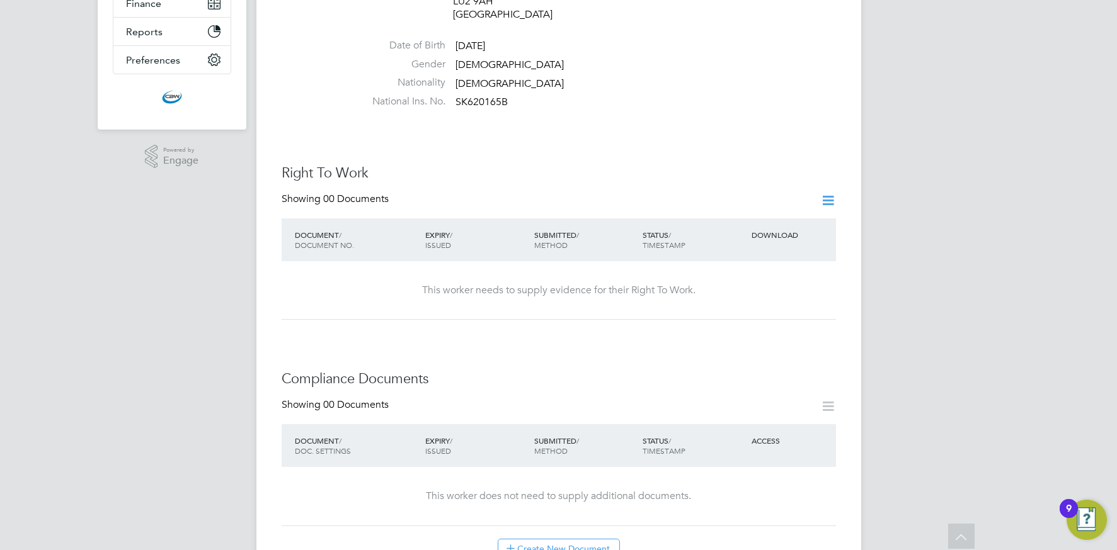
scroll to position [0, 0]
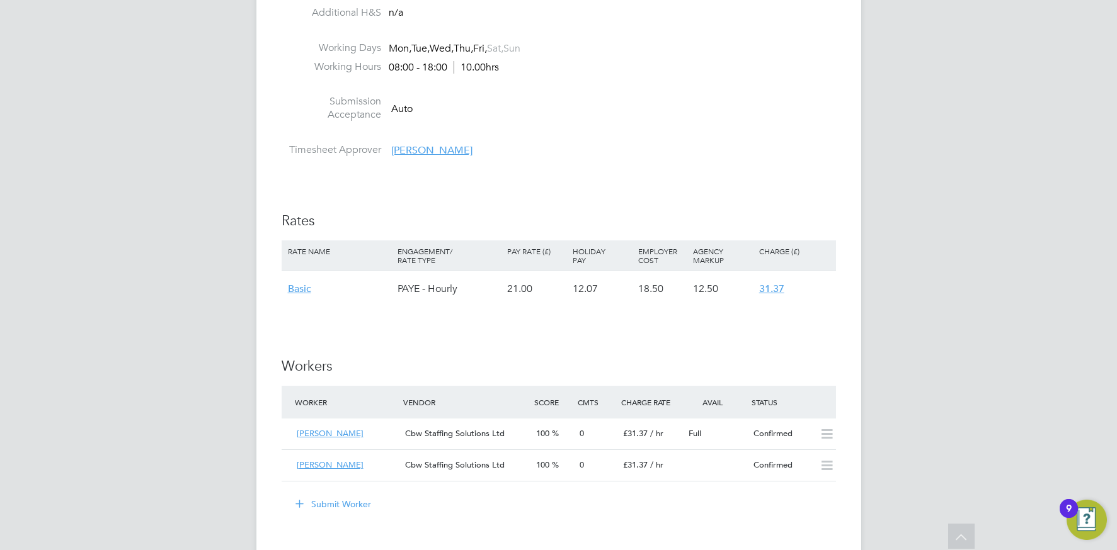
scroll to position [1025, 0]
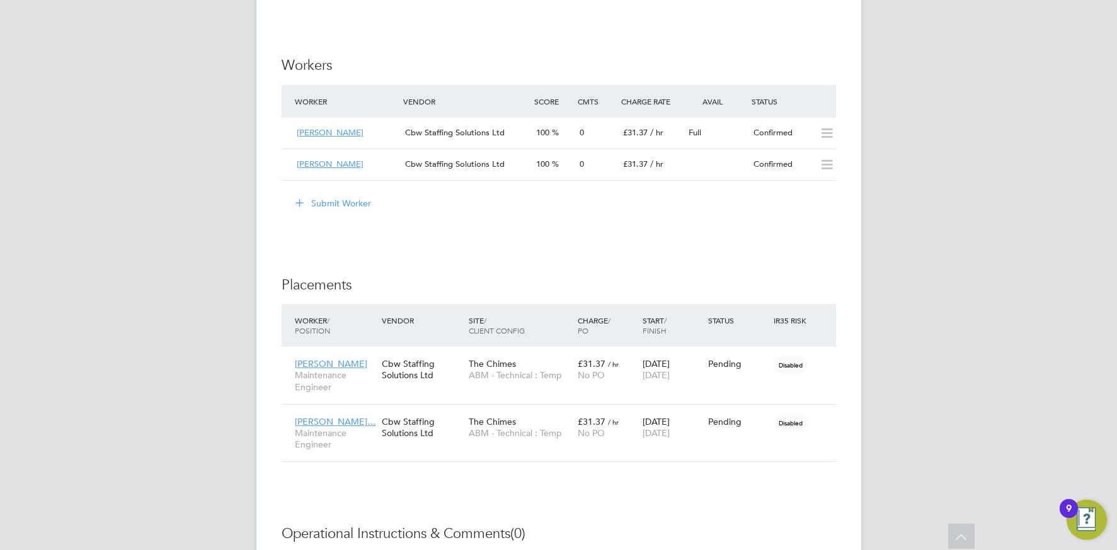
click at [331, 203] on button "Submit Worker" at bounding box center [334, 203] width 94 height 20
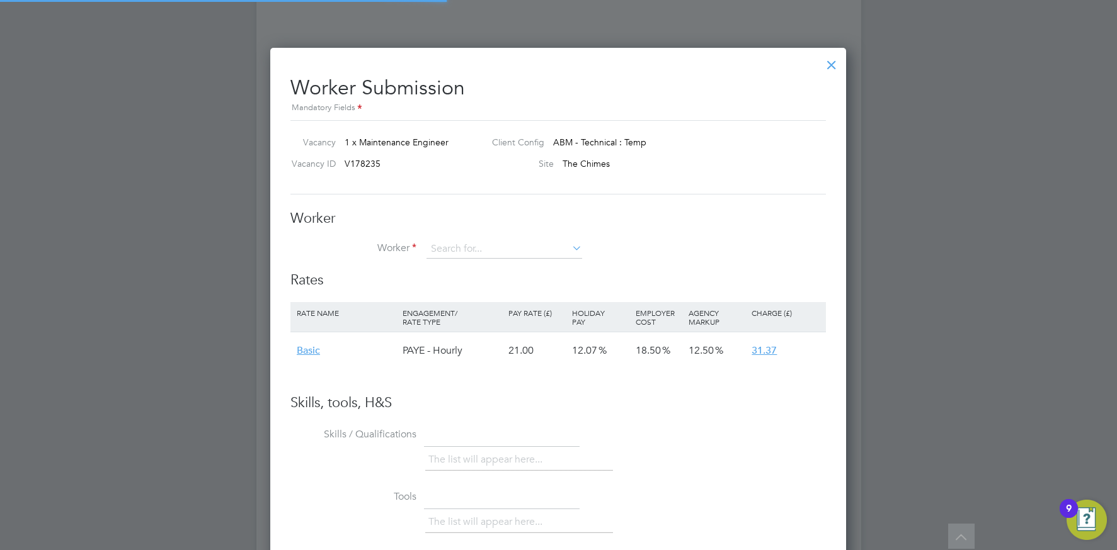
scroll to position [751, 576]
click at [501, 288] on li "+ Add new" at bounding box center [504, 283] width 157 height 17
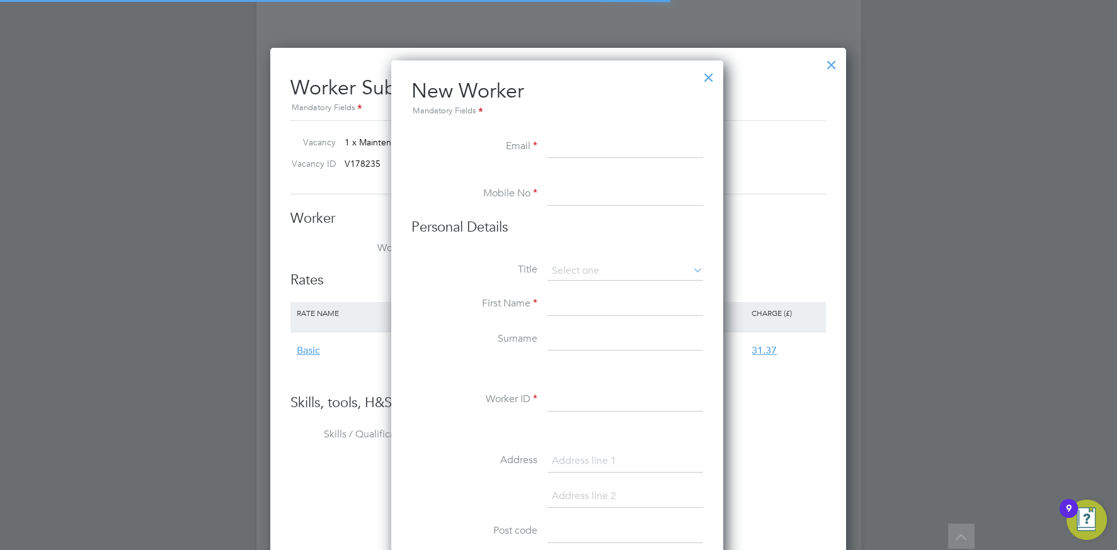
scroll to position [1072, 334]
click at [565, 149] on input at bounding box center [625, 147] width 156 height 23
paste input "yoabreha@gmail.com"
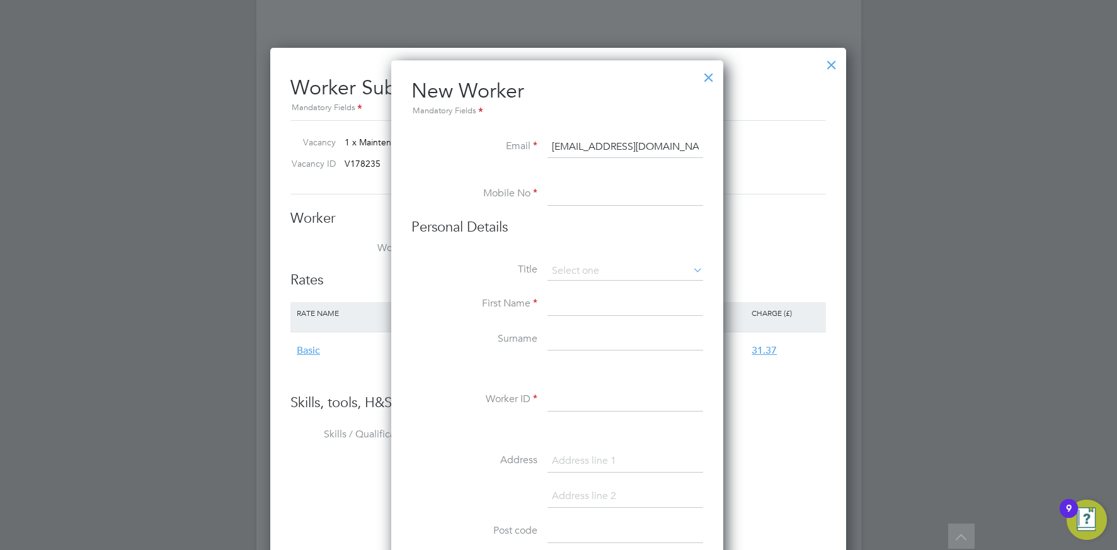
type input "yoabreha@gmail.com"
click at [571, 196] on input at bounding box center [625, 194] width 156 height 23
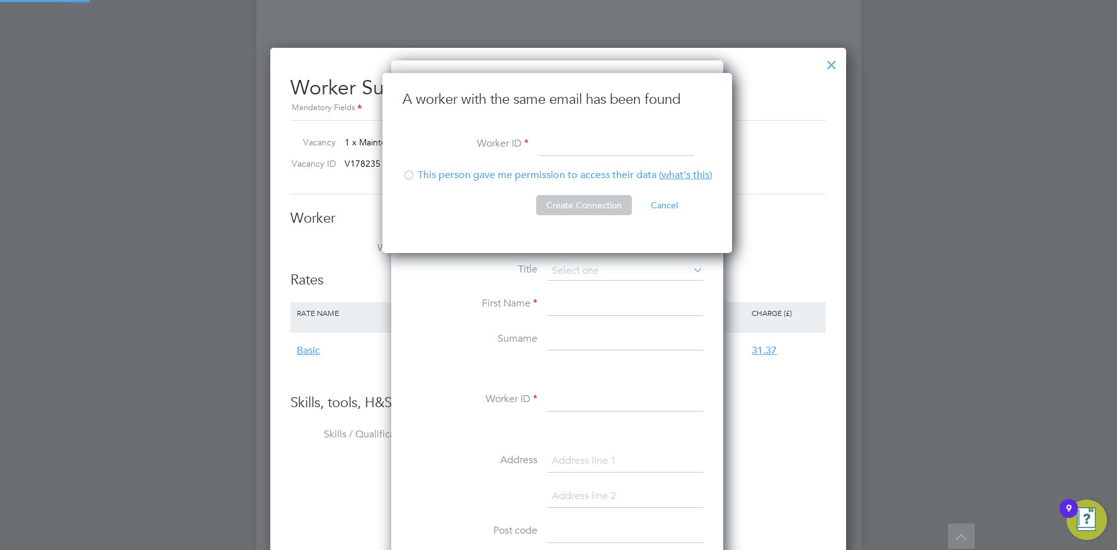
scroll to position [181, 351]
type input "YAbreha001"
click at [410, 176] on div at bounding box center [408, 176] width 13 height 13
click at [574, 200] on button "Create Connection" at bounding box center [584, 205] width 96 height 20
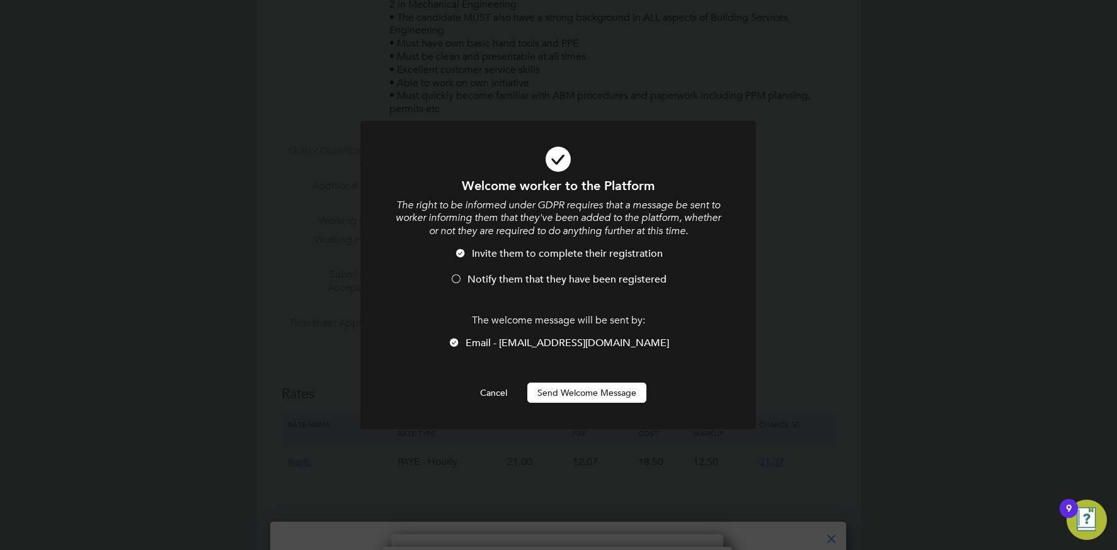
click at [584, 406] on div at bounding box center [557, 275] width 395 height 309
drag, startPoint x: 575, startPoint y: 401, endPoint x: 566, endPoint y: 396, distance: 9.9
click at [572, 399] on button "Send Welcome Message" at bounding box center [586, 393] width 119 height 20
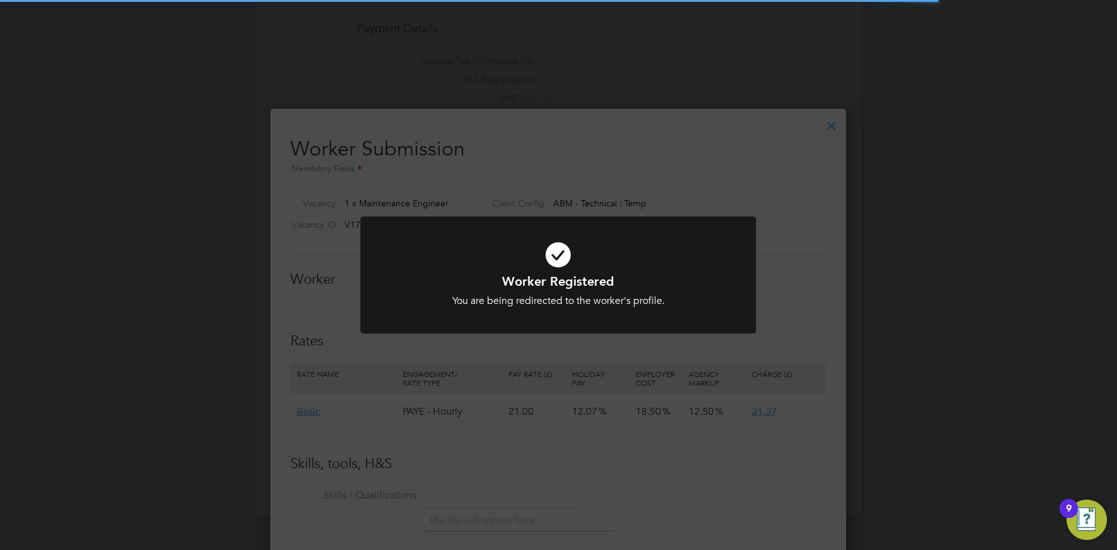
scroll to position [1025, 0]
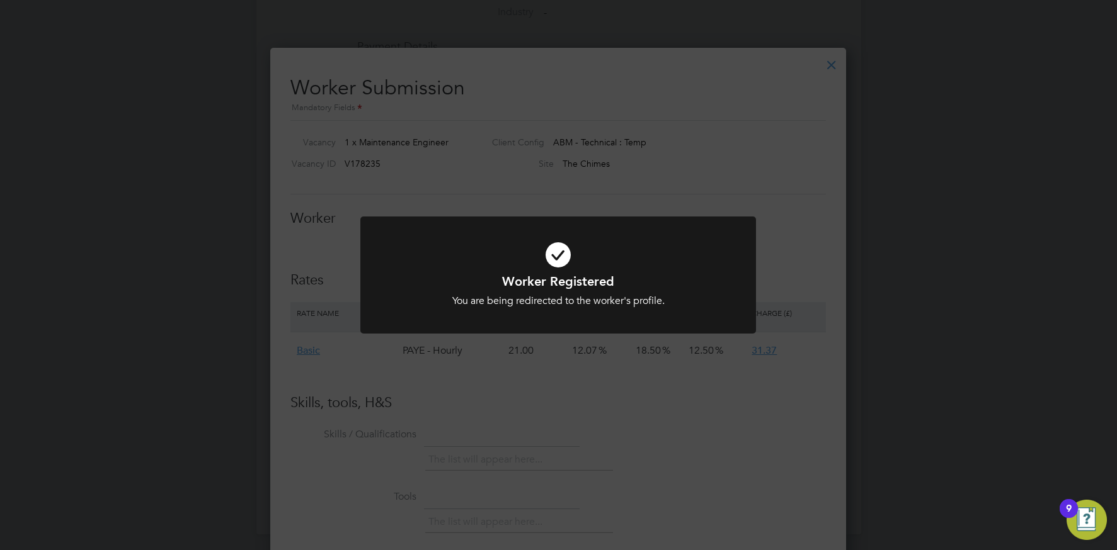
click at [573, 365] on div "Worker Registered You are being redirected to the worker's profile. Cancel Okay" at bounding box center [558, 275] width 1117 height 550
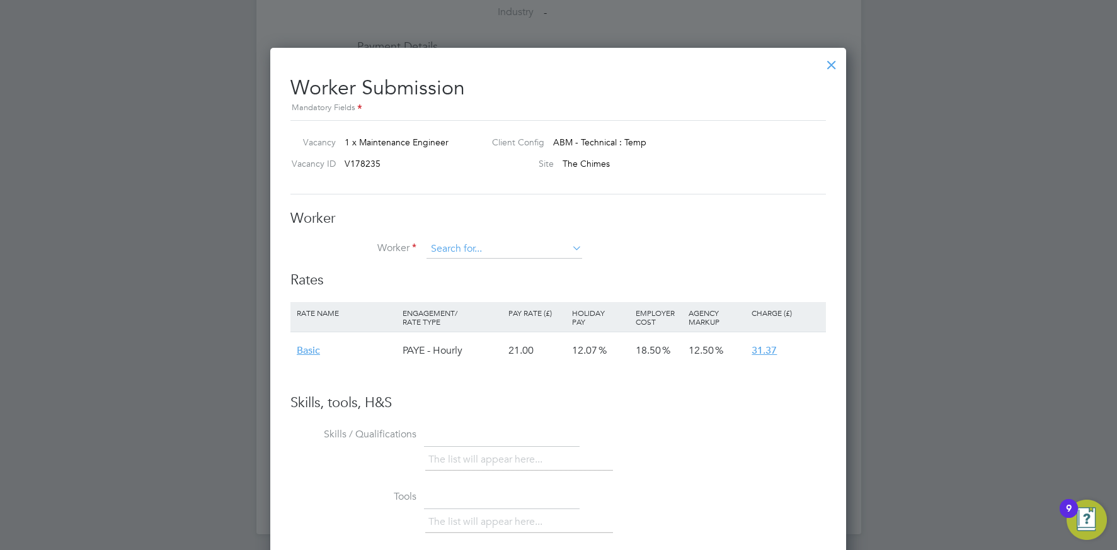
click at [465, 253] on input at bounding box center [504, 249] width 156 height 19
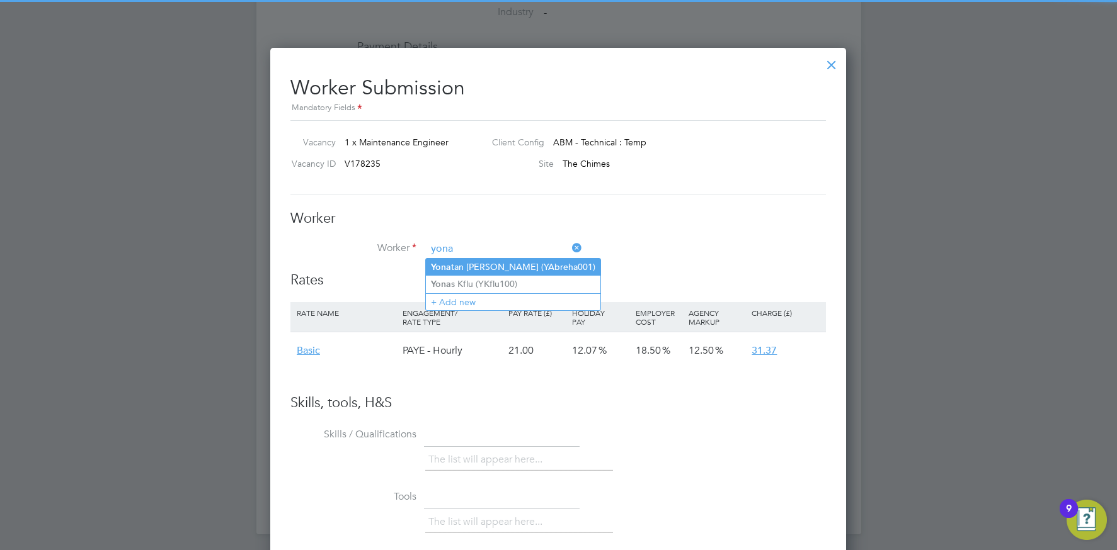
click at [462, 265] on li "Yona tan Abreha (YAbreha001)" at bounding box center [513, 267] width 174 height 17
type input "Yonatan Abreha (YAbreha001)"
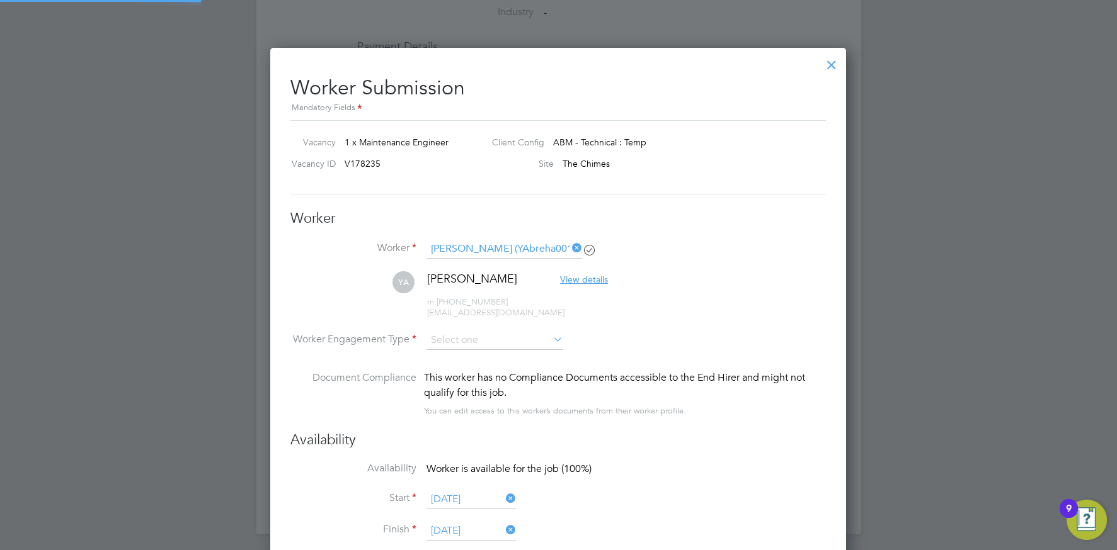
scroll to position [1033, 576]
click at [474, 343] on input at bounding box center [494, 341] width 137 height 19
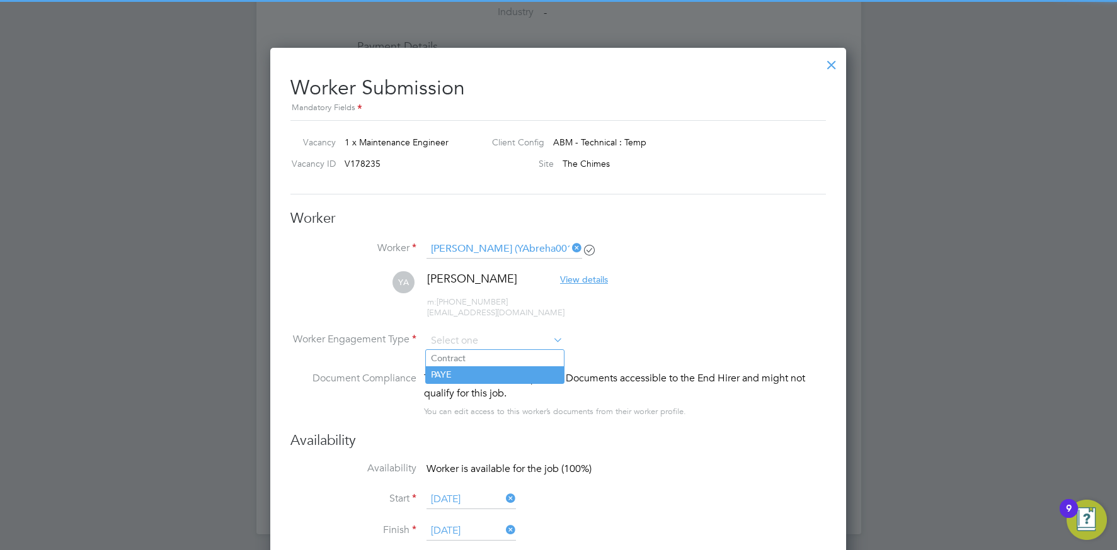
click at [470, 375] on li "PAYE" at bounding box center [495, 375] width 138 height 16
type input "PAYE"
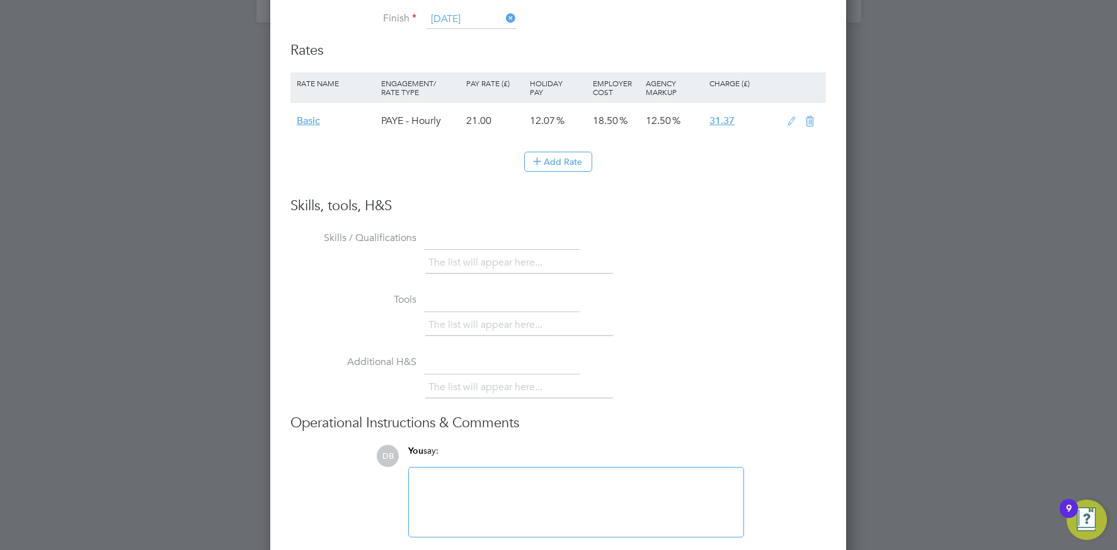
scroll to position [1588, 0]
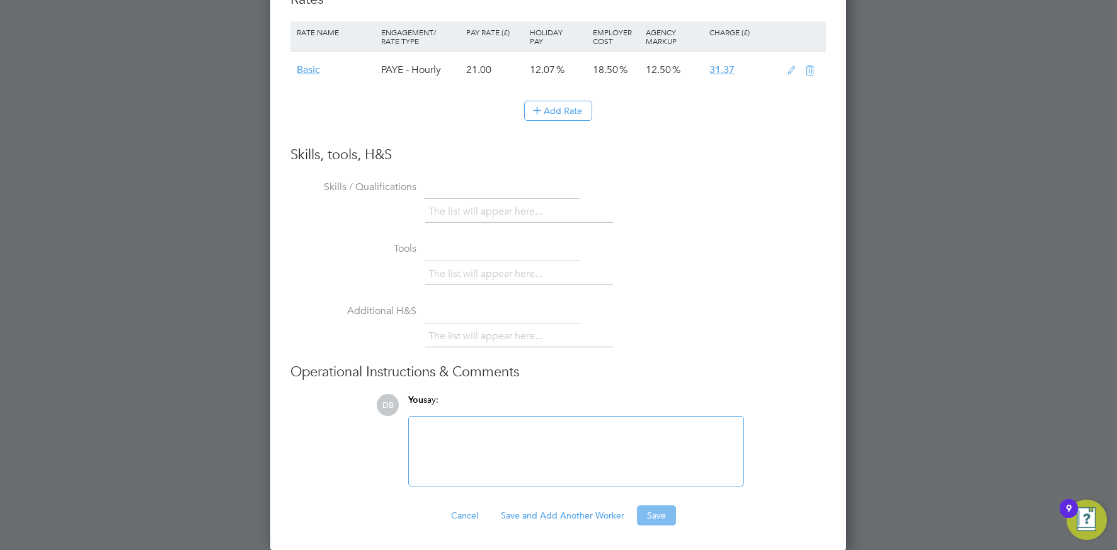
click at [649, 522] on button "Save" at bounding box center [656, 516] width 39 height 20
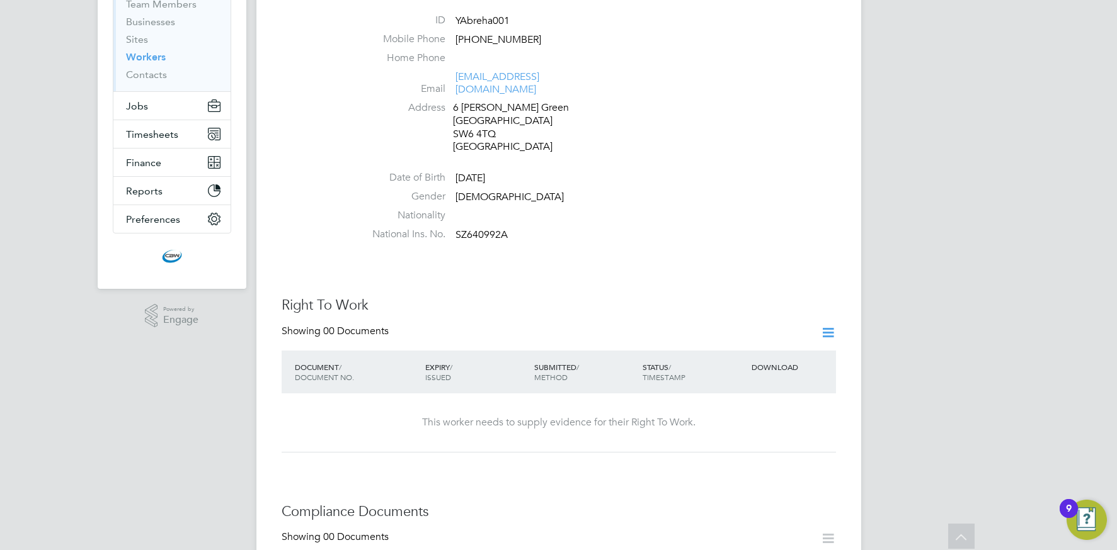
scroll to position [0, 0]
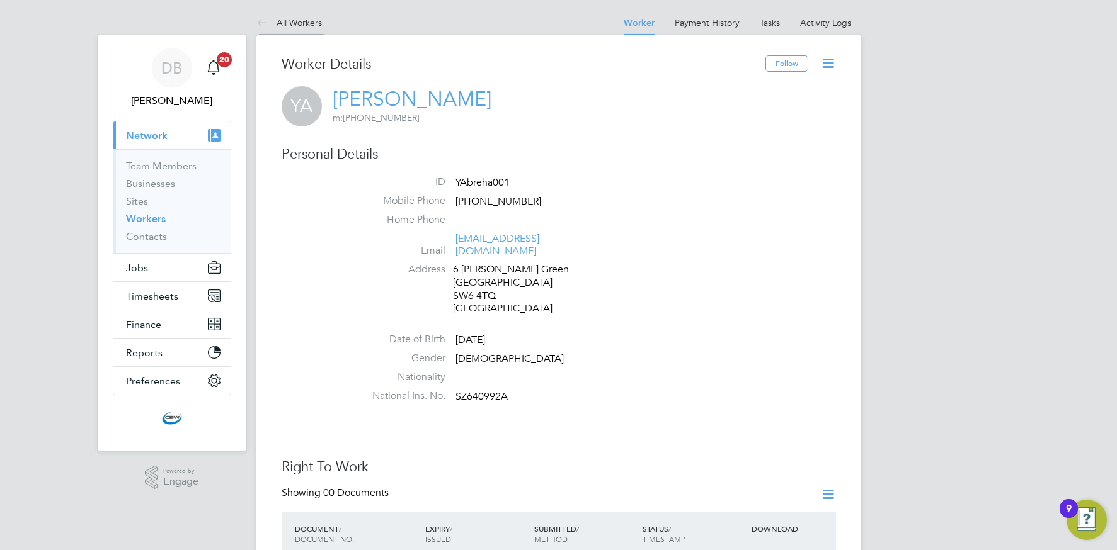
click at [300, 22] on link "All Workers" at bounding box center [288, 22] width 65 height 11
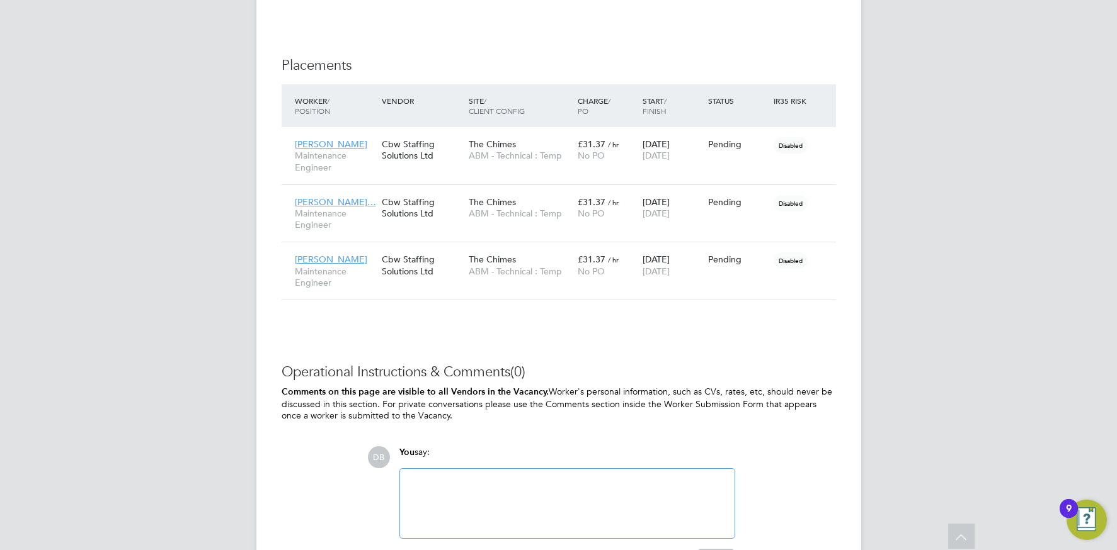
scroll to position [1275, 0]
click at [817, 146] on icon at bounding box center [820, 145] width 13 height 15
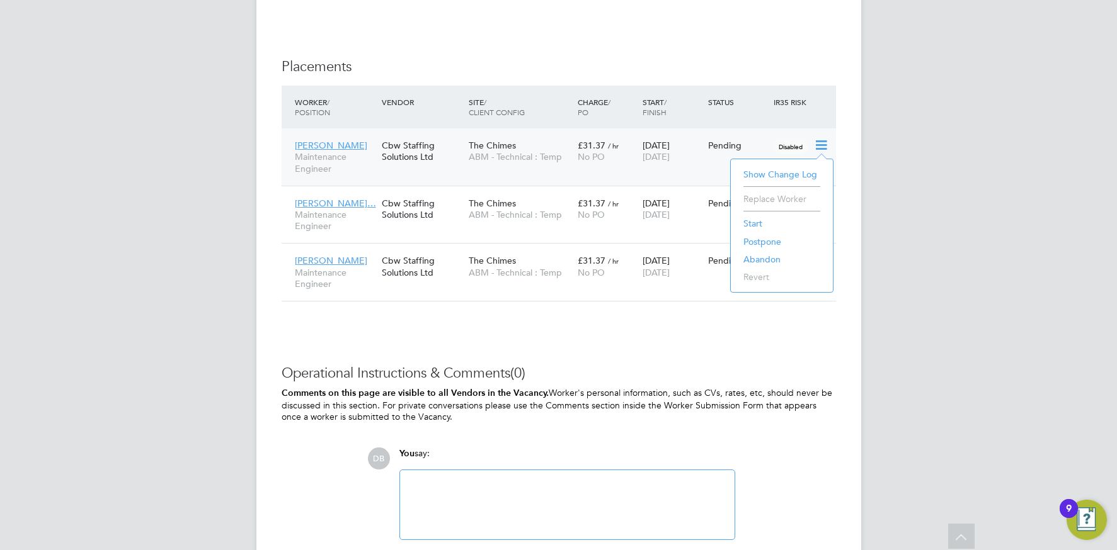
click at [755, 223] on li "Start" at bounding box center [781, 224] width 89 height 18
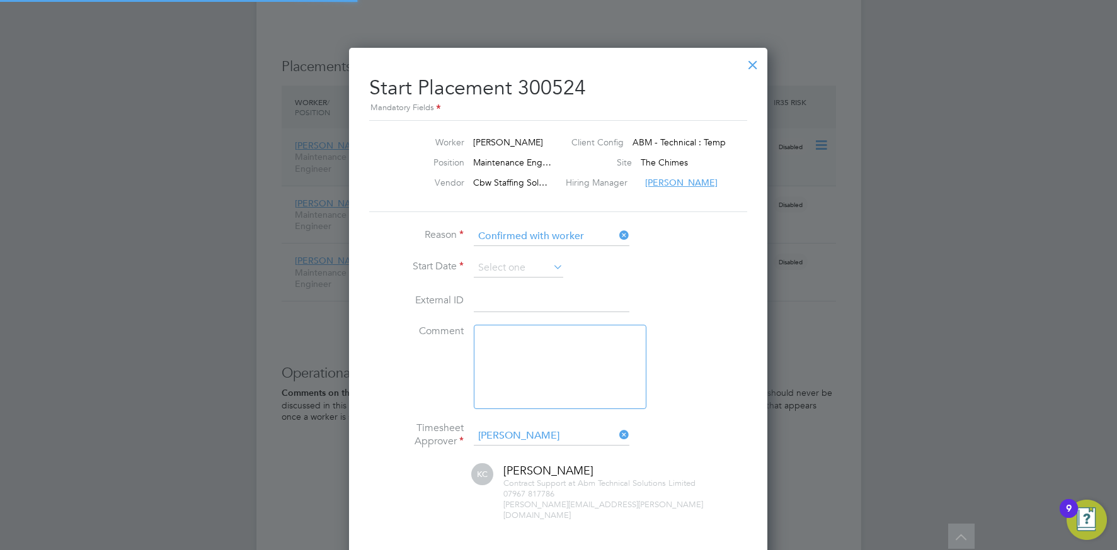
scroll to position [13, 156]
click at [534, 280] on li "Start Date" at bounding box center [558, 274] width 378 height 31
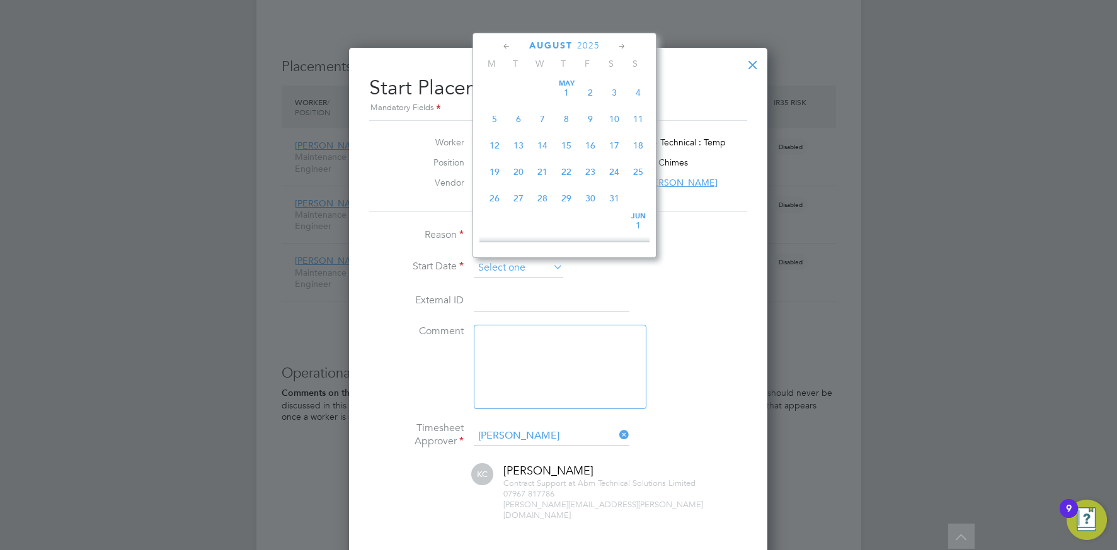
click at [530, 266] on input at bounding box center [518, 268] width 89 height 19
click at [640, 117] on span "10" at bounding box center [638, 108] width 24 height 24
type input "[DATE]"
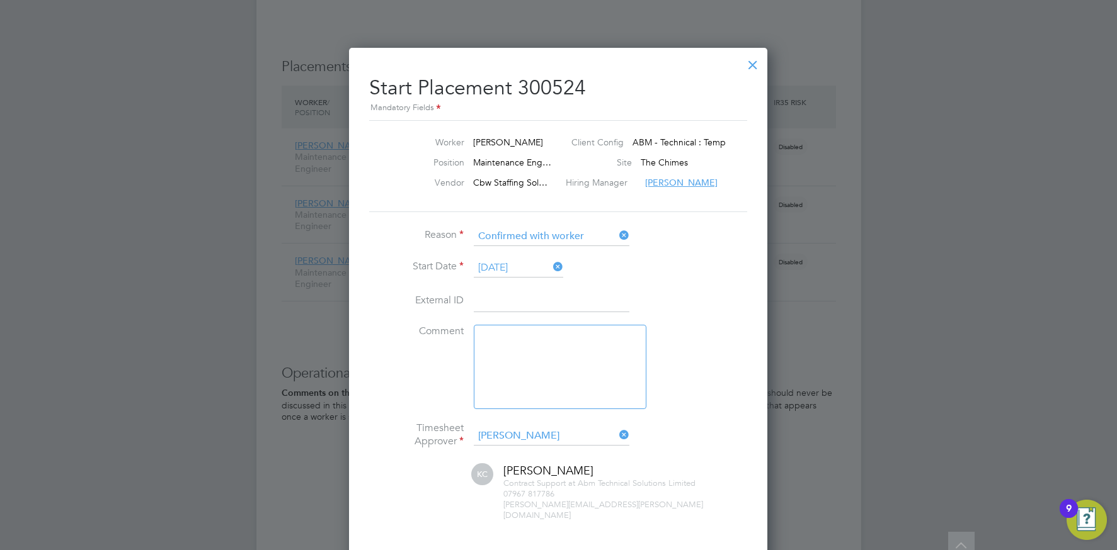
scroll to position [1358, 0]
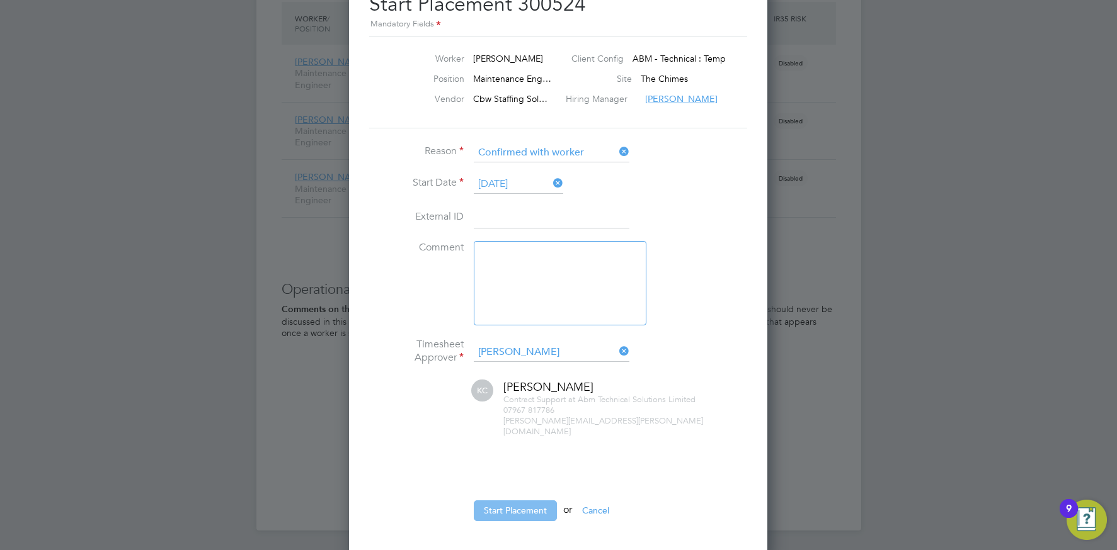
click at [504, 503] on button "Start Placement" at bounding box center [515, 511] width 83 height 20
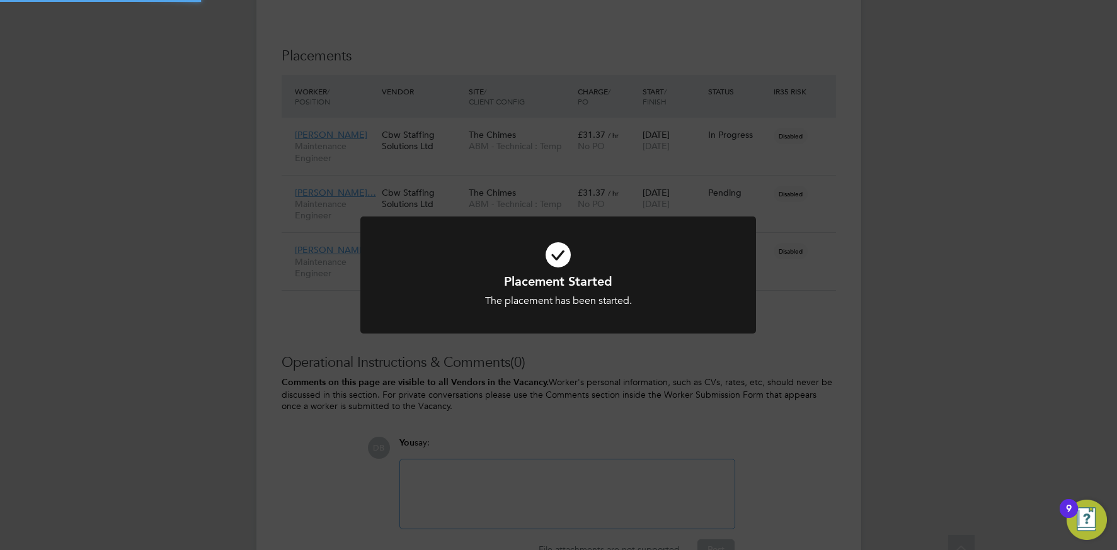
scroll to position [1275, 0]
click at [671, 361] on div "Placement Started The placement has been started. Cancel Okay" at bounding box center [558, 275] width 1117 height 550
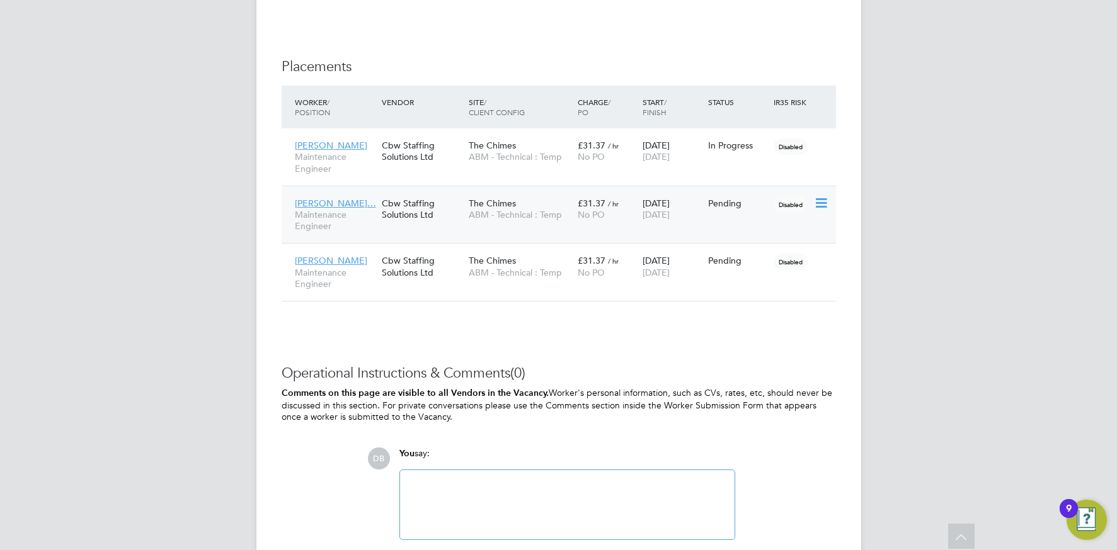
click at [822, 202] on icon at bounding box center [820, 203] width 13 height 15
click at [758, 282] on li "Start" at bounding box center [781, 282] width 89 height 18
type input "[PERSON_NAME]"
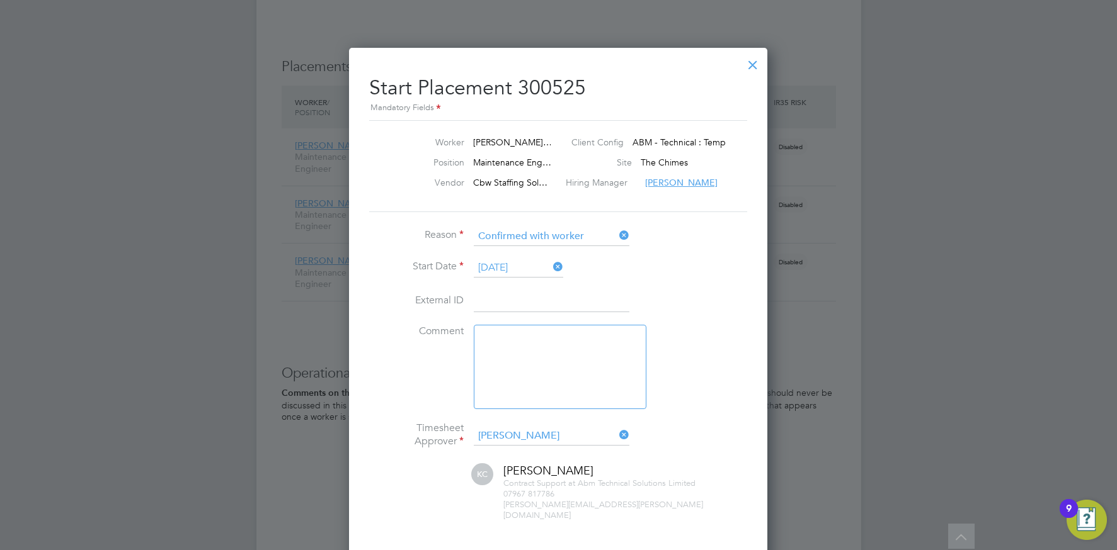
click at [550, 269] on icon at bounding box center [550, 267] width 0 height 18
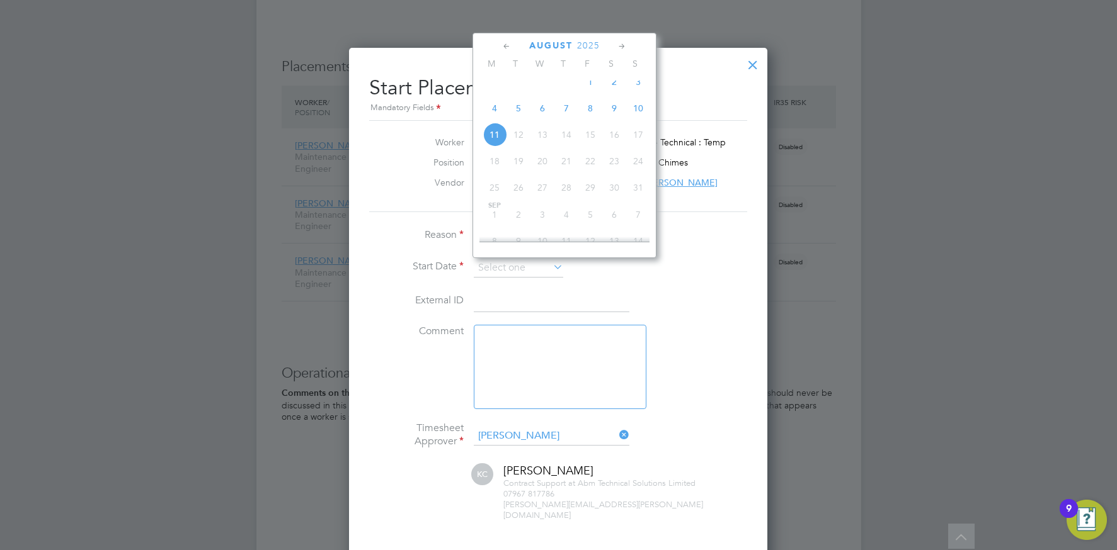
click at [615, 120] on span "9" at bounding box center [614, 108] width 24 height 24
type input "[DATE]"
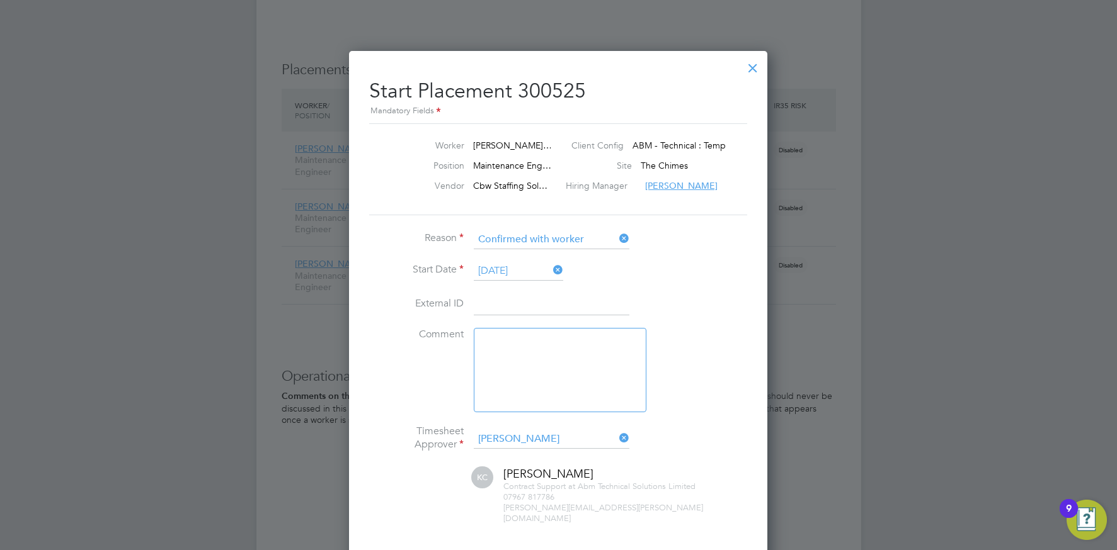
click at [550, 271] on icon at bounding box center [550, 270] width 0 height 18
click at [538, 270] on input at bounding box center [518, 271] width 89 height 19
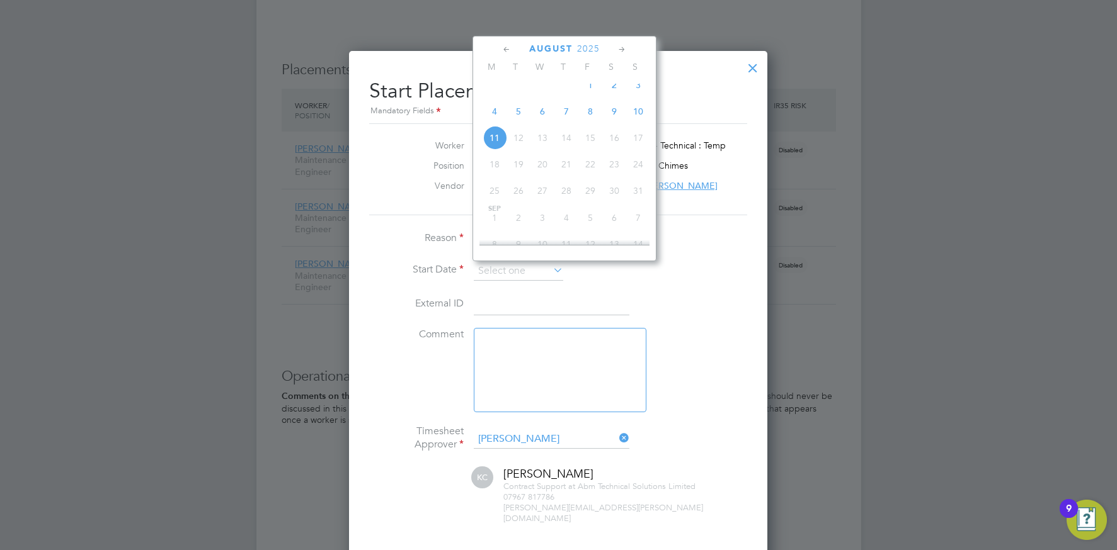
click at [562, 122] on span "7" at bounding box center [566, 112] width 24 height 24
type input "[DATE]"
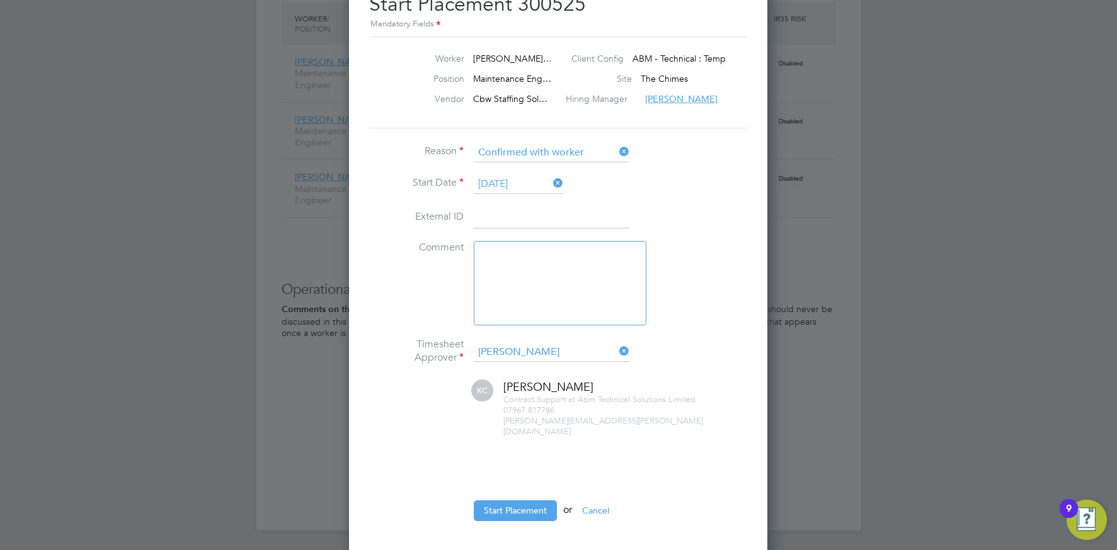
click at [532, 501] on button "Start Placement" at bounding box center [515, 511] width 83 height 20
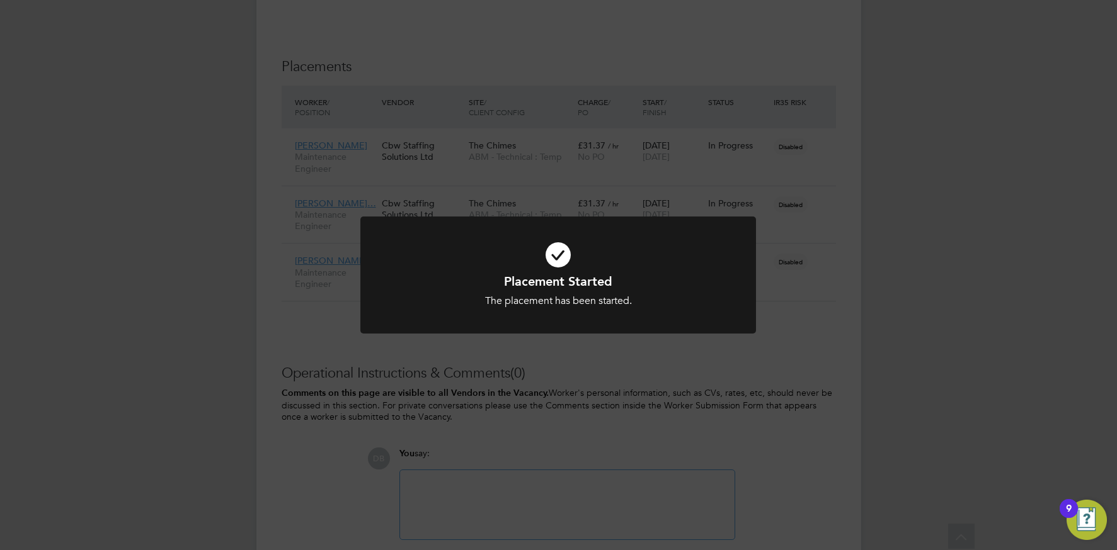
click at [630, 348] on div "Placement Started The placement has been started. Cancel Okay" at bounding box center [557, 283] width 395 height 133
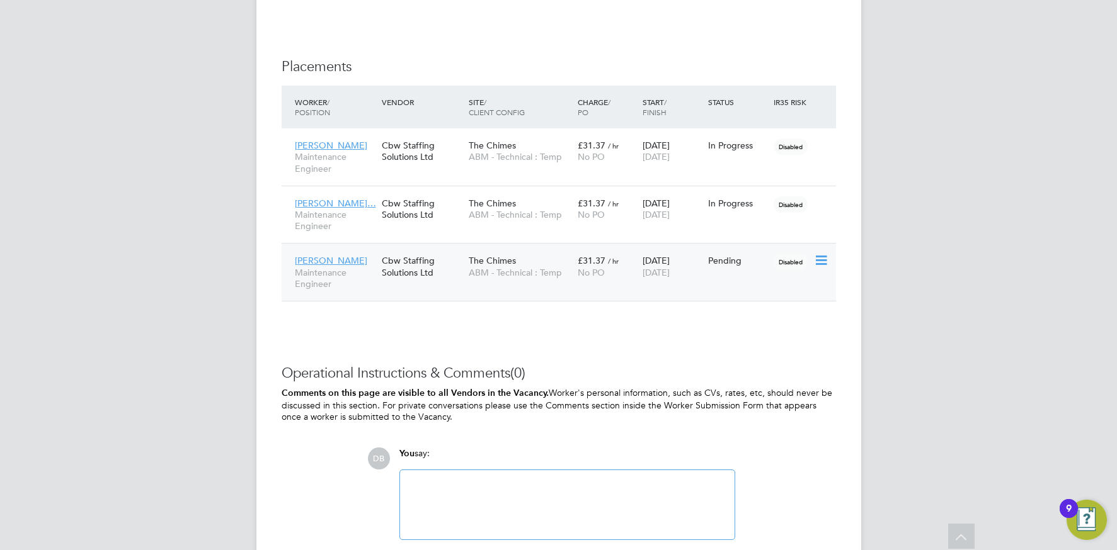
click at [819, 260] on icon at bounding box center [820, 260] width 13 height 15
drag, startPoint x: 747, startPoint y: 338, endPoint x: 711, endPoint y: 338, distance: 35.9
click at [747, 338] on li "Start" at bounding box center [781, 340] width 89 height 18
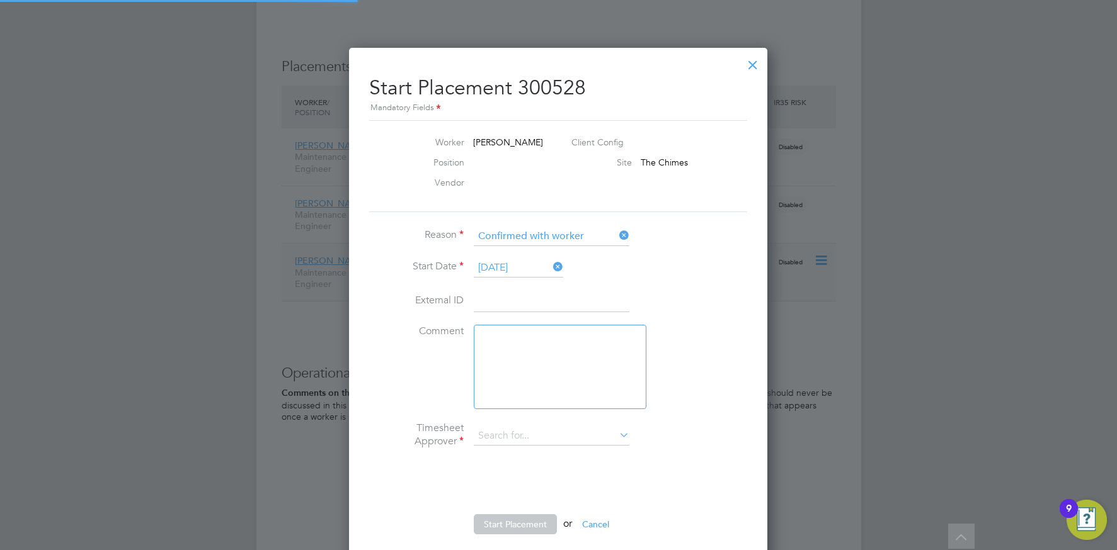
type input "Kerry Coles"
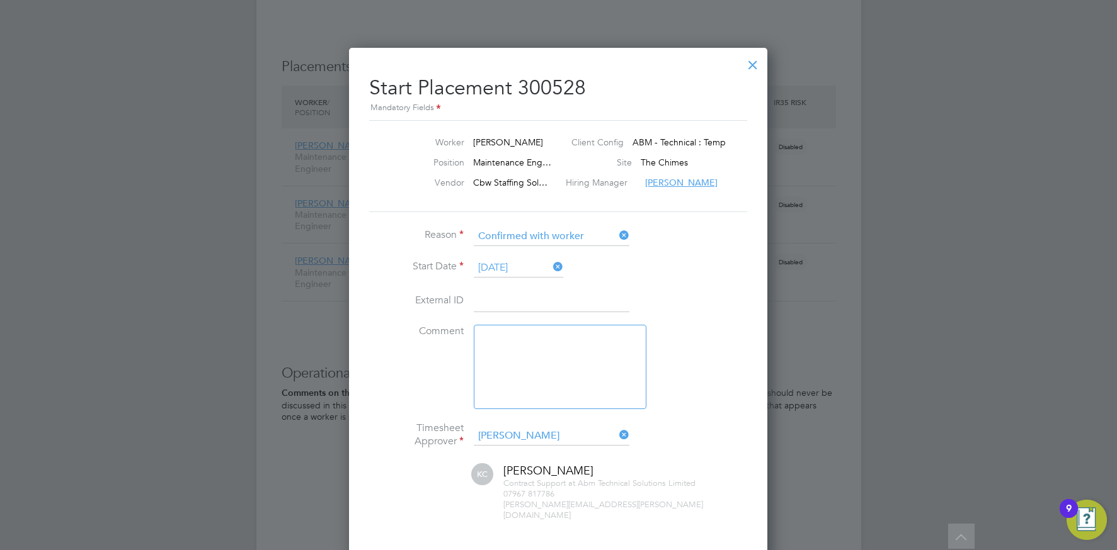
click at [516, 261] on input "11 Aug 2025" at bounding box center [518, 268] width 89 height 19
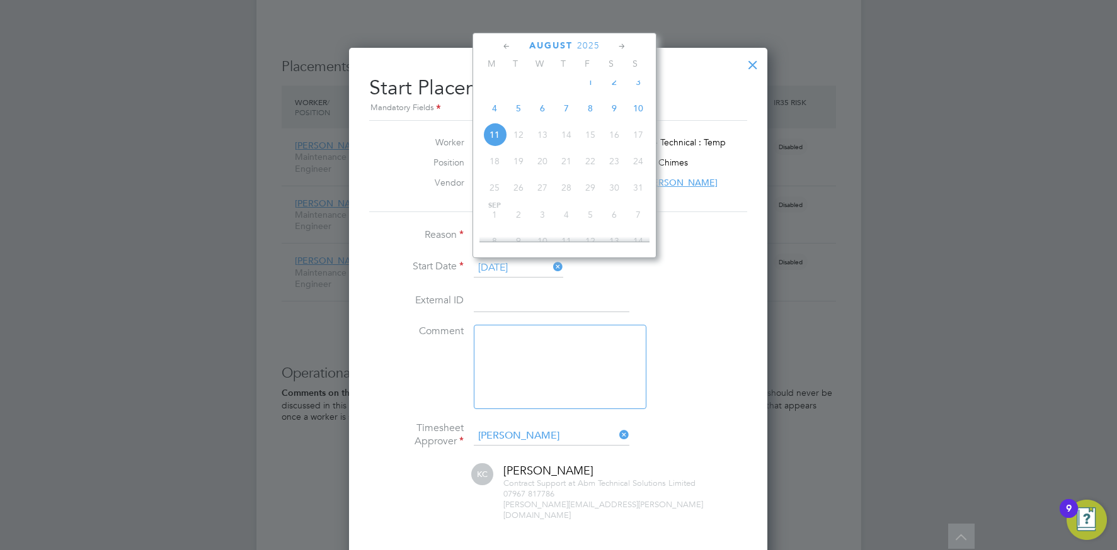
click at [616, 120] on span "9" at bounding box center [614, 108] width 24 height 24
type input "[DATE]"
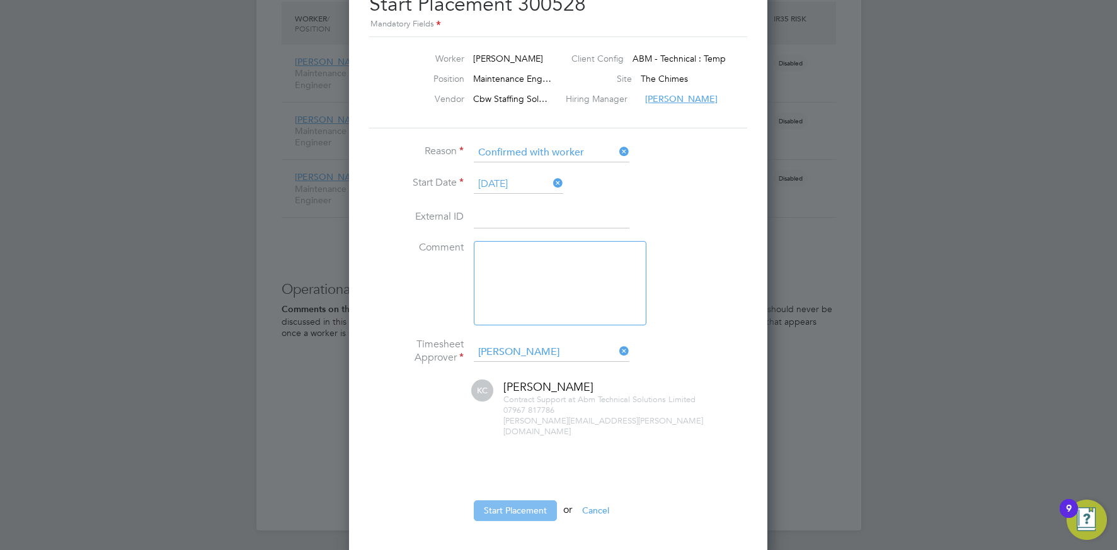
click at [529, 501] on button "Start Placement" at bounding box center [515, 511] width 83 height 20
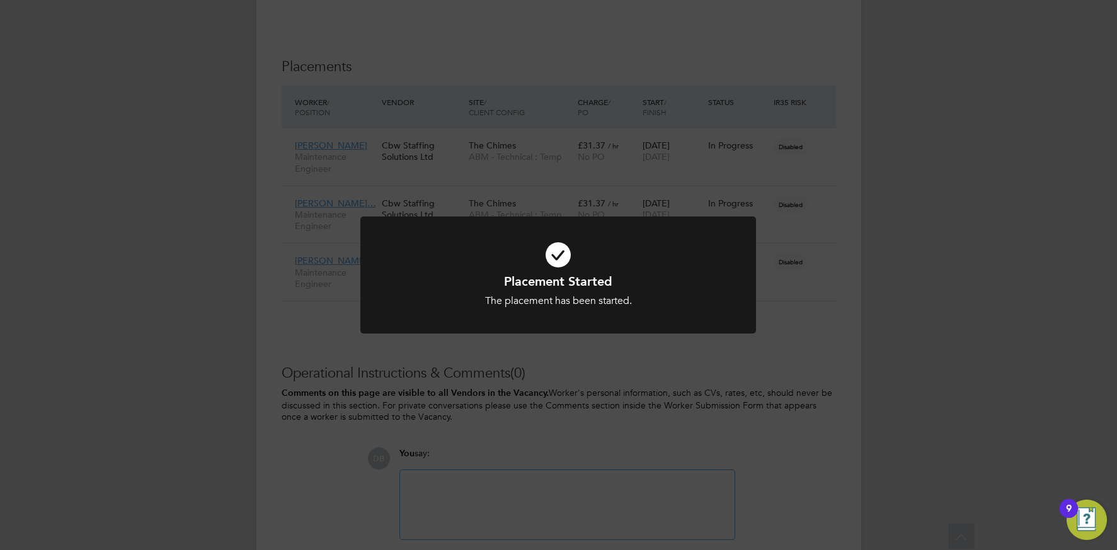
click at [576, 378] on div "Placement Started The placement has been started. Cancel Okay" at bounding box center [558, 275] width 1117 height 550
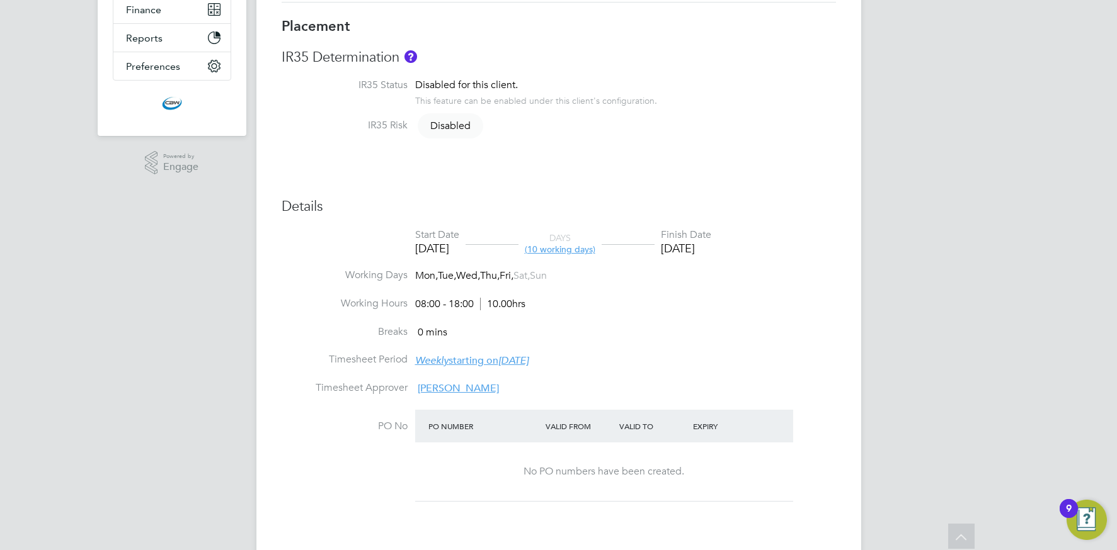
scroll to position [45, 0]
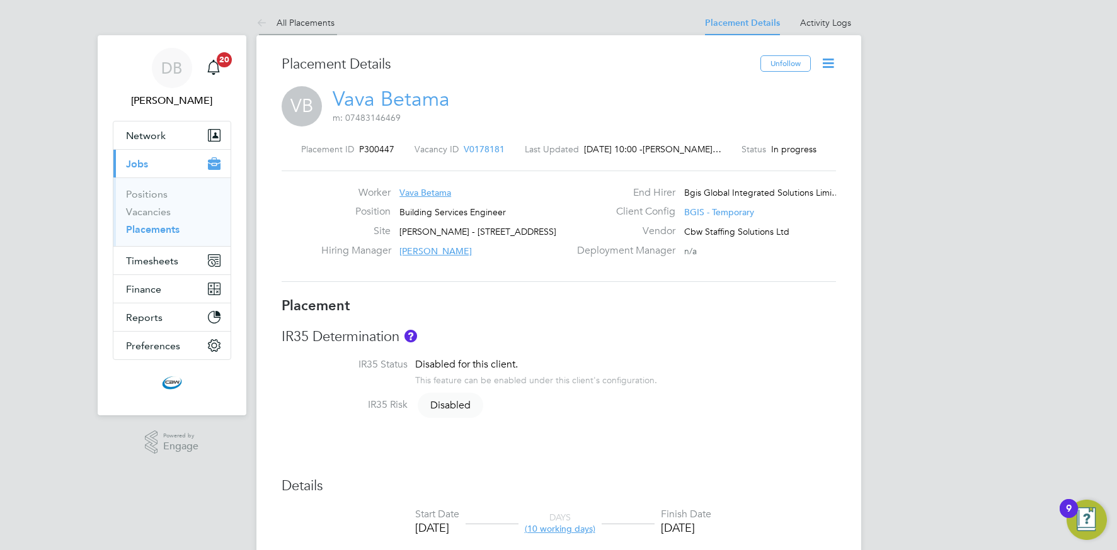
click at [305, 29] on li "All Placements" at bounding box center [295, 22] width 78 height 25
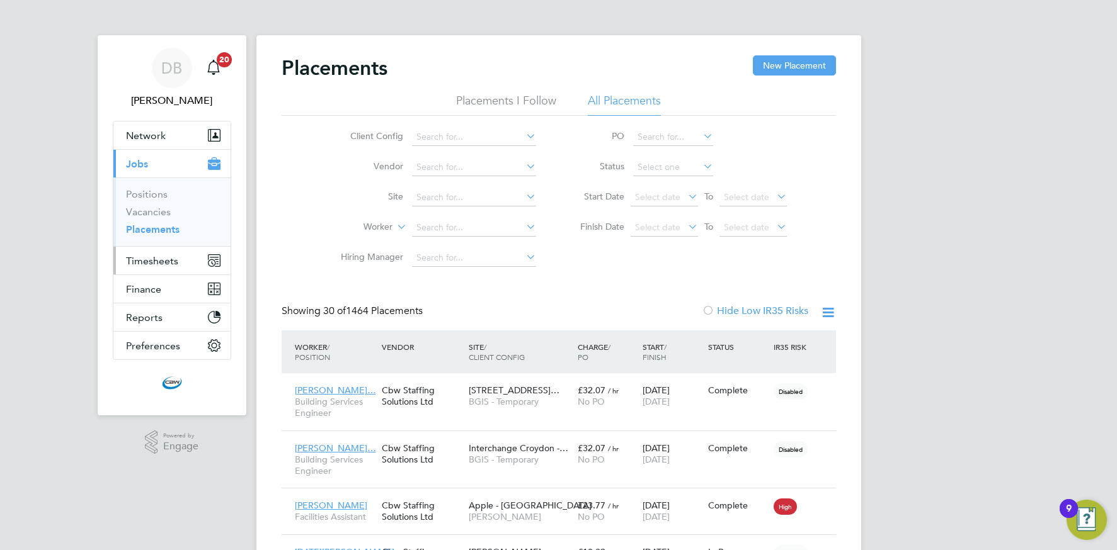
click at [152, 252] on button "Timesheets" at bounding box center [171, 261] width 117 height 28
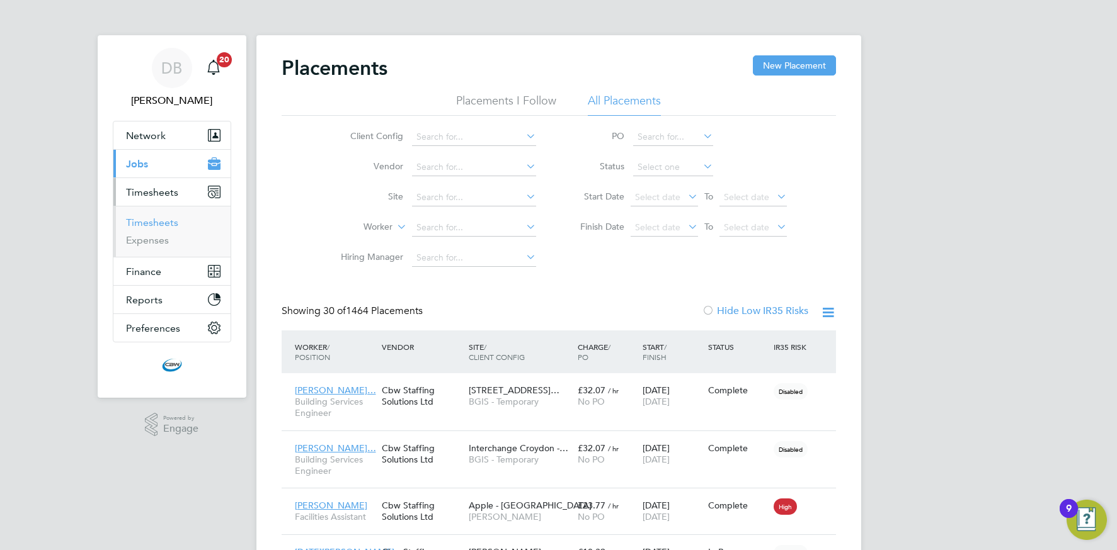
click at [162, 222] on link "Timesheets" at bounding box center [152, 223] width 52 height 12
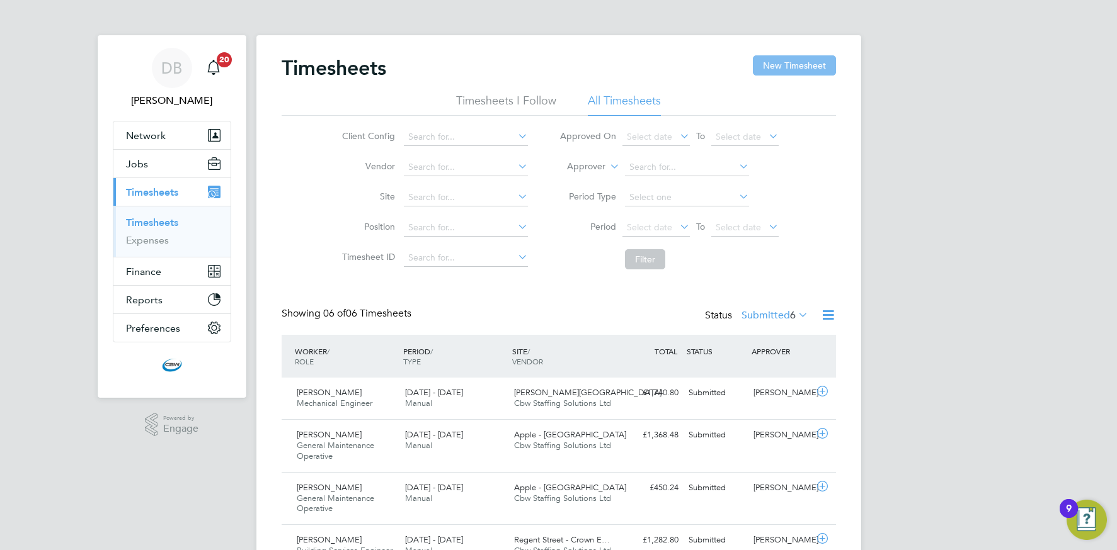
click at [803, 71] on button "New Timesheet" at bounding box center [794, 65] width 83 height 20
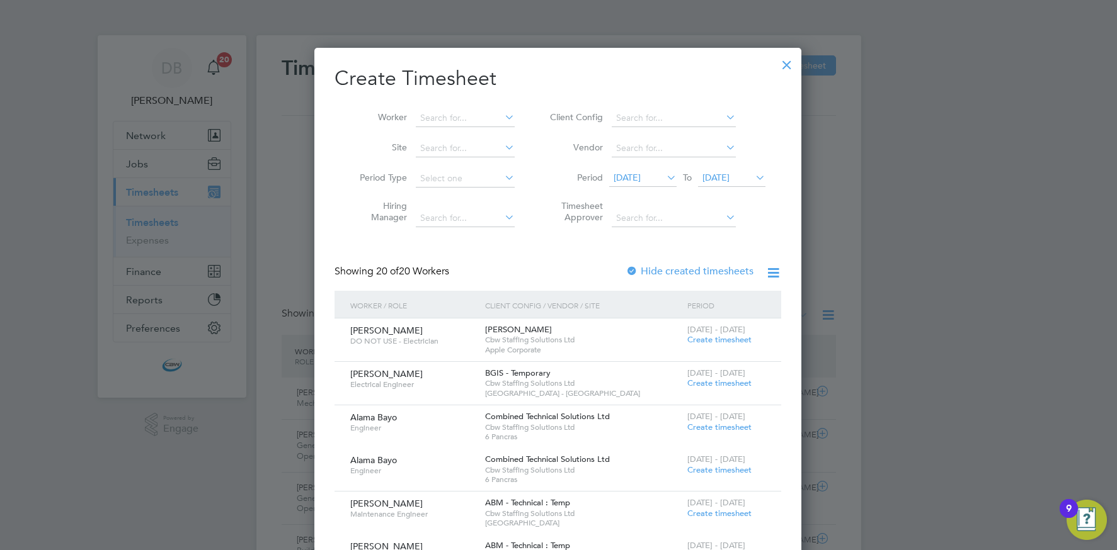
click at [710, 176] on span "[DATE]" at bounding box center [715, 177] width 27 height 11
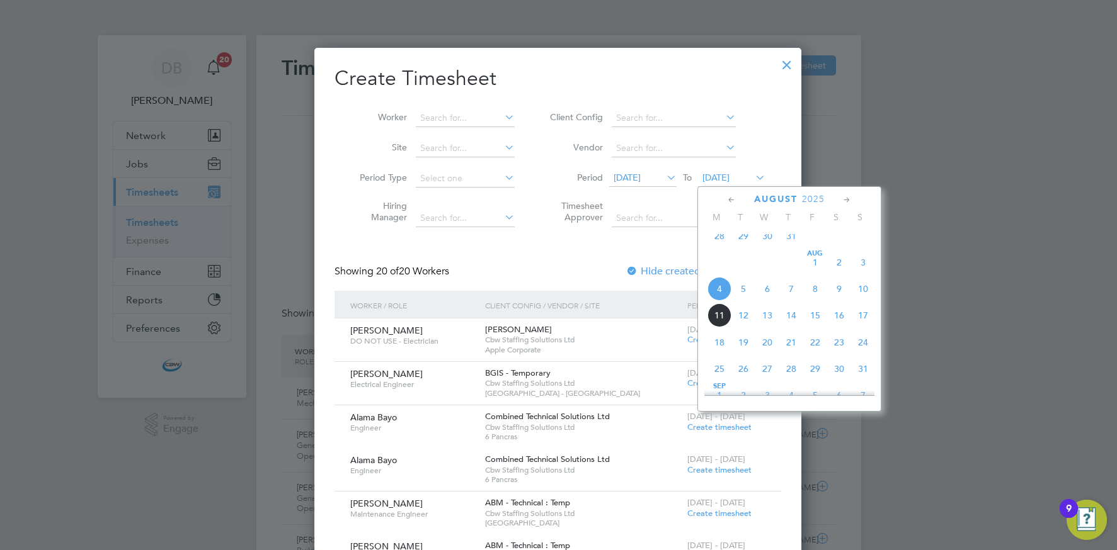
click at [818, 299] on span "8" at bounding box center [815, 289] width 24 height 24
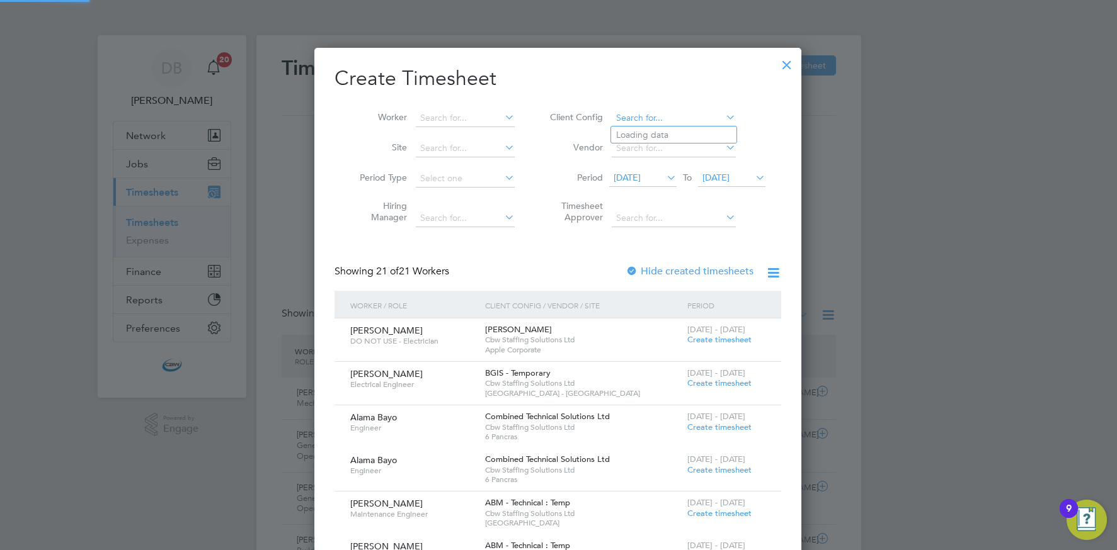
click at [656, 115] on input at bounding box center [674, 119] width 124 height 18
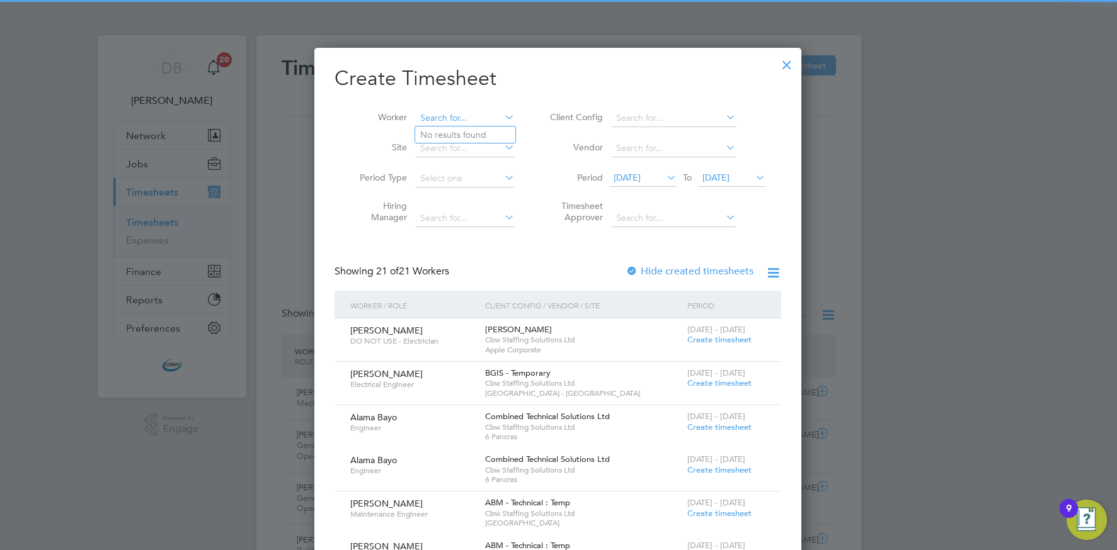
click at [479, 119] on input at bounding box center [465, 119] width 99 height 18
drag, startPoint x: 476, startPoint y: 132, endPoint x: 505, endPoint y: 162, distance: 42.3
click at [476, 132] on li "Vava Betama" at bounding box center [465, 135] width 100 height 17
type input "Vava Betama"
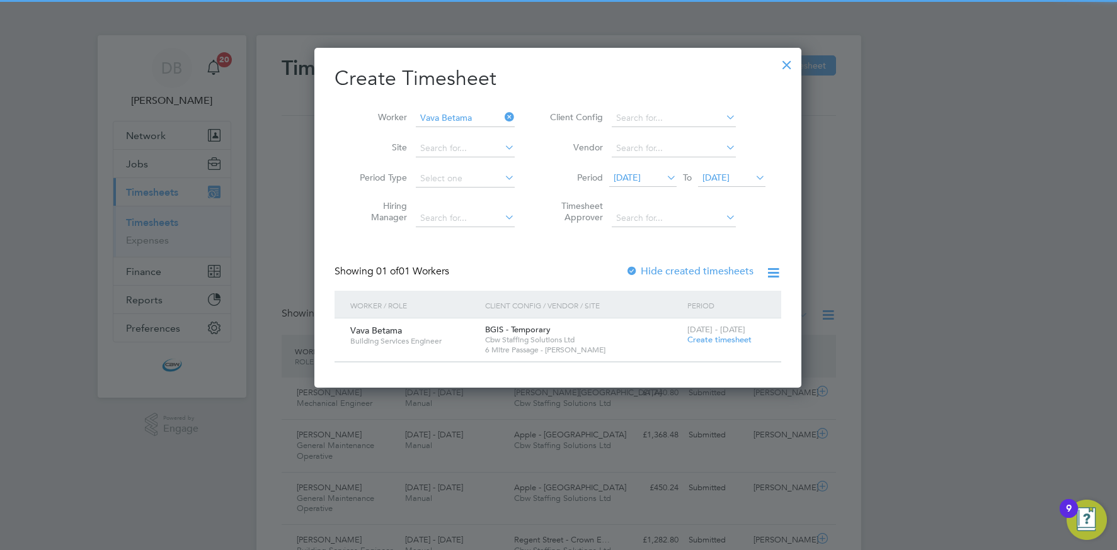
click at [661, 271] on label "Hide created timesheets" at bounding box center [689, 271] width 128 height 13
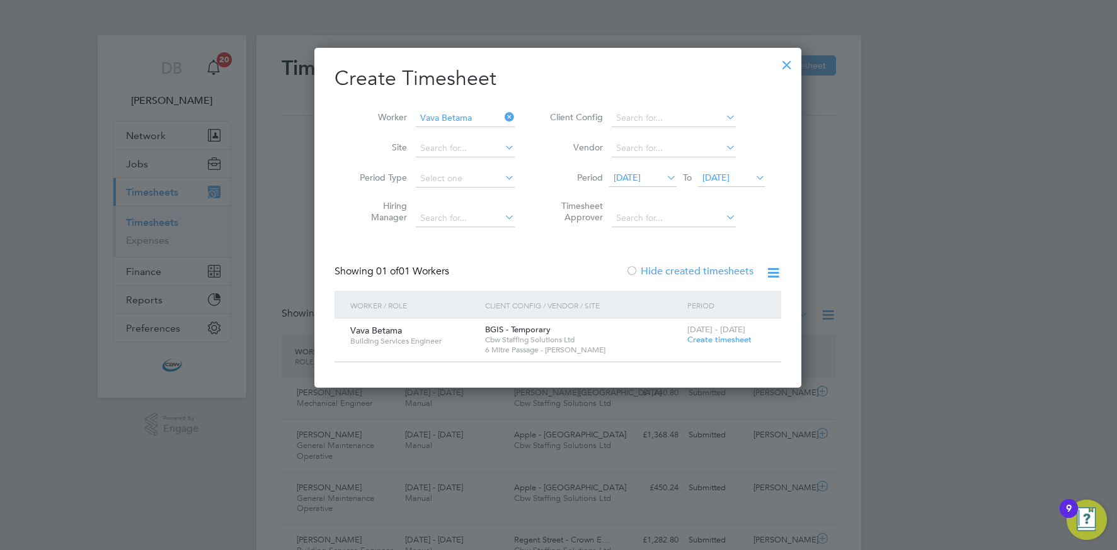
click at [785, 64] on div at bounding box center [786, 61] width 23 height 23
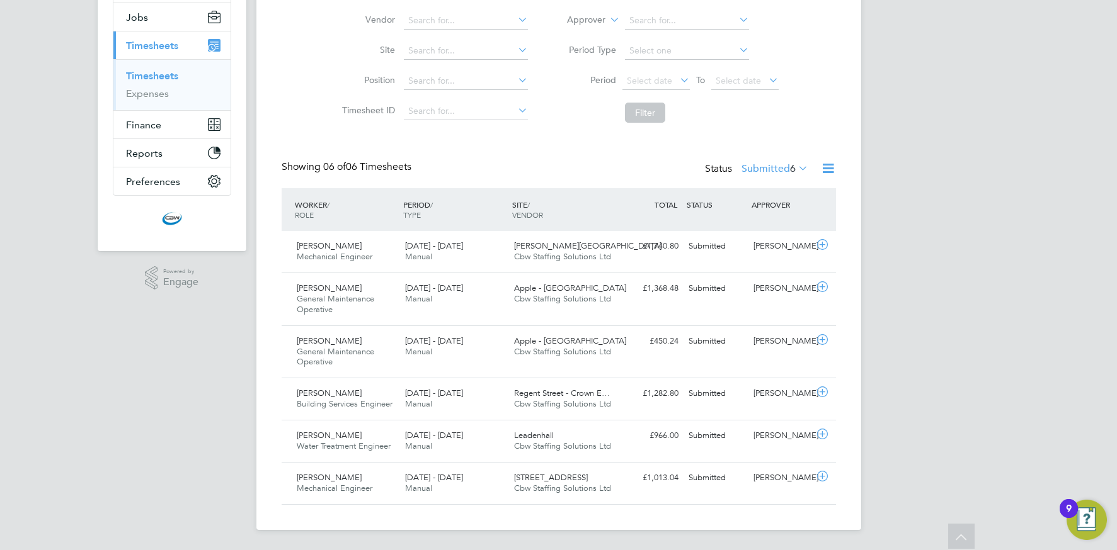
click at [822, 167] on icon at bounding box center [828, 169] width 16 height 16
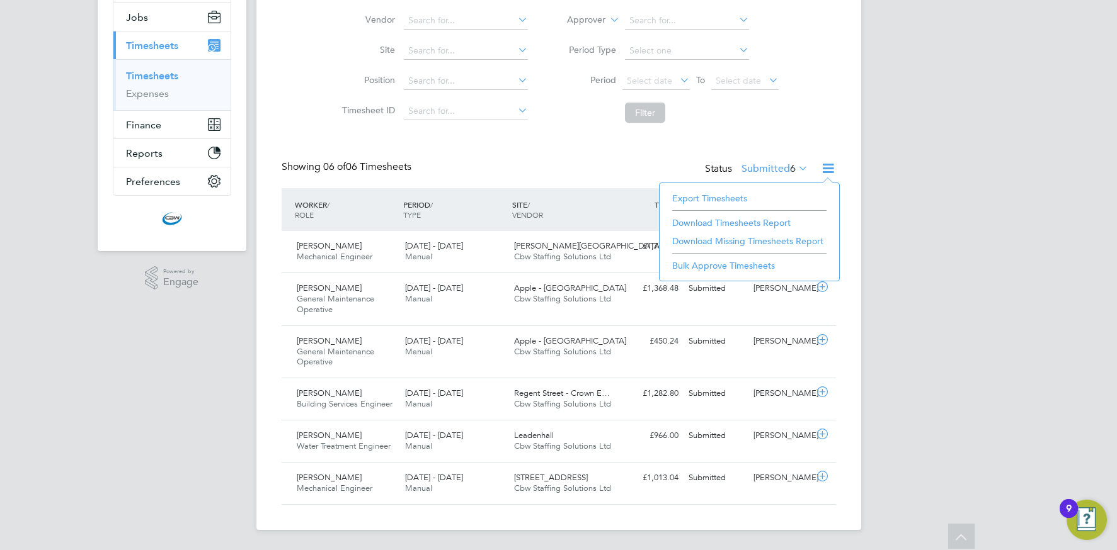
click at [732, 198] on li "Export Timesheets" at bounding box center [749, 199] width 167 height 18
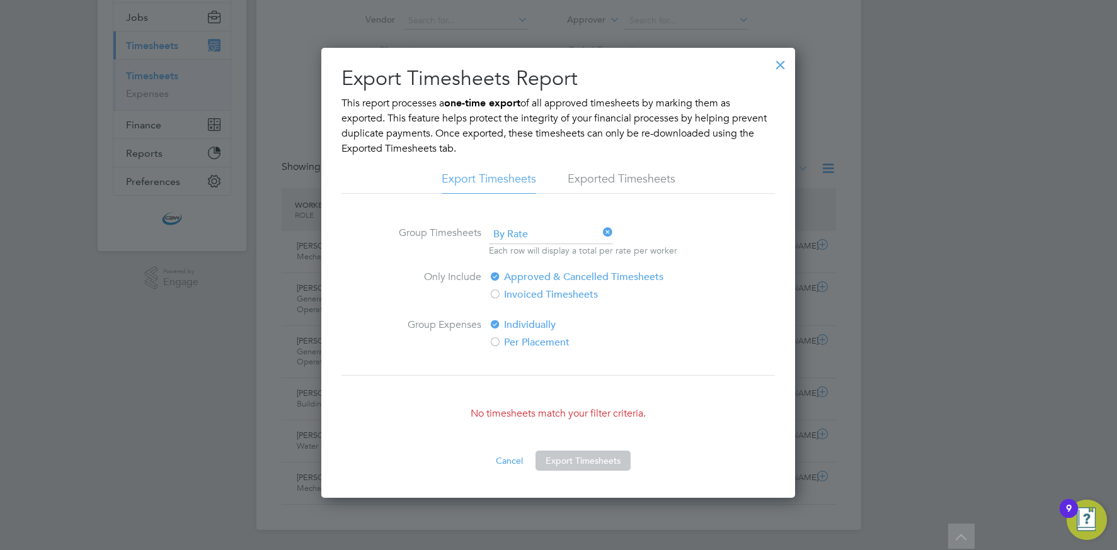
drag, startPoint x: 779, startPoint y: 63, endPoint x: 751, endPoint y: 81, distance: 33.7
click at [779, 63] on div at bounding box center [780, 61] width 23 height 23
